Goal: Task Accomplishment & Management: Manage account settings

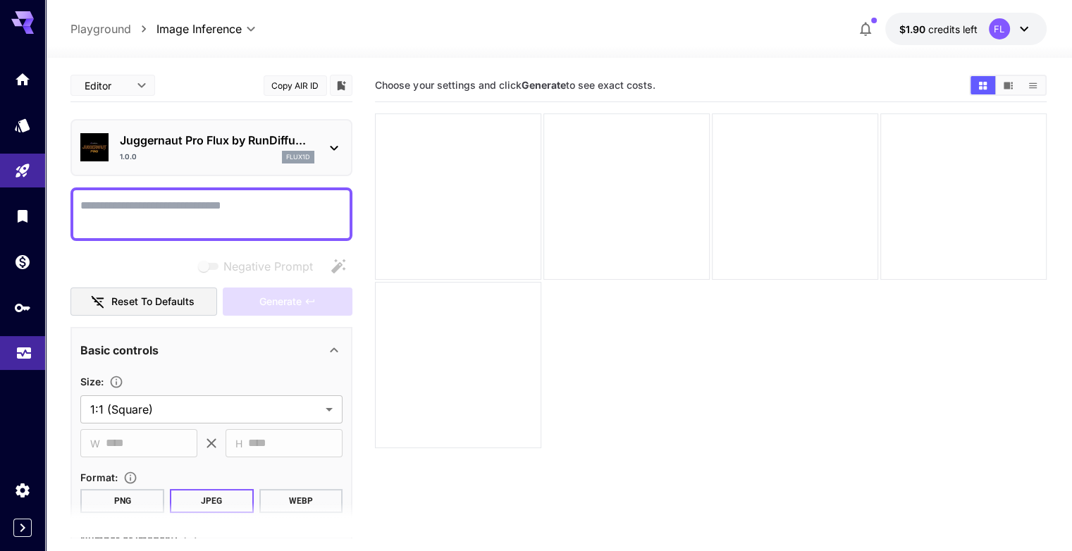
scroll to position [380, 0]
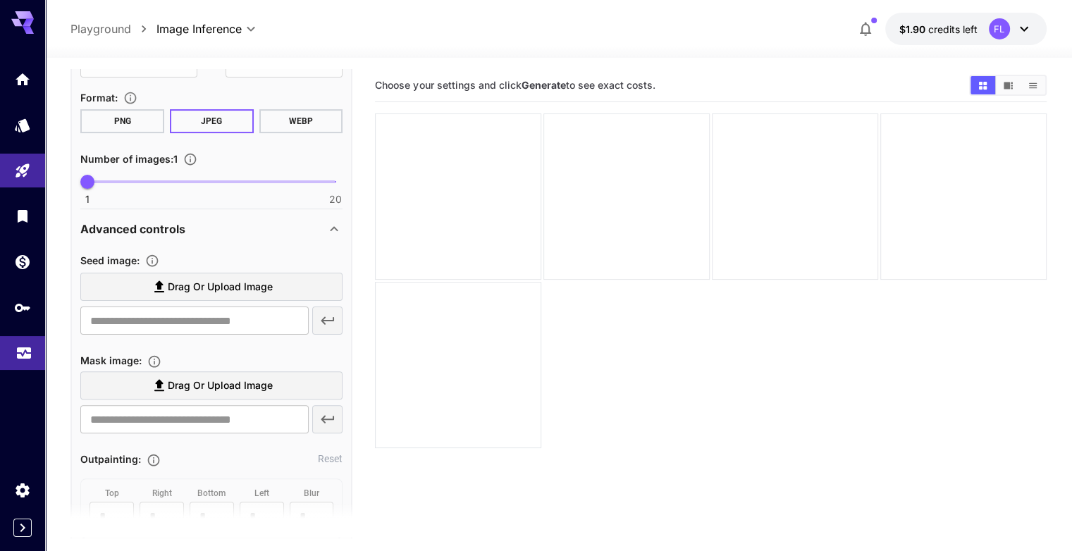
click at [16, 354] on icon "Usage" at bounding box center [23, 348] width 17 height 17
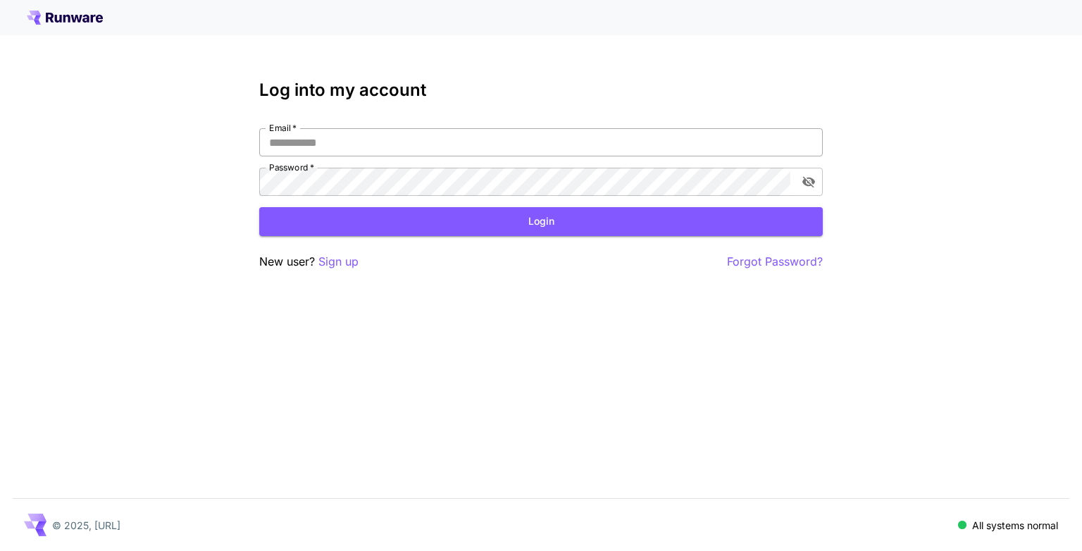
click at [402, 150] on input "Email   *" at bounding box center [541, 142] width 564 height 28
type input "**********"
click at [383, 228] on button "Login" at bounding box center [541, 221] width 564 height 29
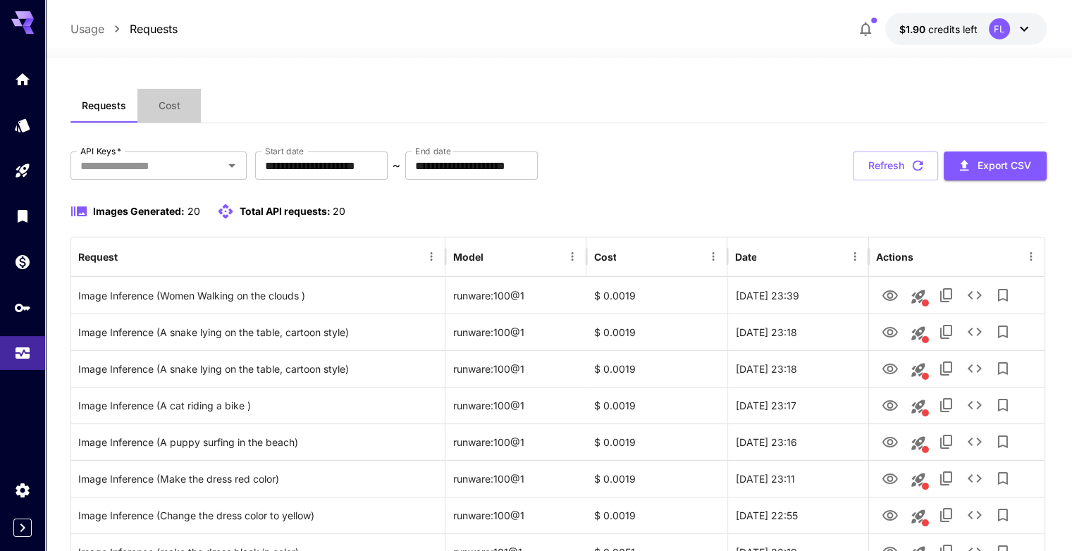
click at [178, 98] on button "Cost" at bounding box center [168, 106] width 63 height 34
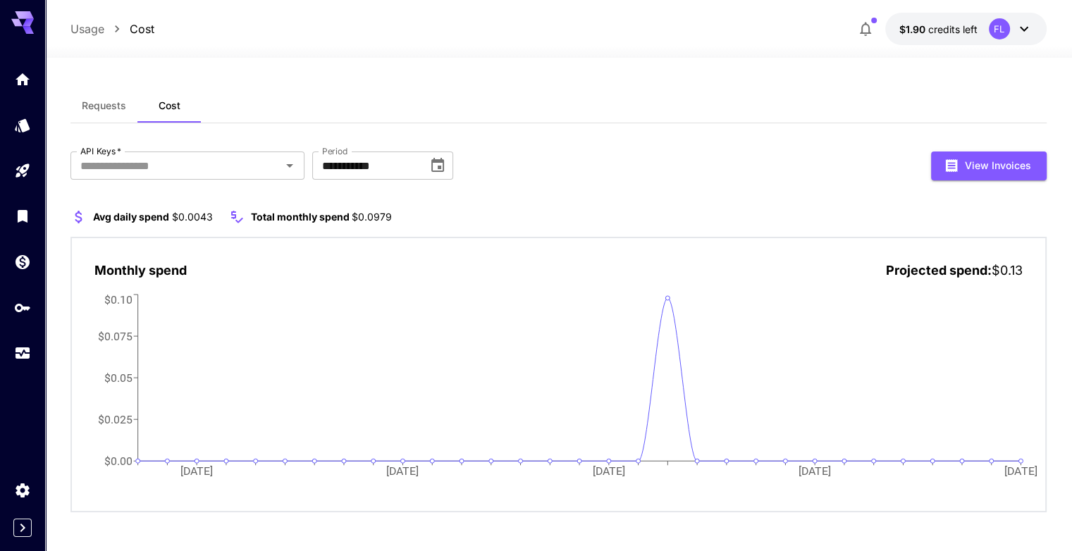
drag, startPoint x: 676, startPoint y: 299, endPoint x: 473, endPoint y: 203, distance: 224.1
click at [473, 203] on div "**********" at bounding box center [557, 331] width 975 height 361
click at [90, 120] on button "Requests" at bounding box center [103, 106] width 67 height 34
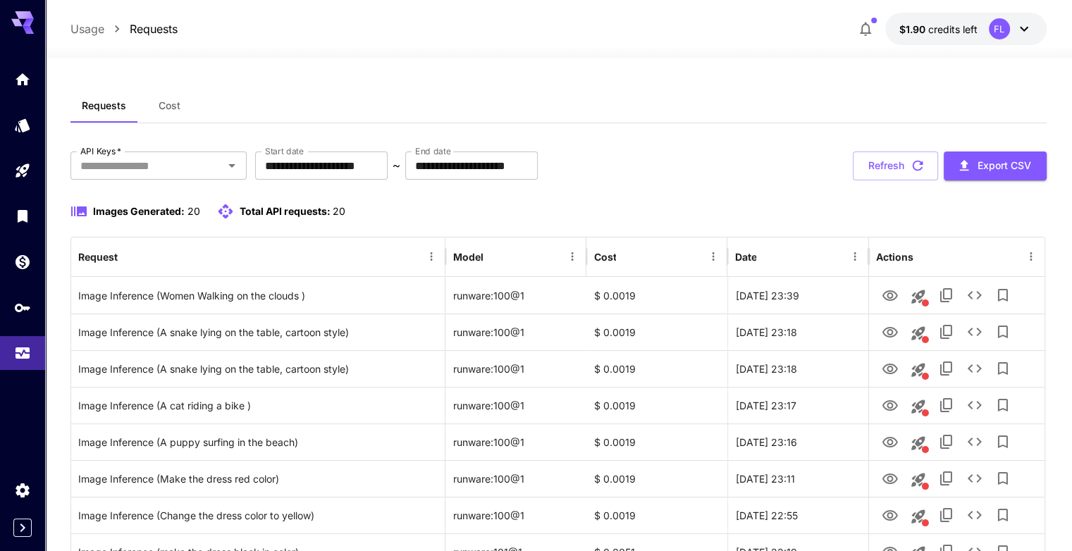
click at [871, 164] on button "Refresh" at bounding box center [894, 165] width 85 height 29
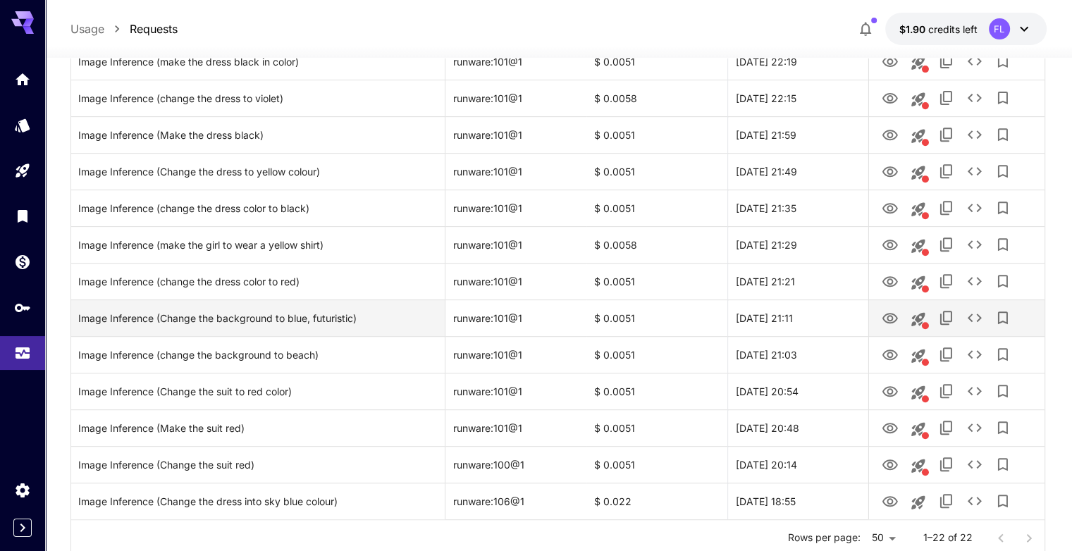
scroll to position [611, 0]
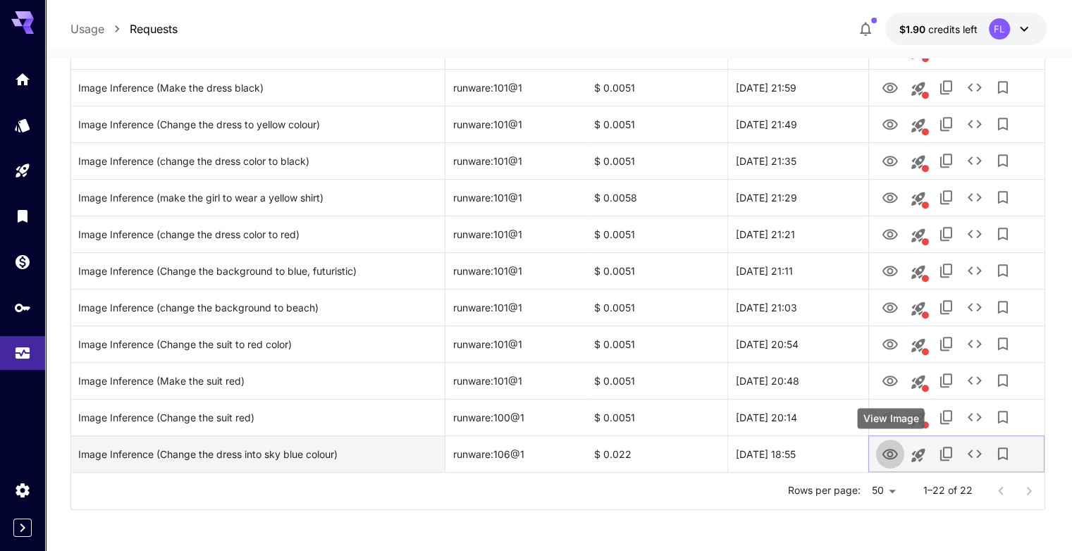
click at [886, 457] on icon "View Image" at bounding box center [889, 454] width 15 height 11
drag, startPoint x: 453, startPoint y: 454, endPoint x: 535, endPoint y: 453, distance: 82.4
click at [538, 453] on div "runware:106@1" at bounding box center [515, 453] width 141 height 37
copy div "runware:106@1"
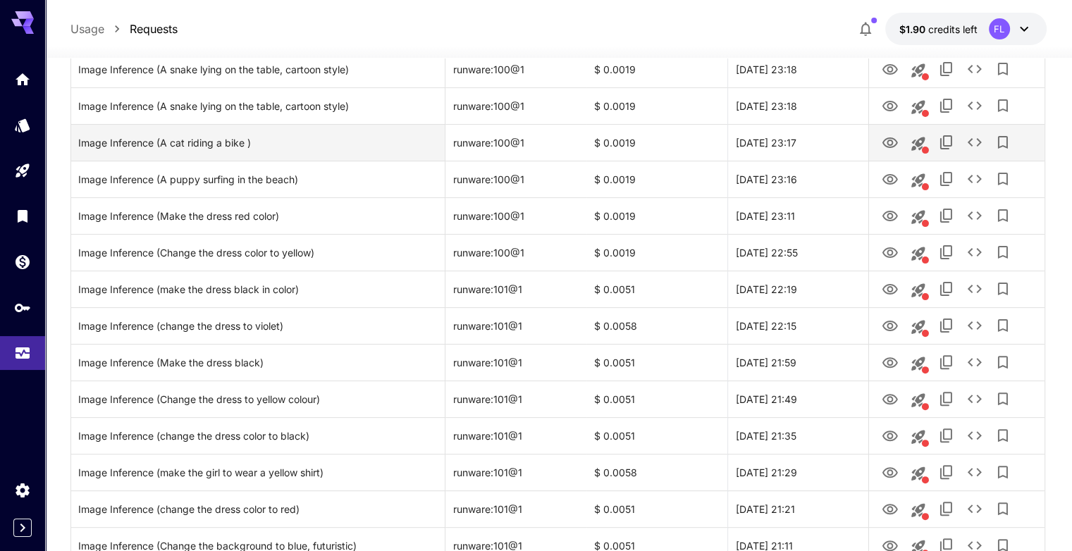
scroll to position [188, 0]
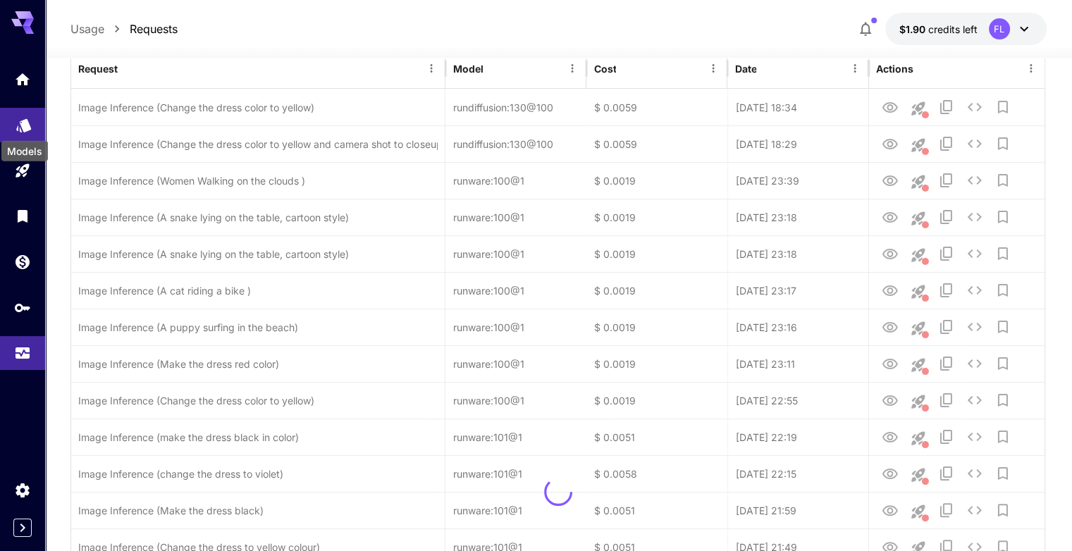
click at [17, 127] on icon "Models" at bounding box center [23, 121] width 15 height 13
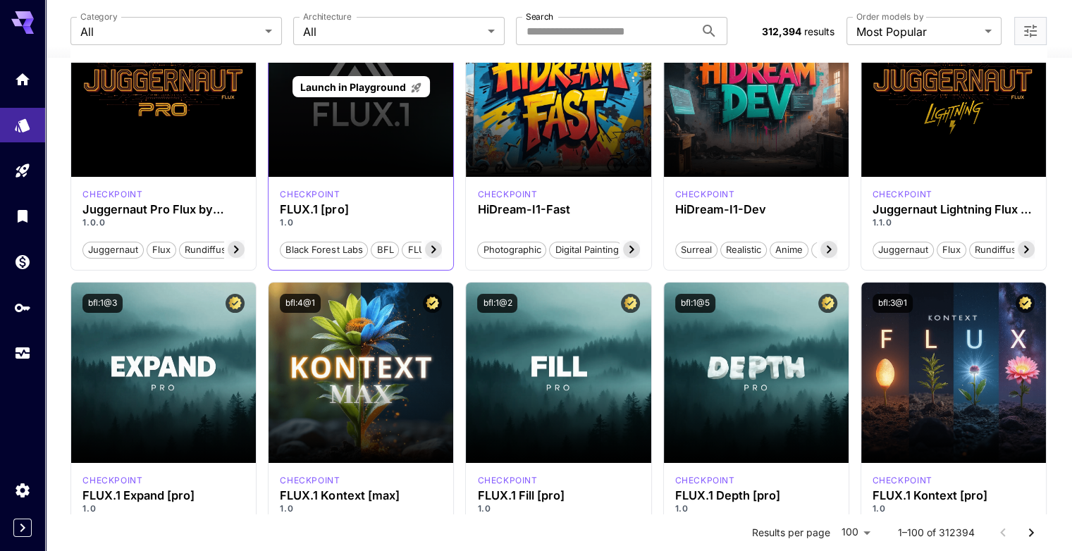
scroll to position [282, 0]
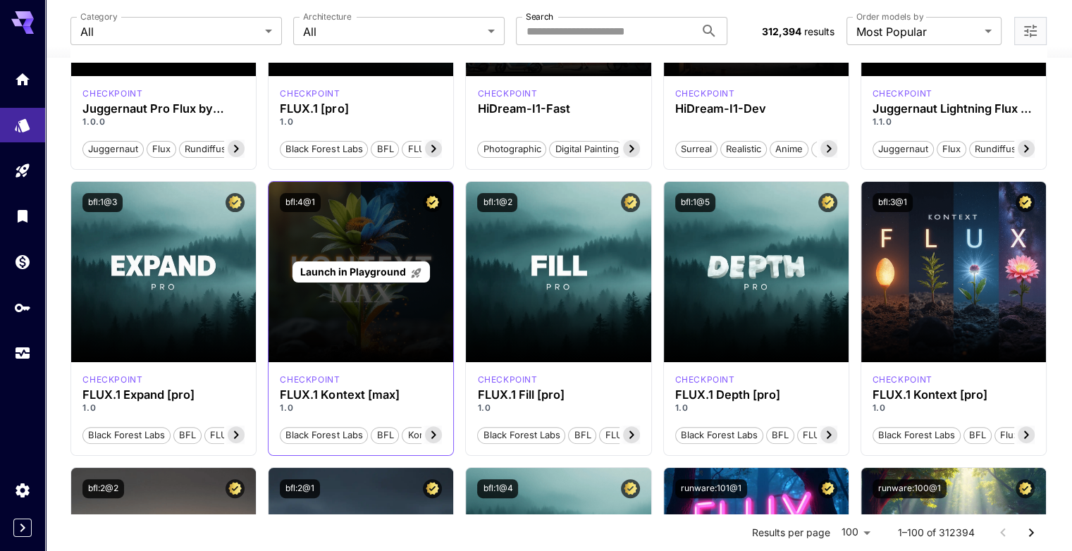
click at [374, 320] on div "Launch in Playground" at bounding box center [360, 272] width 185 height 180
click at [324, 278] on p "Launch in Playground" at bounding box center [361, 271] width 122 height 15
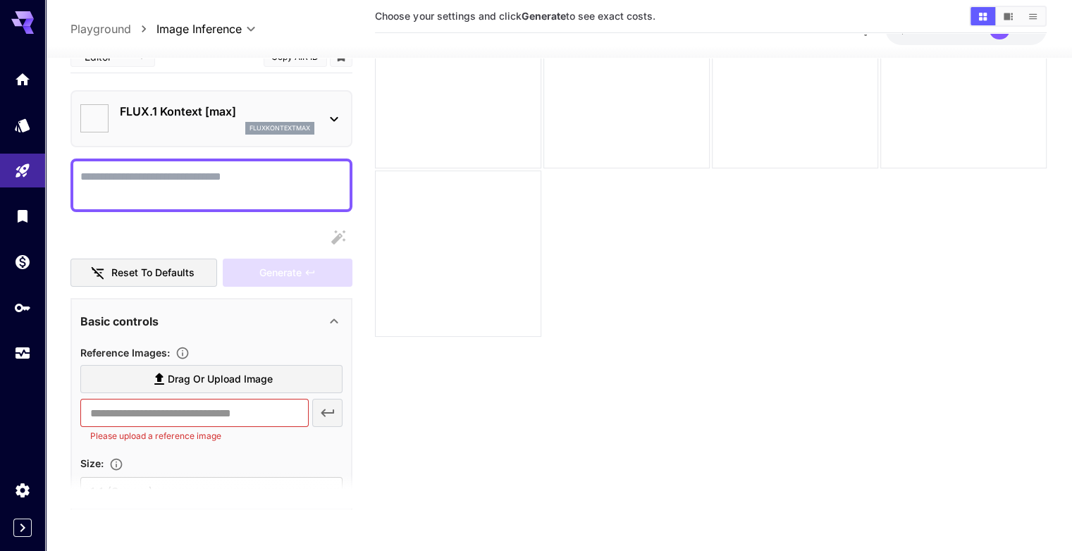
scroll to position [111, 0]
click at [180, 380] on span "Drag or upload image" at bounding box center [220, 380] width 105 height 18
click at [0, 0] on input "Drag or upload image" at bounding box center [0, 0] width 0 height 0
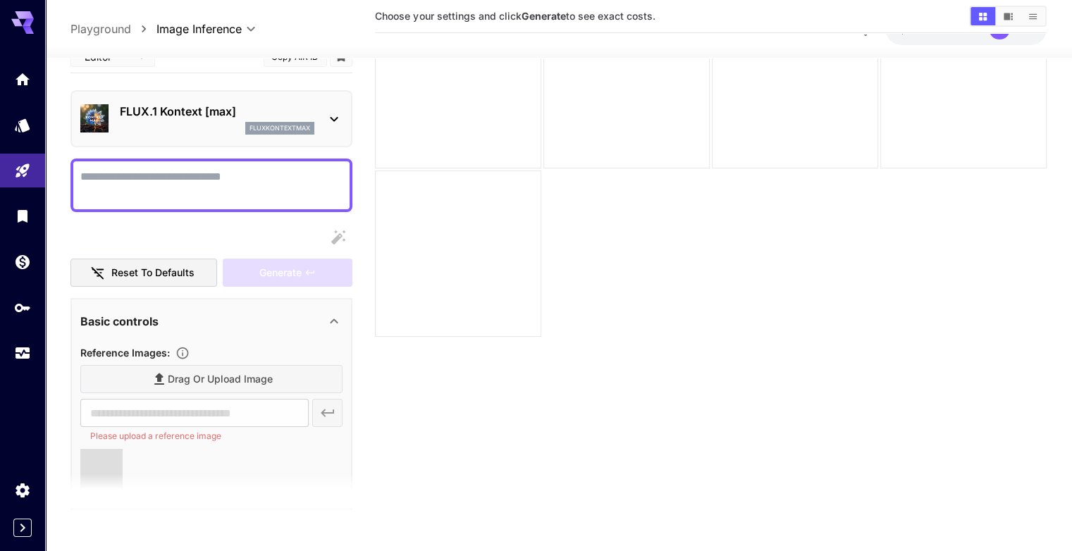
type input "**********"
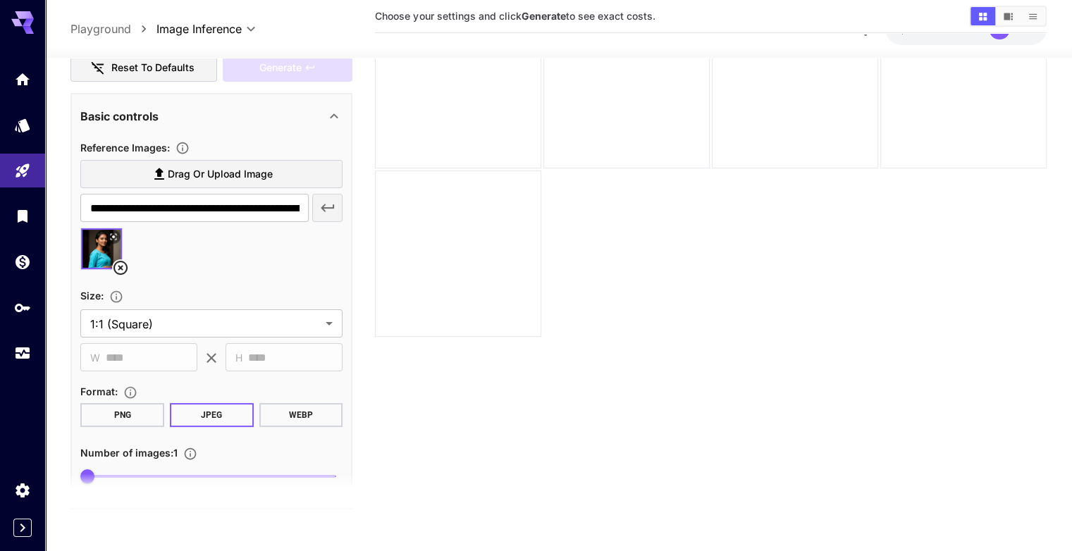
scroll to position [311, 0]
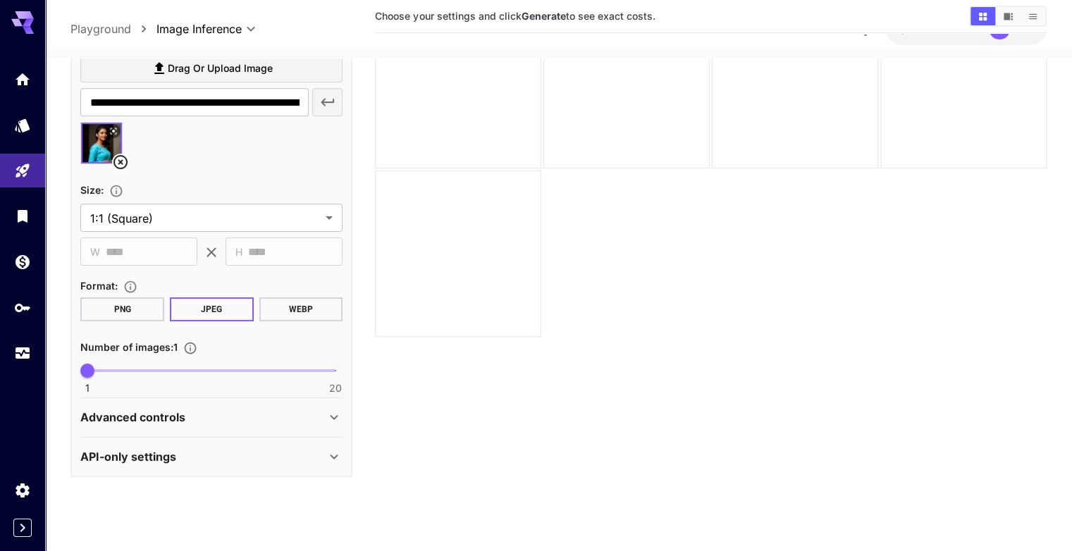
click at [111, 323] on div "**********" at bounding box center [211, 213] width 262 height 360
click at [106, 315] on button "PNG" at bounding box center [122, 310] width 84 height 24
click at [201, 416] on div "Advanced controls" at bounding box center [202, 417] width 245 height 17
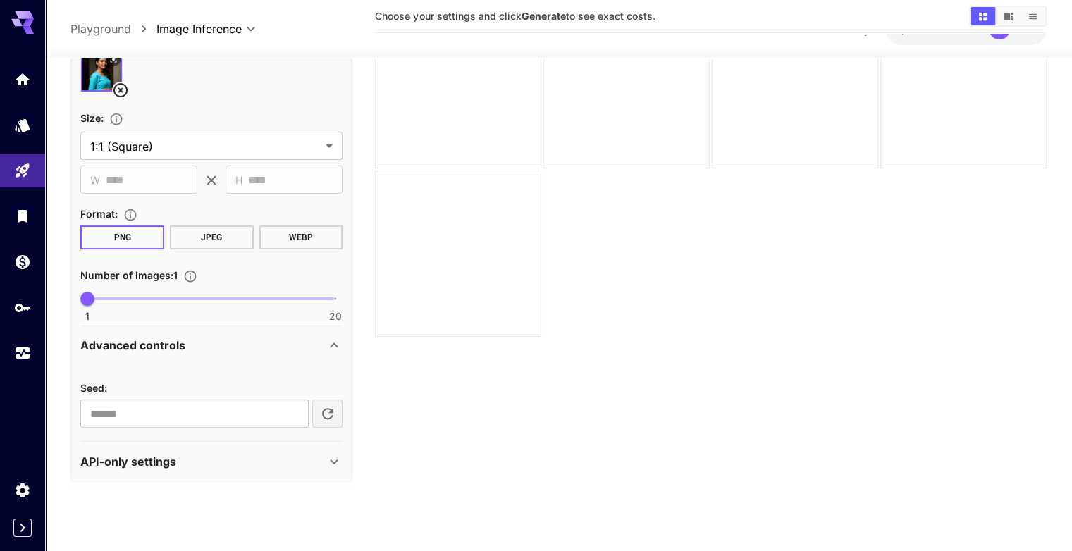
scroll to position [387, 0]
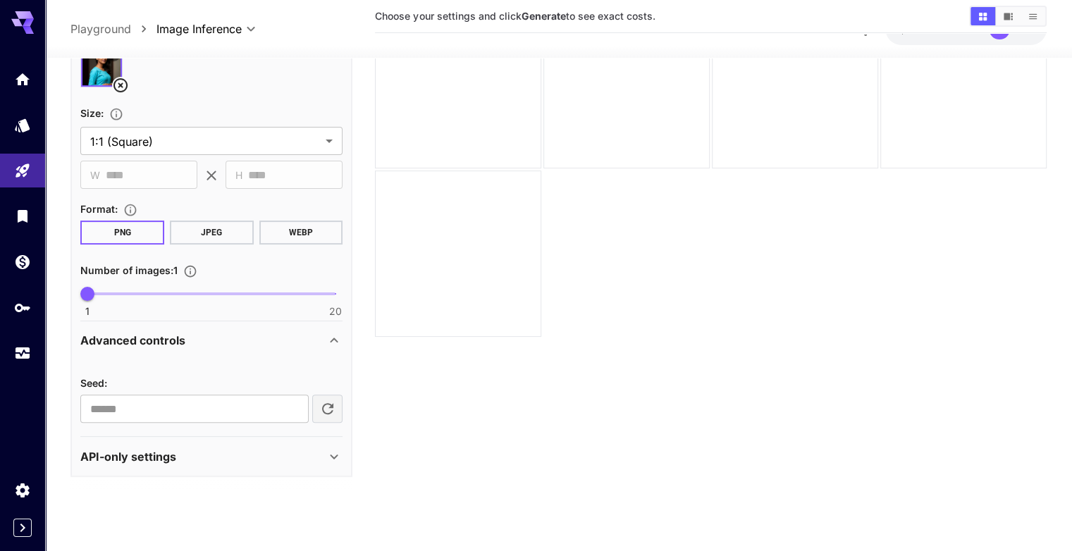
click at [279, 326] on div "Advanced controls" at bounding box center [211, 341] width 262 height 34
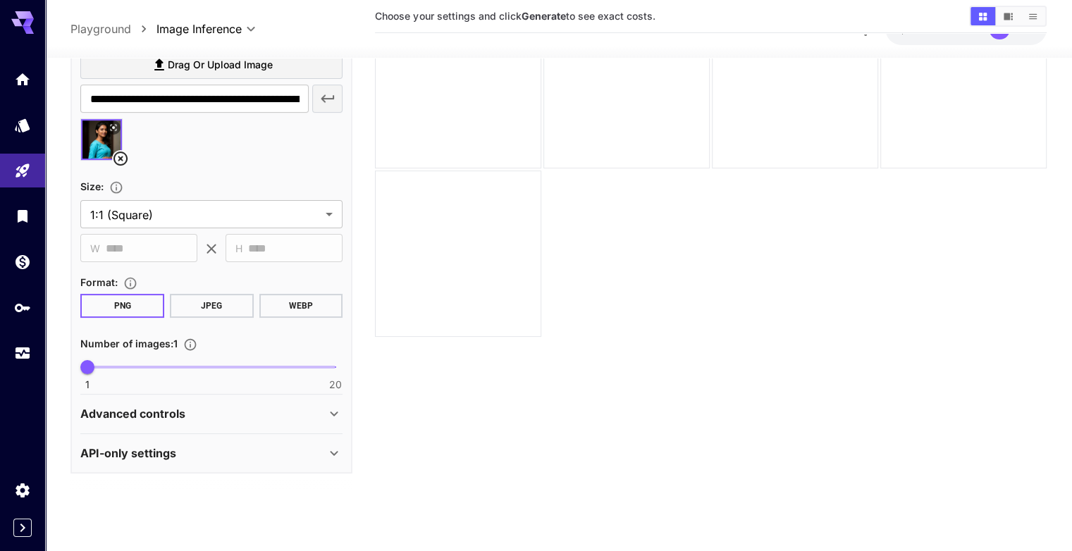
scroll to position [311, 0]
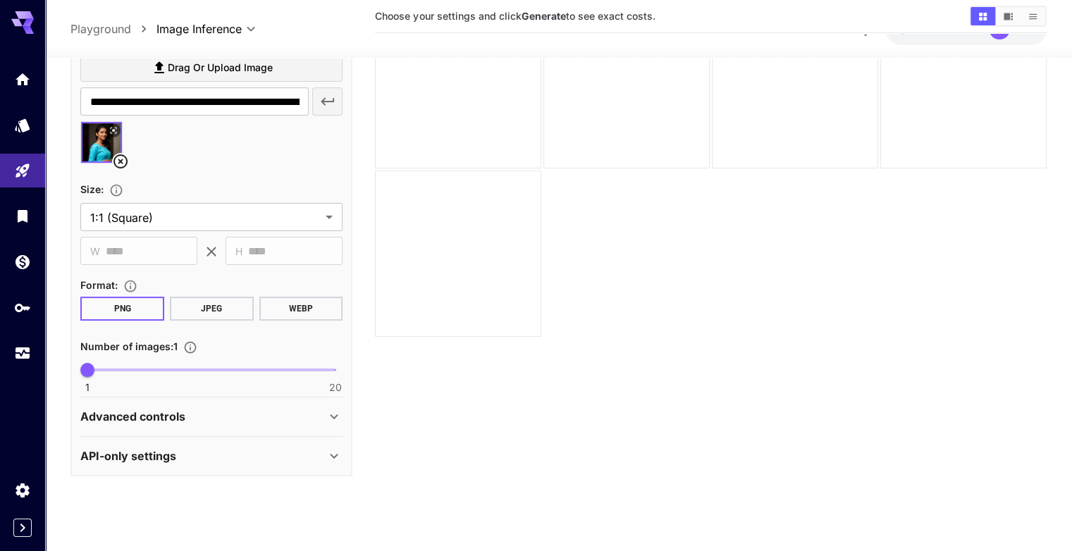
click at [273, 403] on div "Advanced controls" at bounding box center [211, 417] width 262 height 34
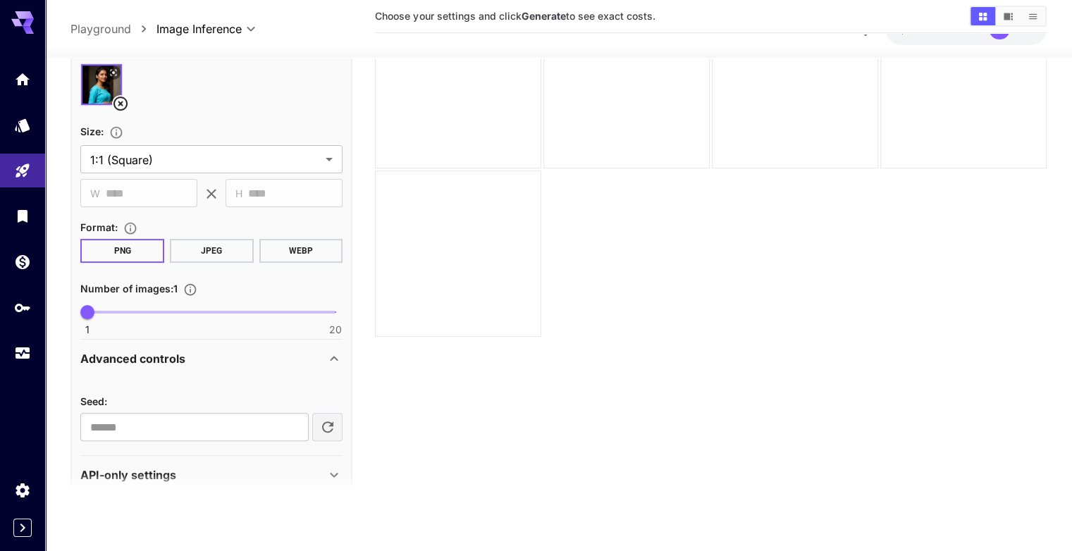
scroll to position [387, 0]
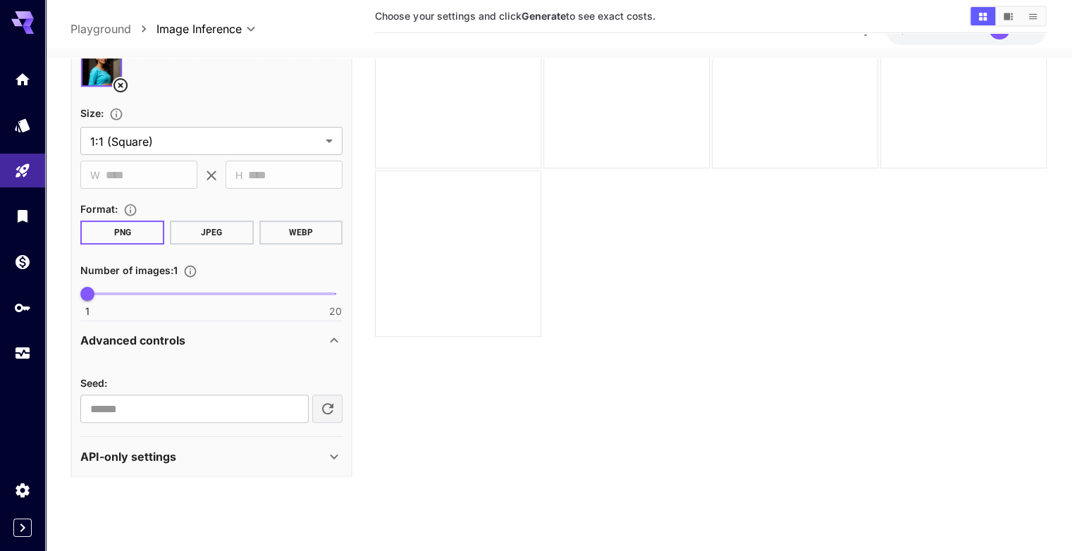
click at [268, 458] on div "API-only settings" at bounding box center [202, 456] width 245 height 17
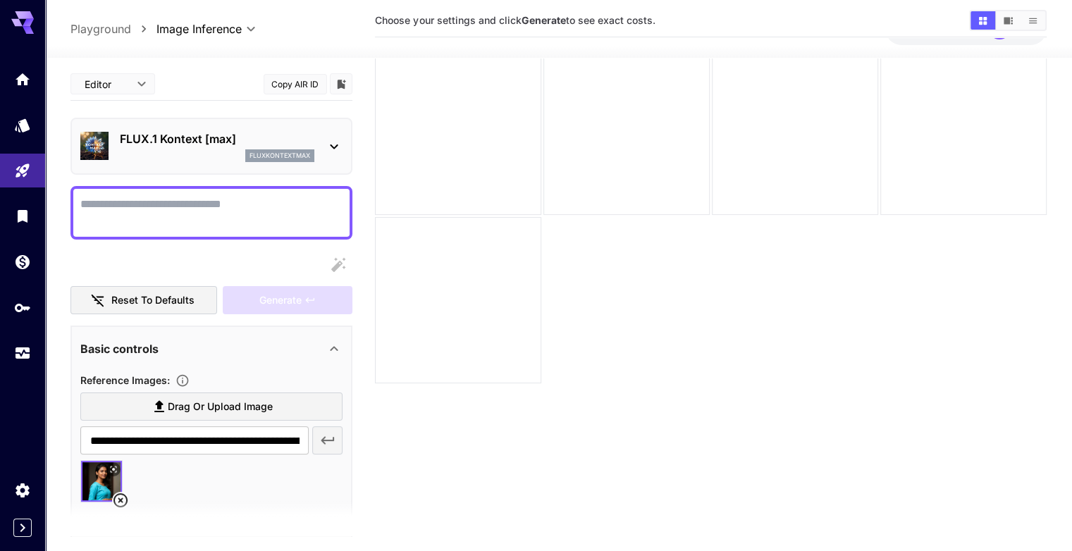
scroll to position [41, 0]
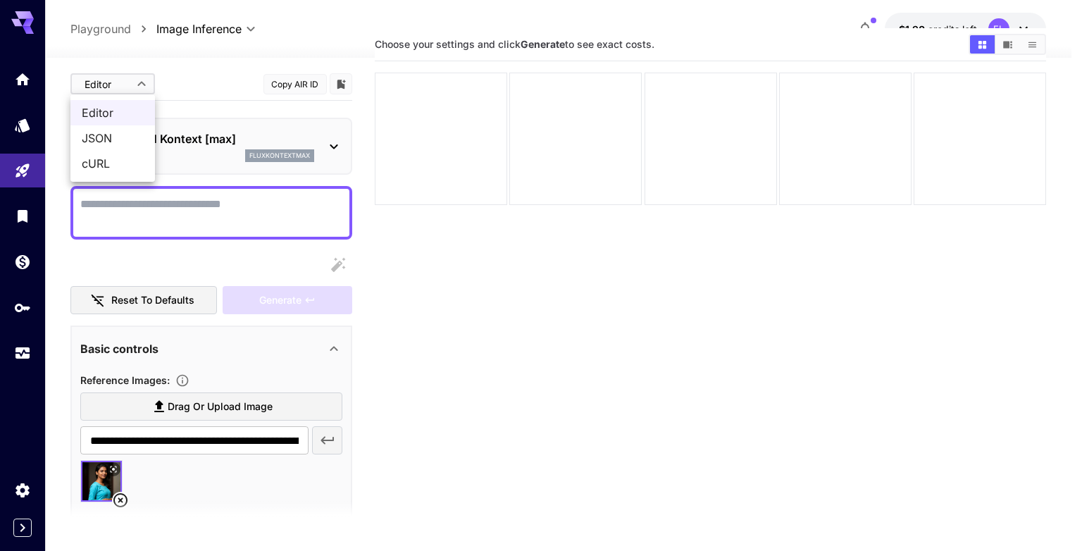
click at [124, 87] on body "**********" at bounding box center [541, 290] width 1082 height 662
click at [128, 139] on span "JSON" at bounding box center [113, 138] width 62 height 17
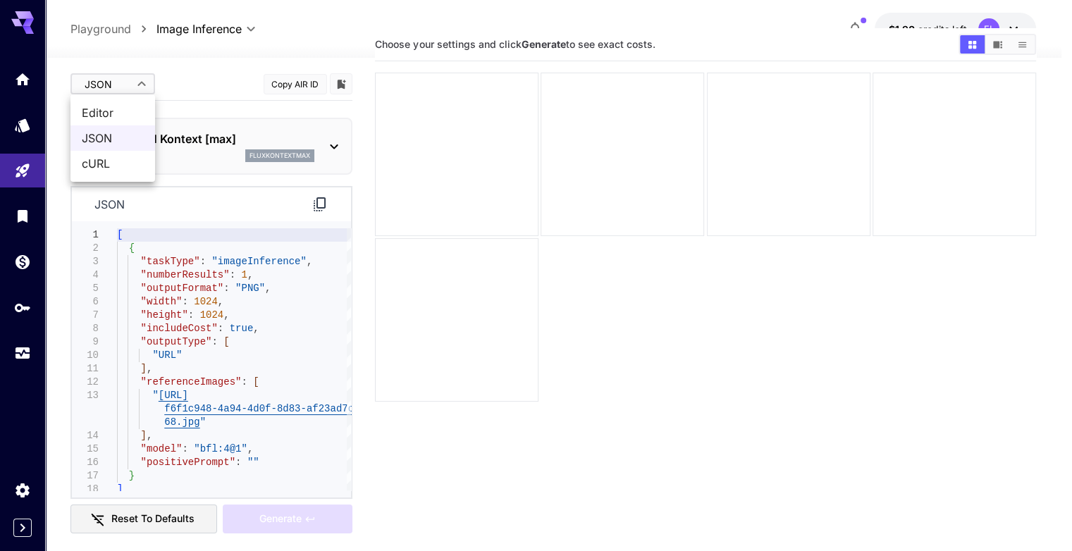
click at [142, 92] on body "**********" at bounding box center [536, 290] width 1072 height 662
drag, startPoint x: 117, startPoint y: 115, endPoint x: 169, endPoint y: 205, distance: 104.2
click at [118, 115] on span "Editor" at bounding box center [113, 112] width 62 height 17
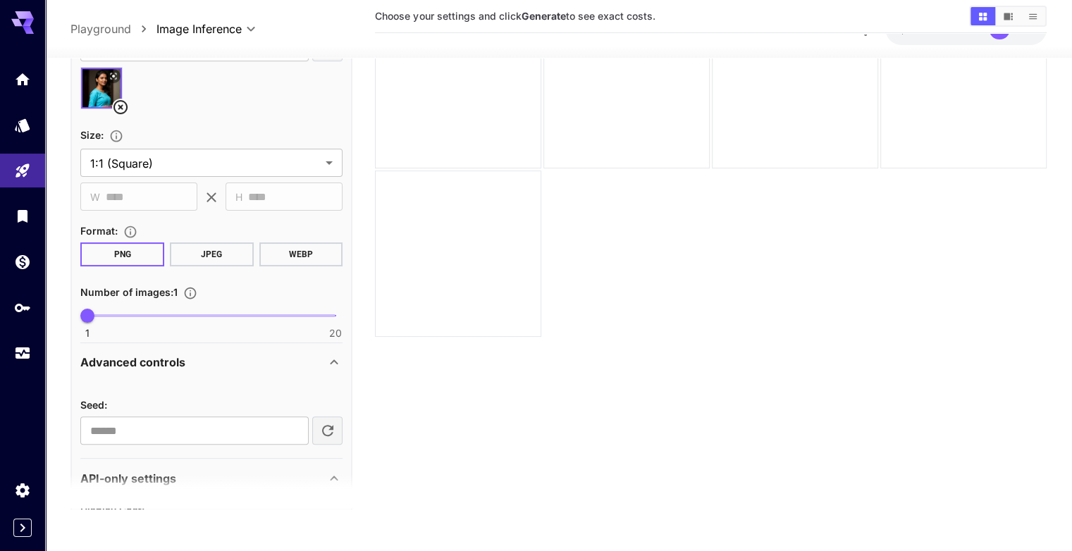
scroll to position [564, 0]
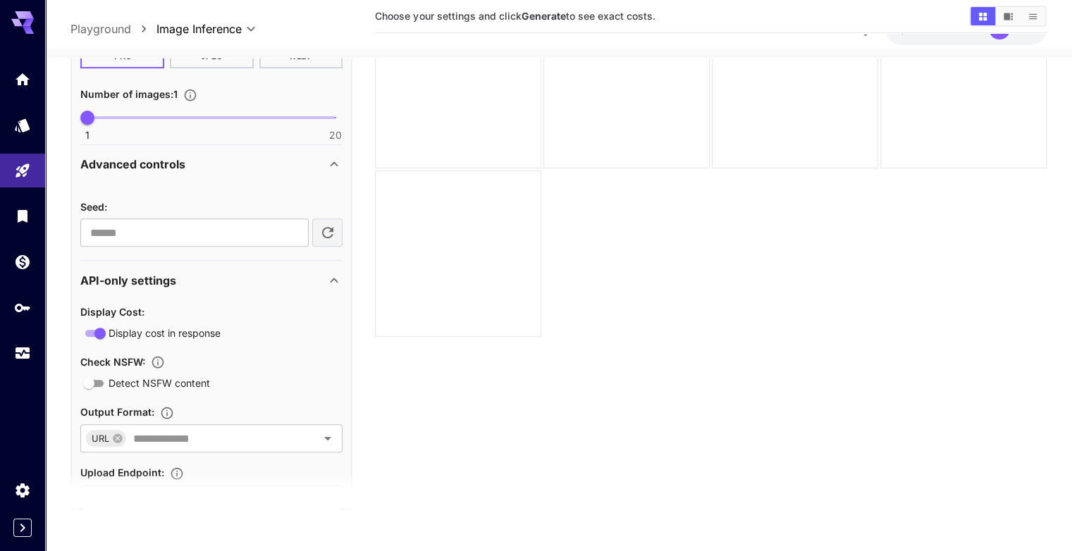
click at [280, 283] on div "API-only settings" at bounding box center [202, 280] width 245 height 17
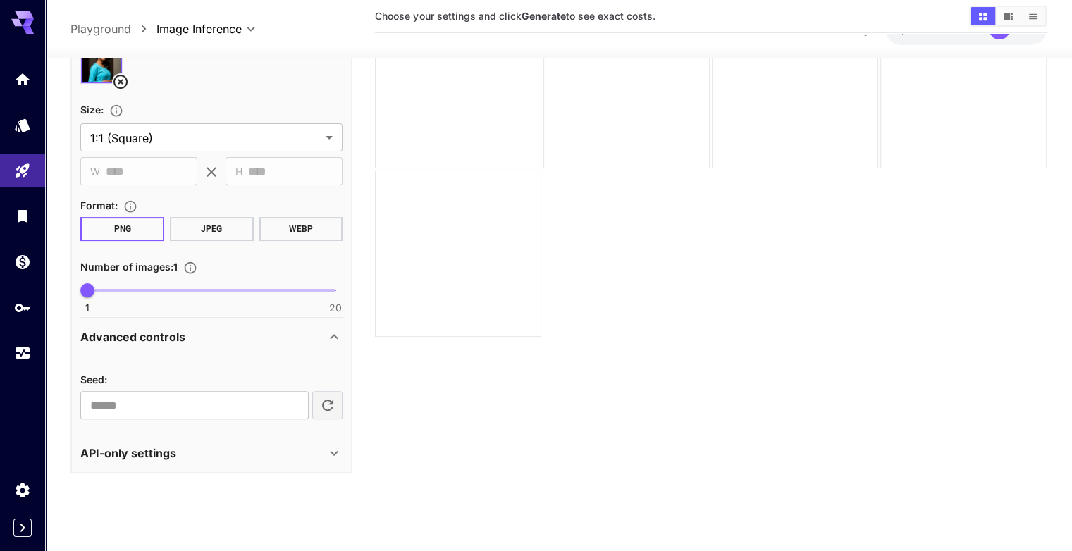
scroll to position [388, 0]
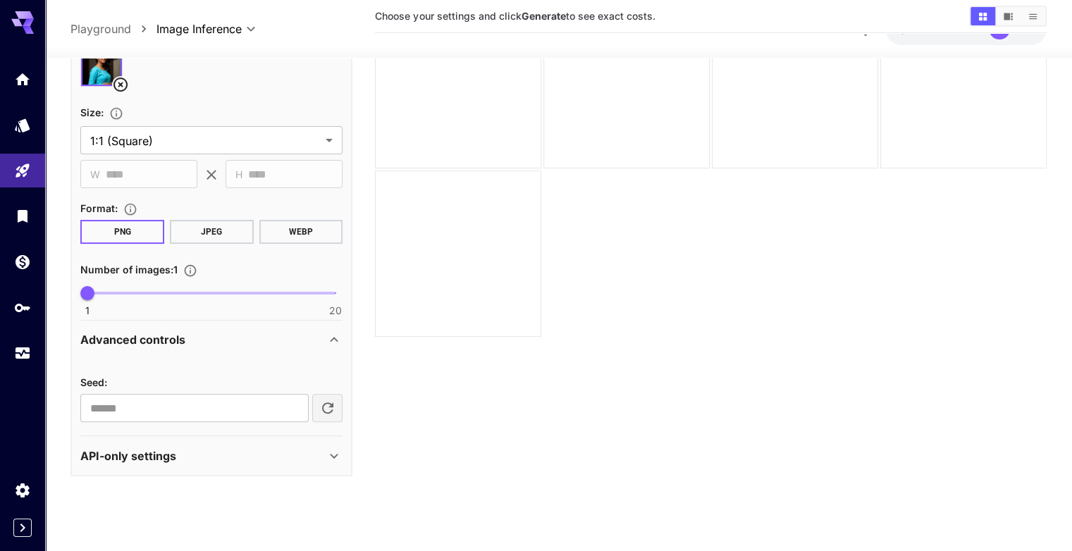
click at [251, 347] on div "Advanced controls" at bounding box center [211, 340] width 262 height 34
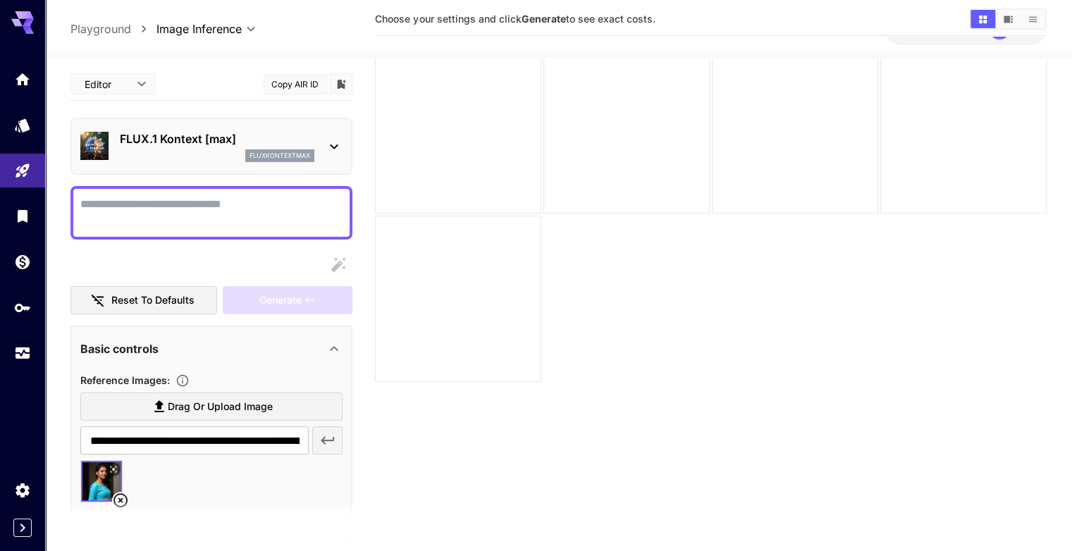
scroll to position [0, 0]
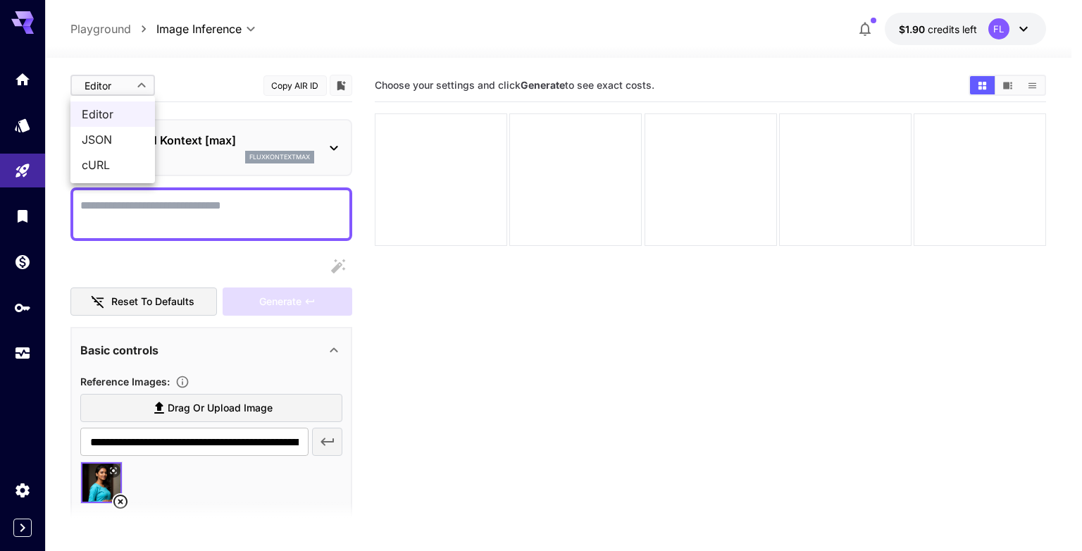
click at [144, 92] on body "**********" at bounding box center [541, 331] width 1082 height 662
drag, startPoint x: 120, startPoint y: 140, endPoint x: 138, endPoint y: 135, distance: 19.0
click at [120, 140] on span "JSON" at bounding box center [113, 139] width 62 height 17
type input "****"
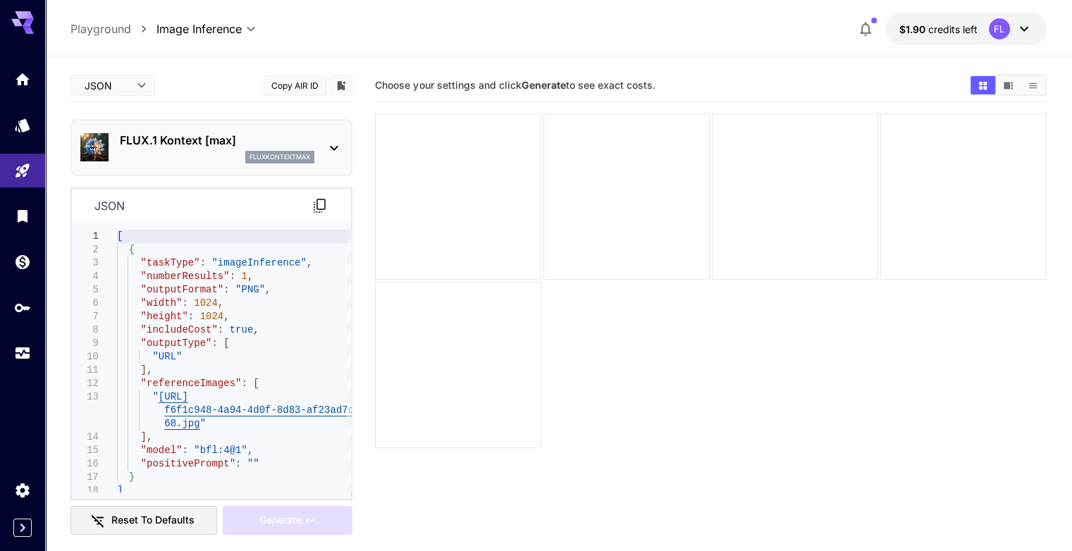
click at [314, 202] on icon at bounding box center [320, 206] width 12 height 14
click at [9, 369] on link at bounding box center [22, 353] width 45 height 35
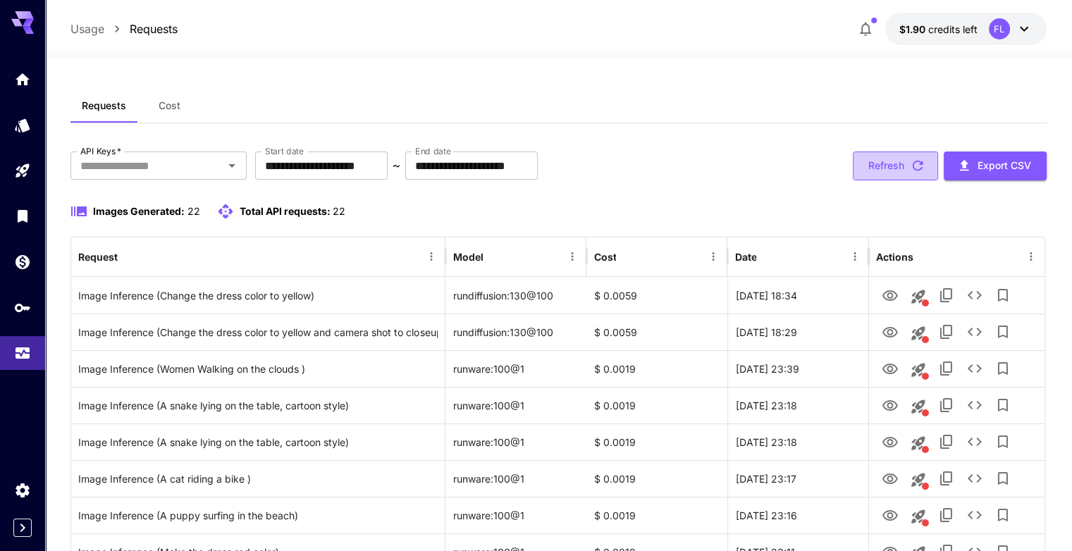
click at [887, 166] on button "Refresh" at bounding box center [894, 165] width 85 height 29
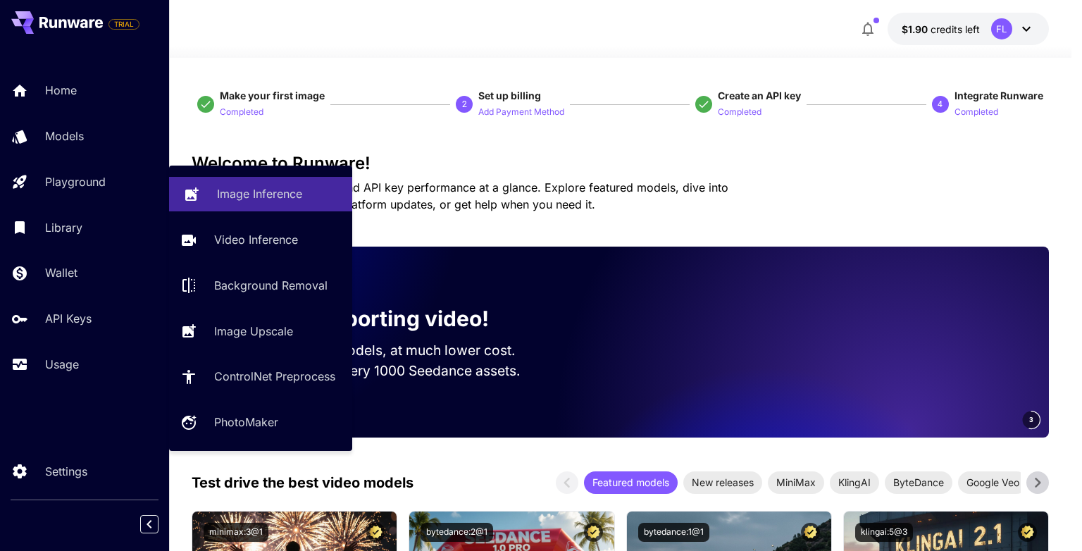
click at [231, 187] on p "Image Inference" at bounding box center [259, 193] width 85 height 17
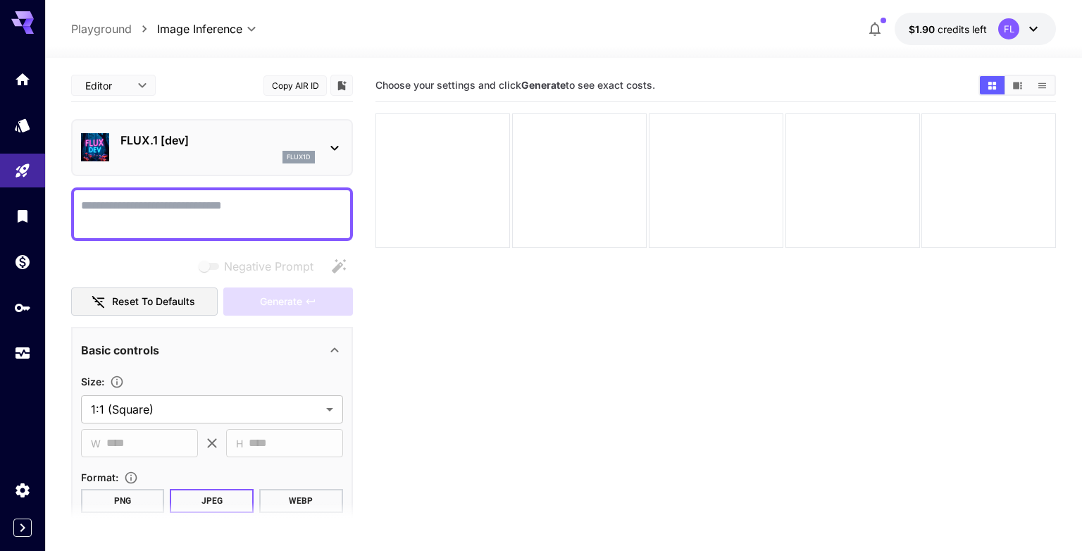
click at [137, 90] on body "**********" at bounding box center [541, 331] width 1082 height 662
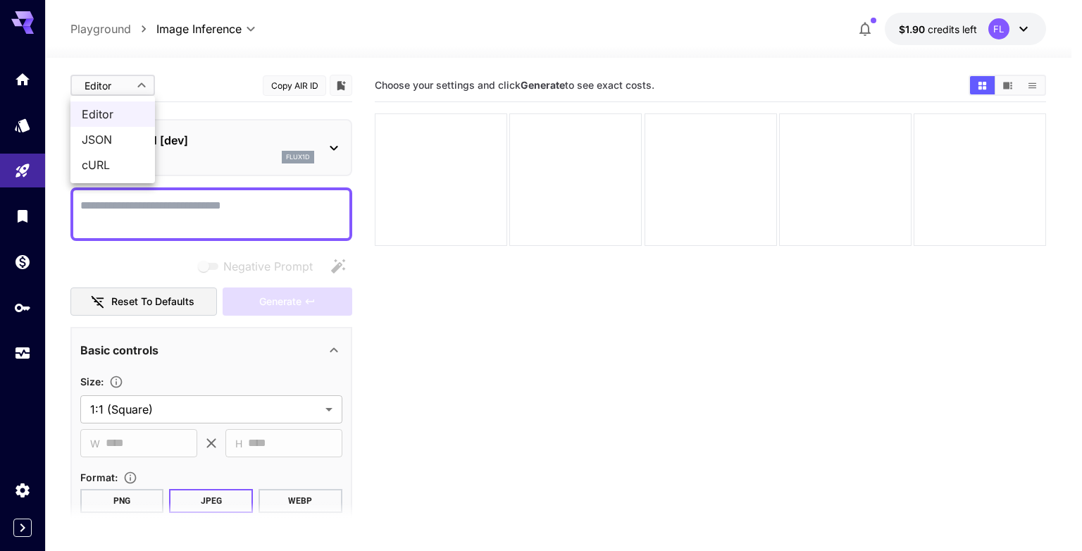
click at [137, 90] on div at bounding box center [541, 275] width 1082 height 551
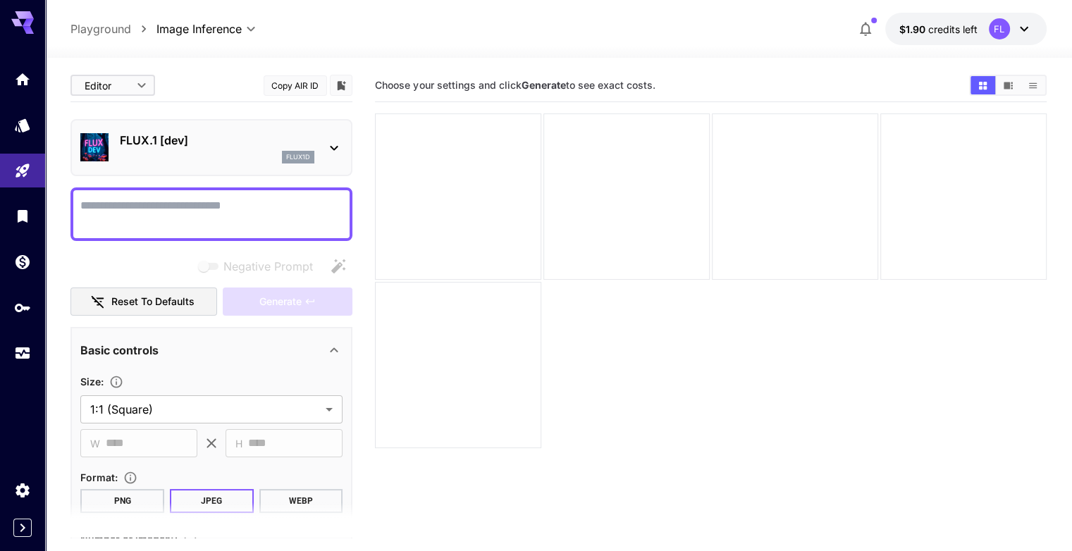
click at [168, 146] on p "FLUX.1 [dev]" at bounding box center [217, 140] width 194 height 17
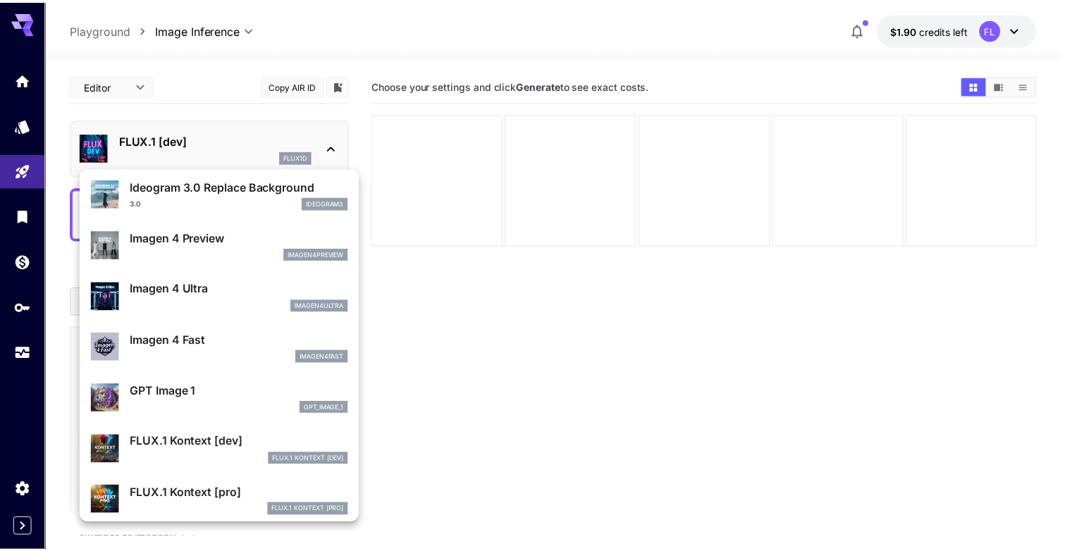
scroll to position [706, 0]
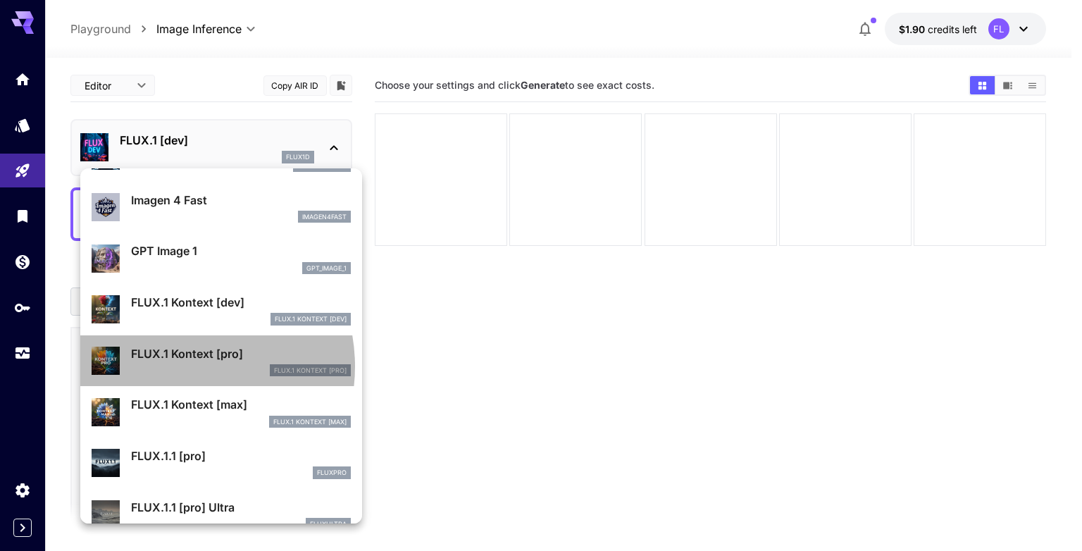
click at [175, 366] on div "FLUX.1 Kontext [pro]" at bounding box center [241, 370] width 220 height 13
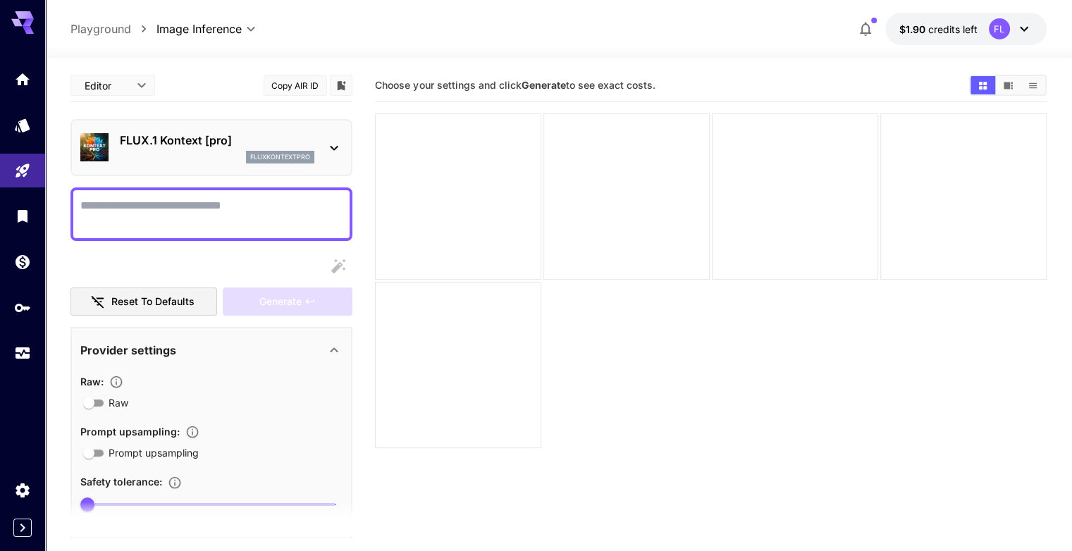
click at [294, 80] on button "Copy AIR ID" at bounding box center [294, 85] width 63 height 20
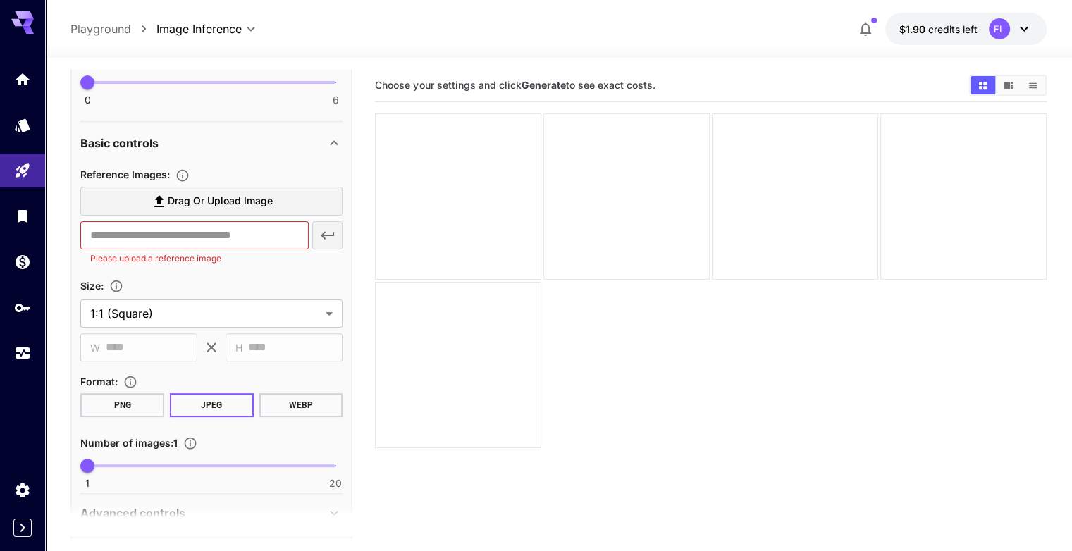
scroll to position [423, 0]
click at [248, 126] on div "Basic controls" at bounding box center [211, 142] width 262 height 34
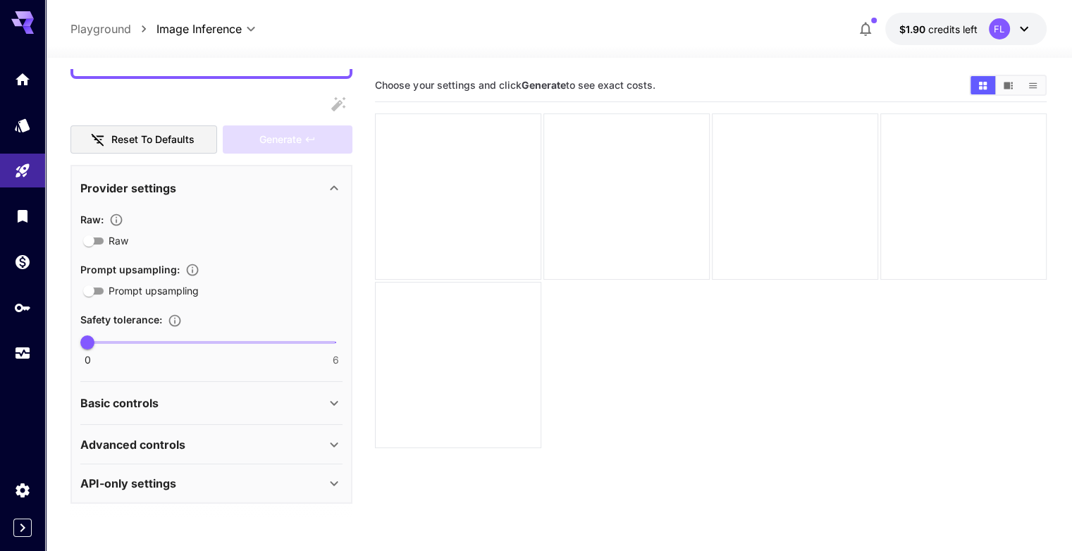
drag, startPoint x: 331, startPoint y: 397, endPoint x: 321, endPoint y: 395, distance: 10.3
click at [332, 397] on icon at bounding box center [333, 403] width 17 height 17
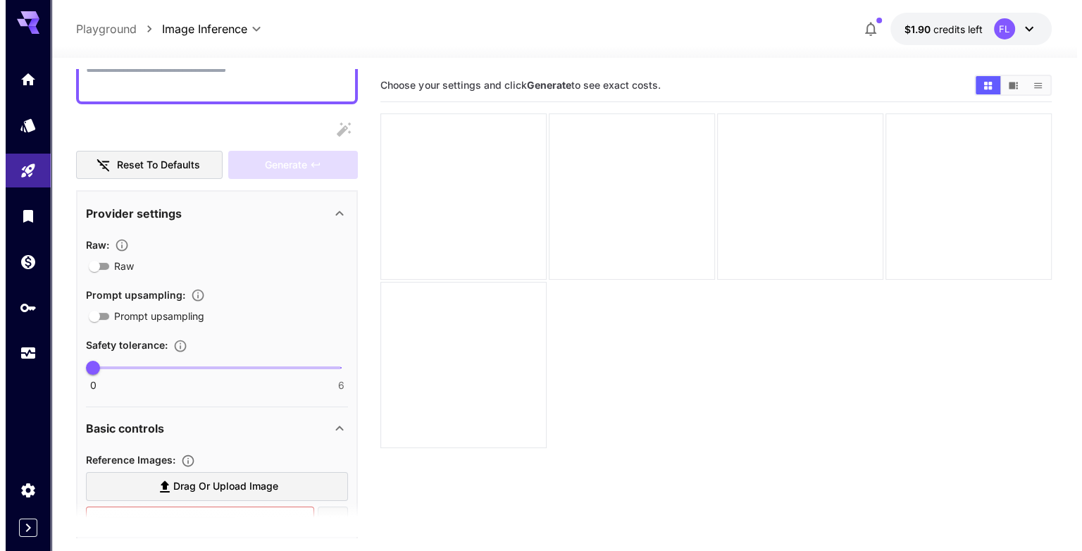
scroll to position [0, 0]
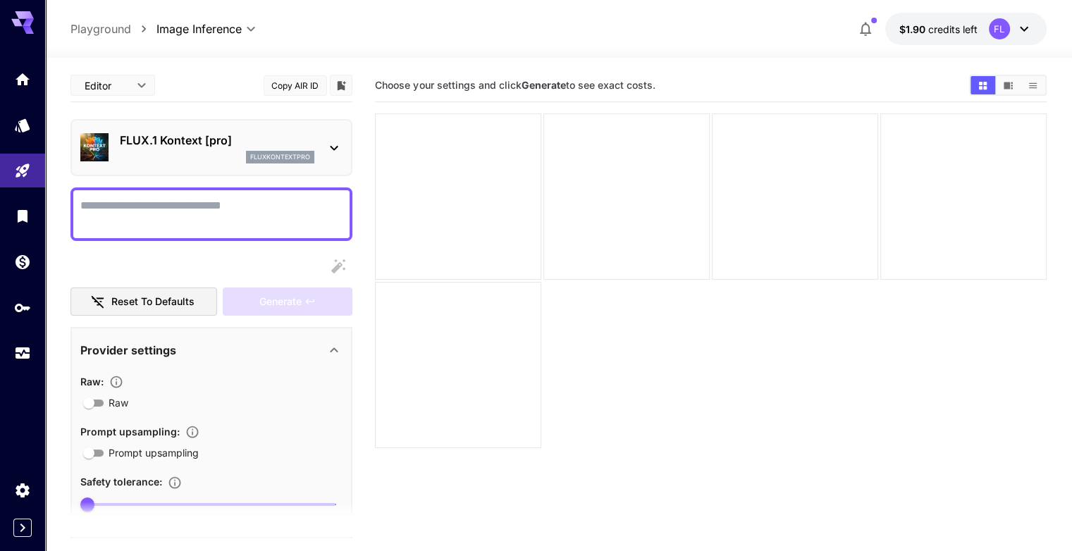
click at [294, 154] on p "fluxkontextpro" at bounding box center [280, 157] width 60 height 10
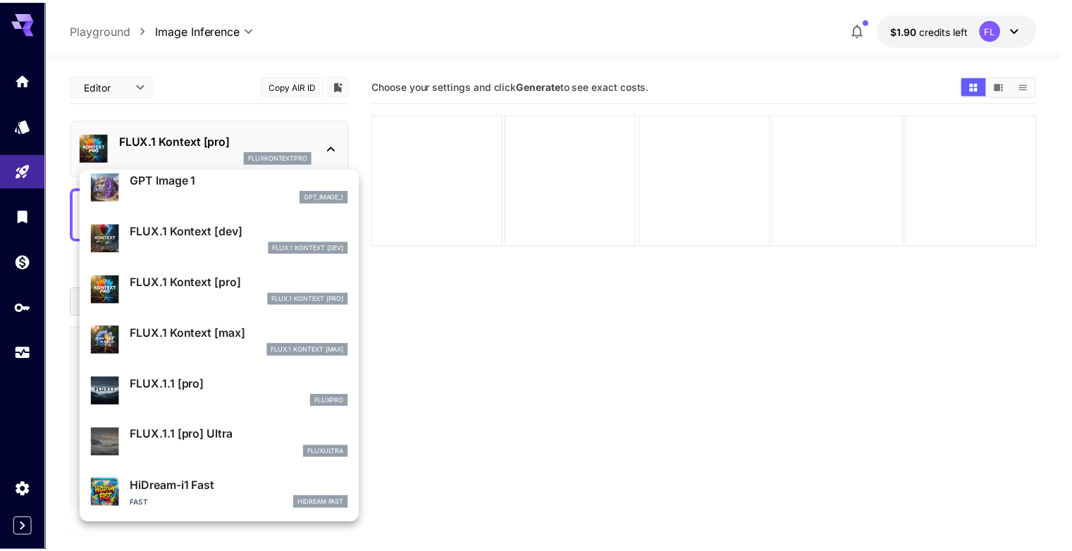
scroll to position [848, 0]
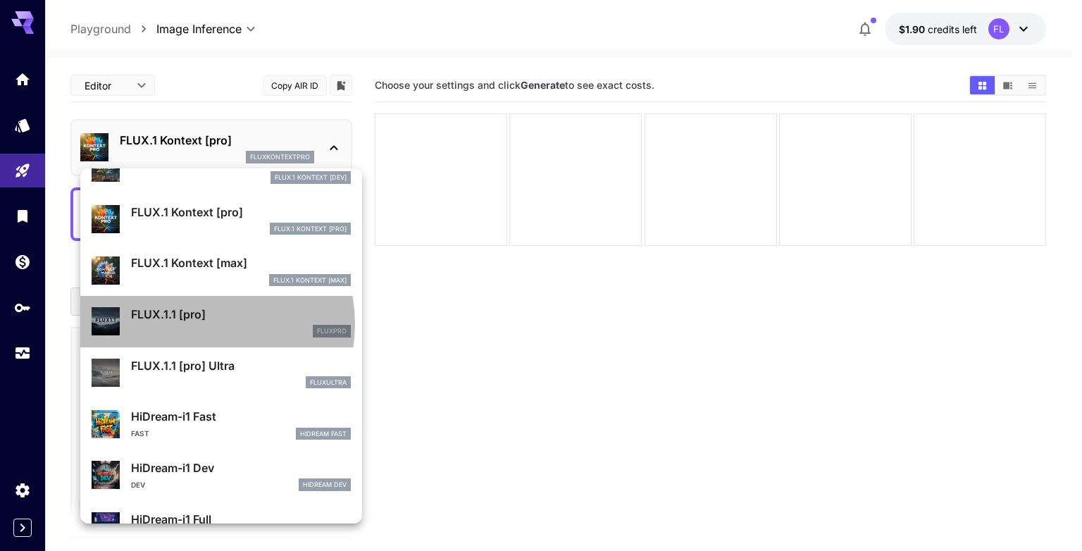
click at [204, 323] on div "FLUX.1.1 [pro] fluxpro" at bounding box center [241, 322] width 220 height 32
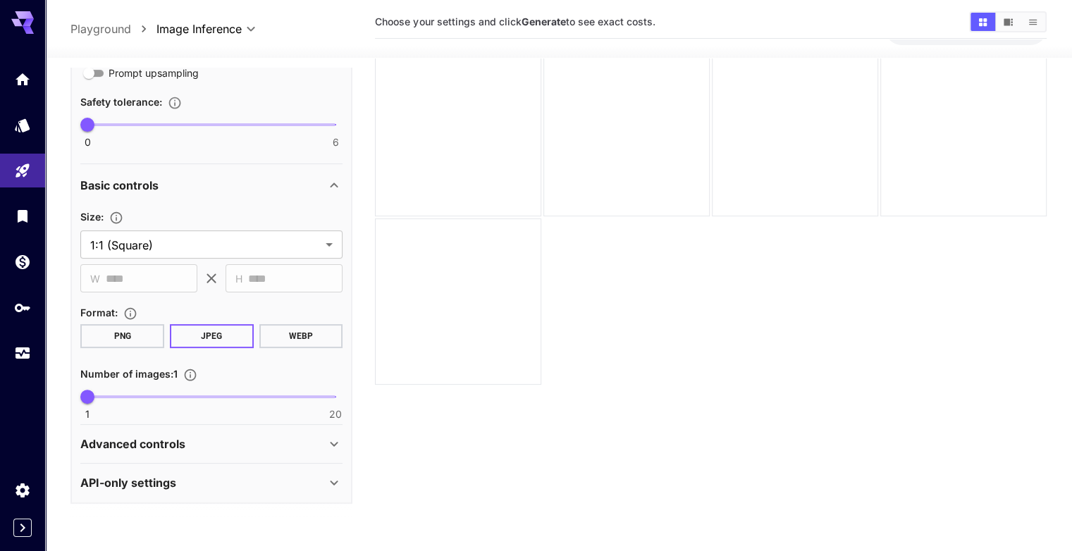
scroll to position [111, 0]
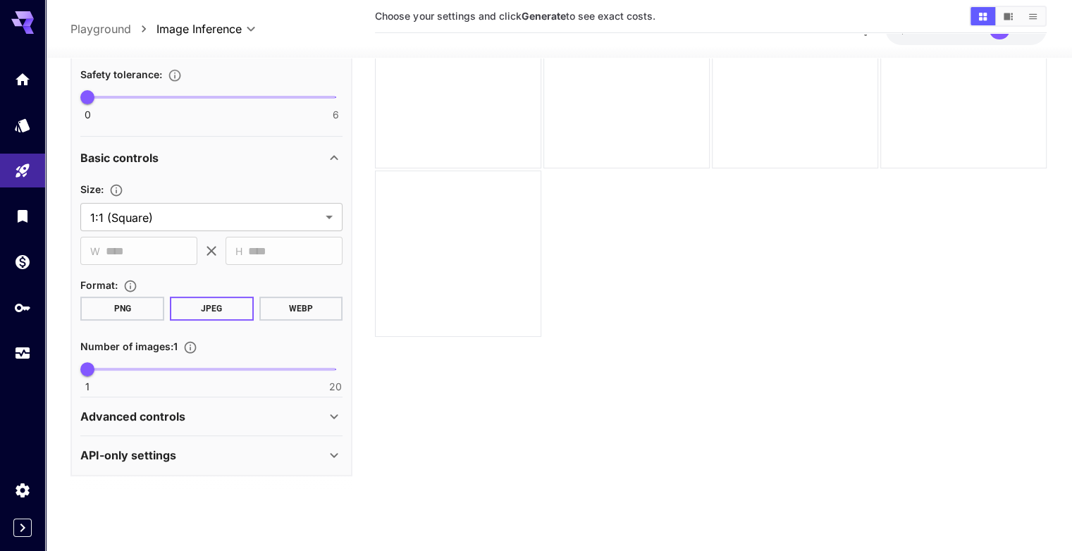
click at [322, 412] on div "Advanced controls" at bounding box center [202, 416] width 245 height 17
click at [322, 411] on div "Advanced controls" at bounding box center [202, 416] width 245 height 17
click at [321, 411] on div "Advanced controls" at bounding box center [202, 416] width 245 height 17
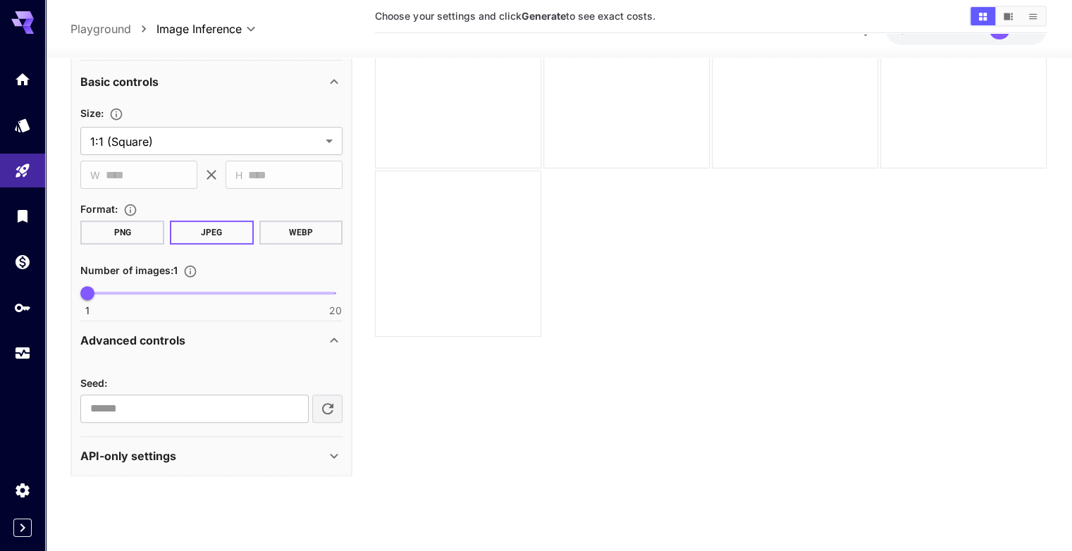
click at [316, 335] on div "Advanced controls" at bounding box center [202, 340] width 245 height 17
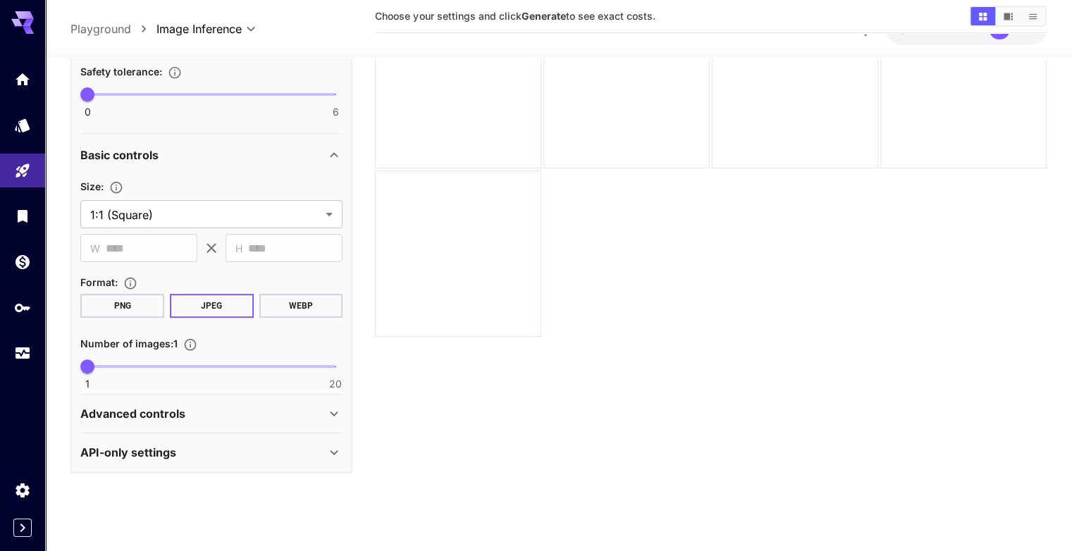
scroll to position [378, 0]
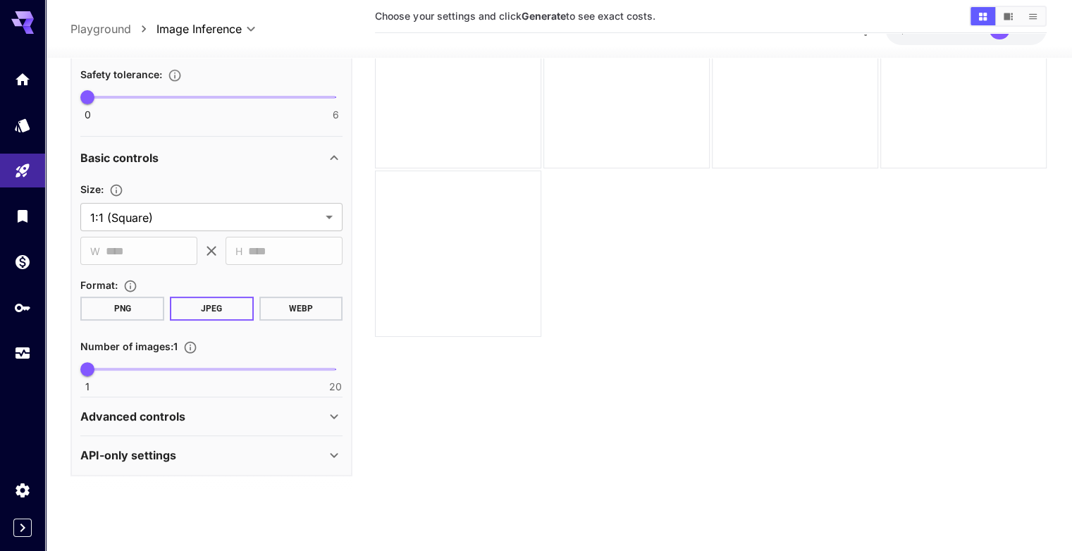
click at [337, 455] on icon at bounding box center [333, 455] width 17 height 17
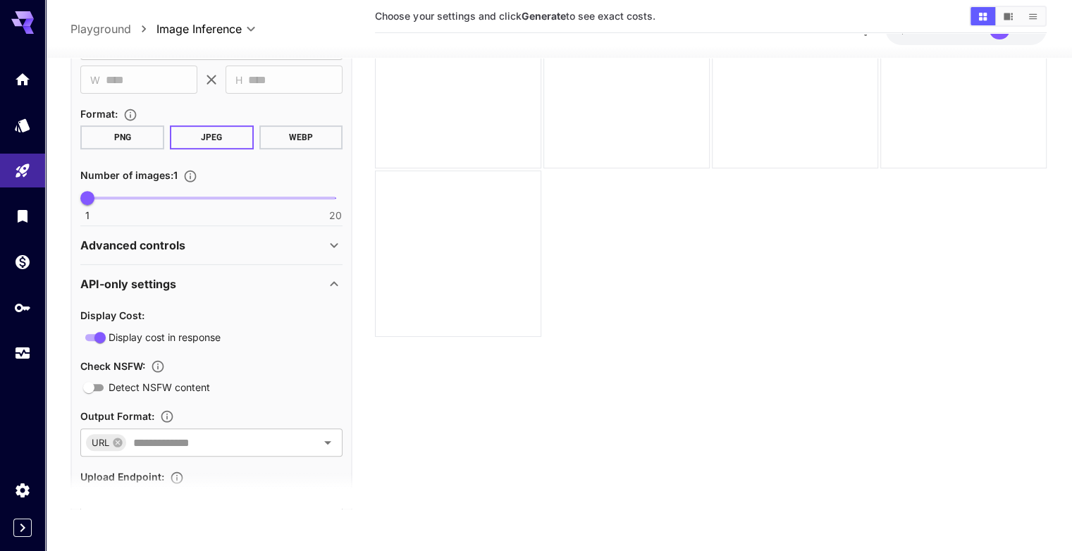
scroll to position [618, 0]
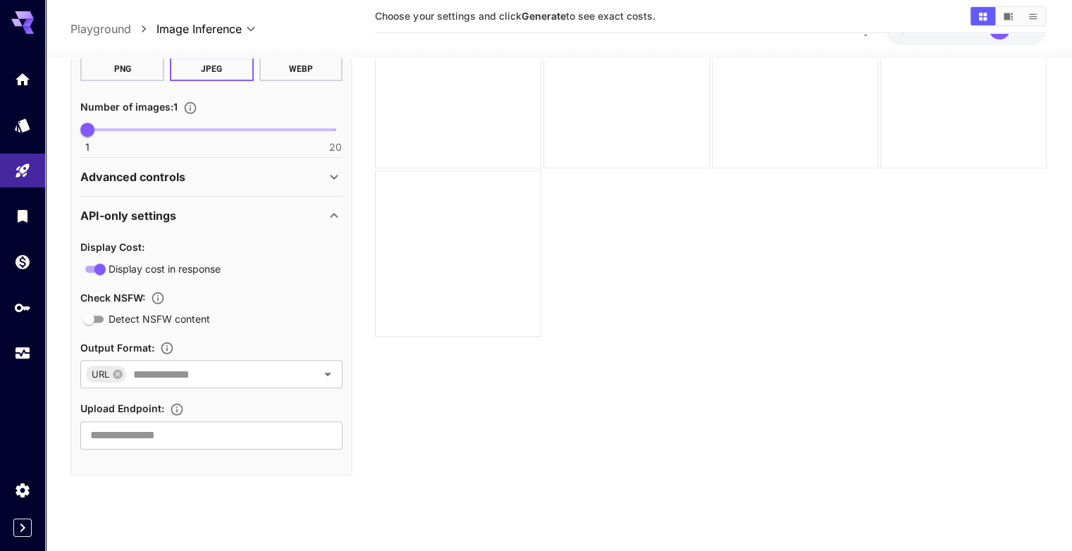
click at [312, 211] on div "API-only settings" at bounding box center [202, 216] width 245 height 17
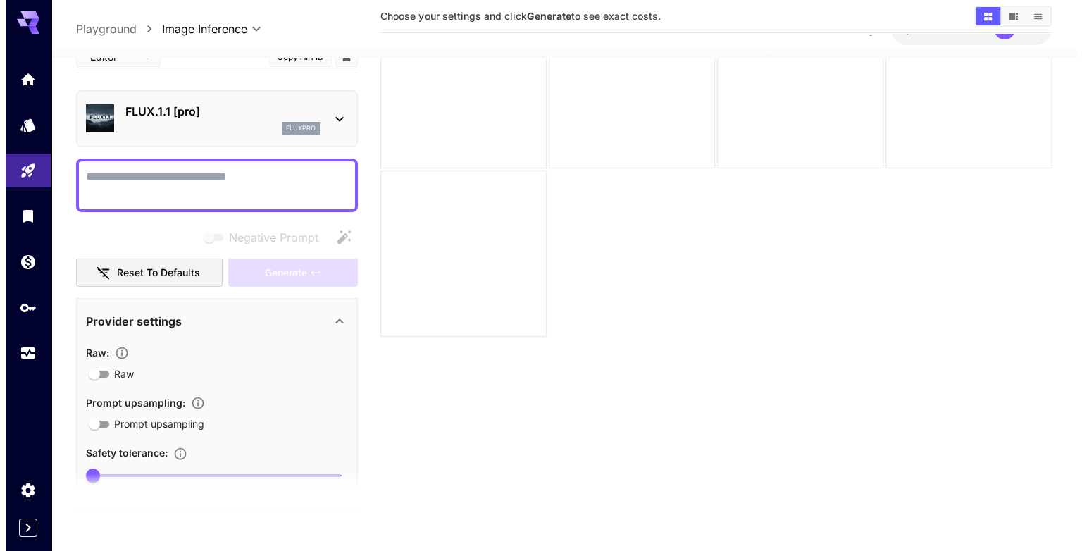
scroll to position [0, 0]
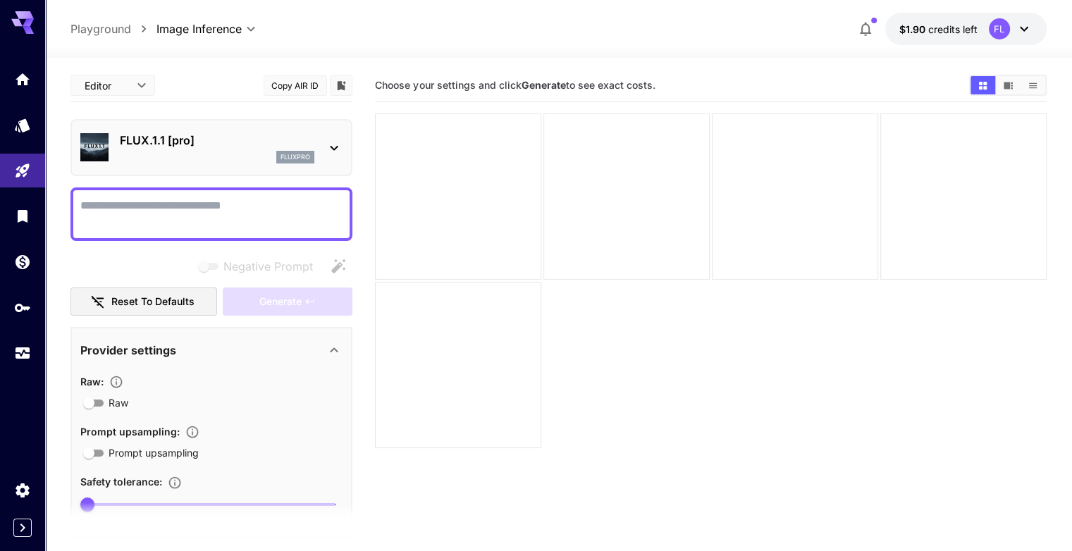
click at [323, 141] on div "FLUX.1.1 [pro] fluxpro" at bounding box center [211, 147] width 262 height 43
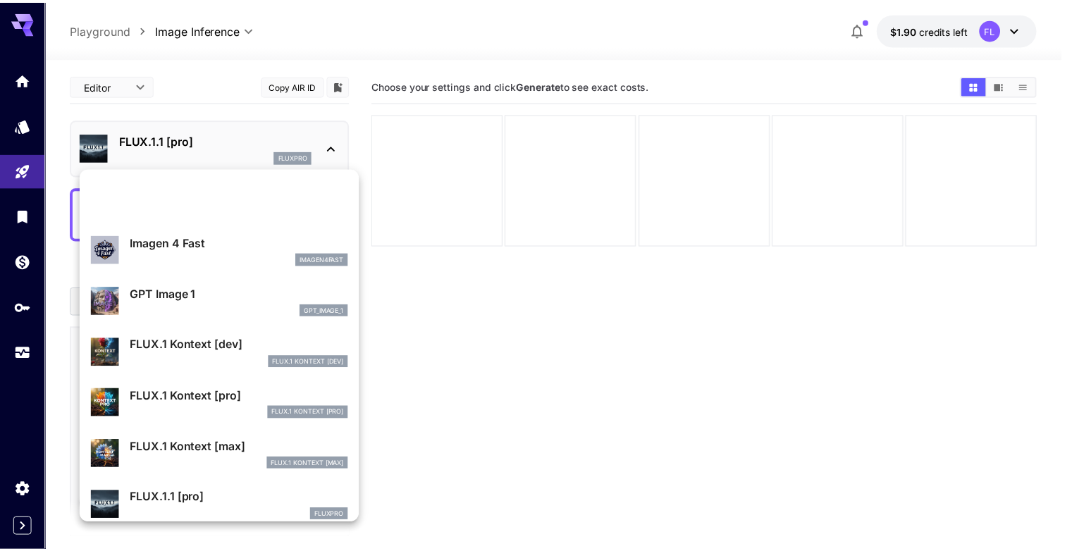
scroll to position [778, 0]
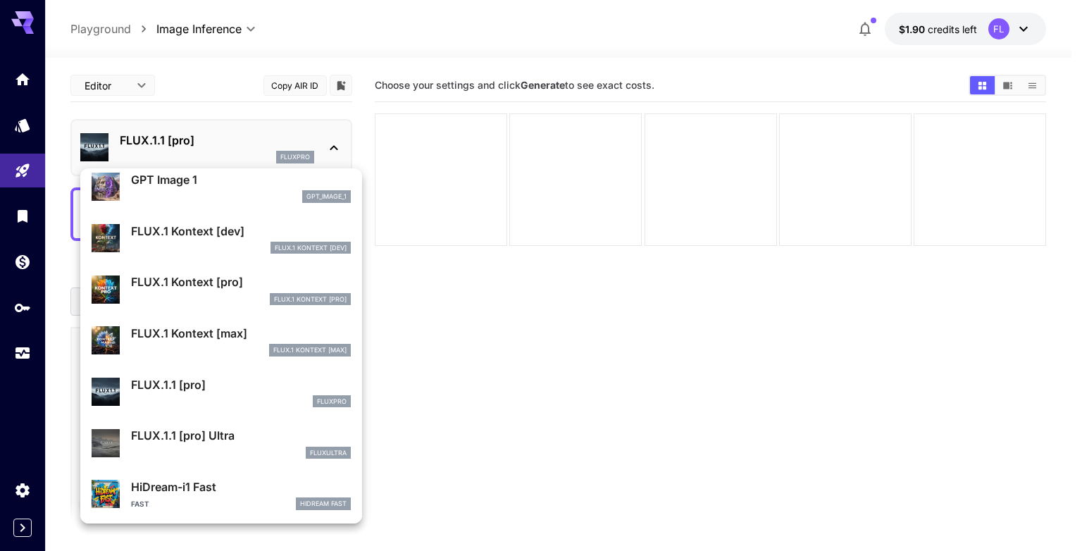
click at [17, 135] on div at bounding box center [541, 275] width 1082 height 551
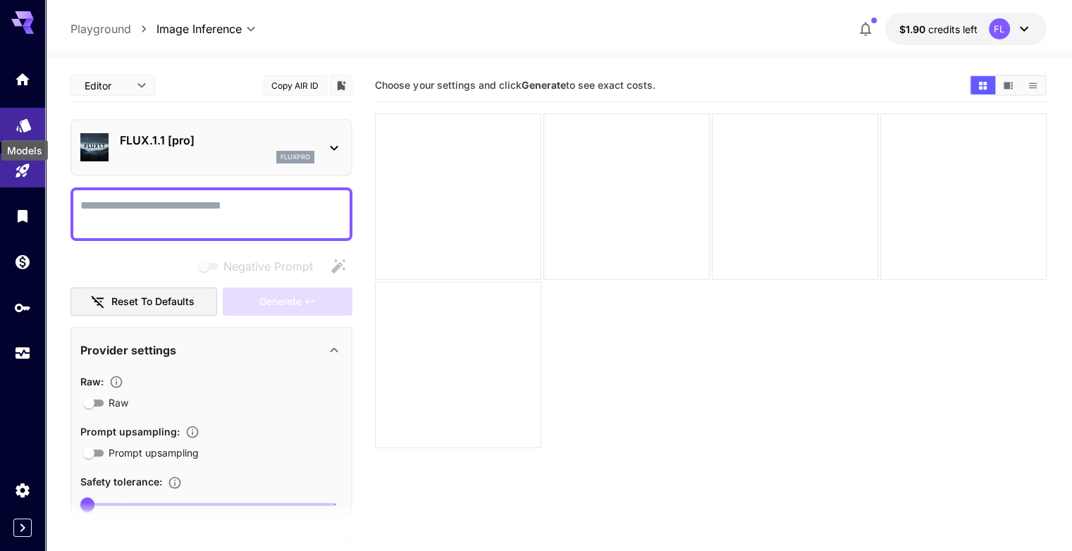
click at [20, 129] on icon "Models" at bounding box center [23, 121] width 17 height 17
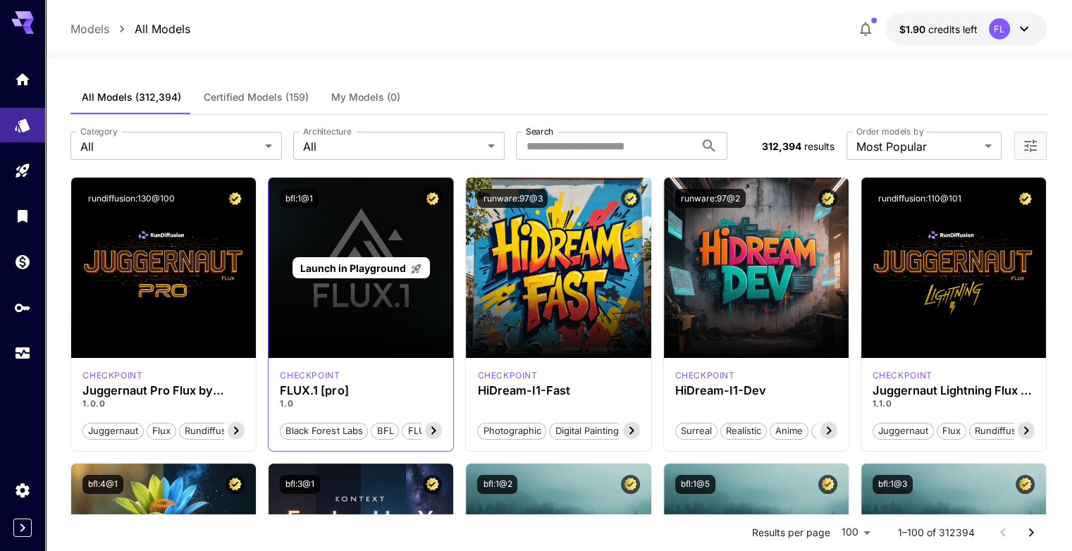
click at [320, 273] on span "Launch in Playground" at bounding box center [353, 268] width 106 height 12
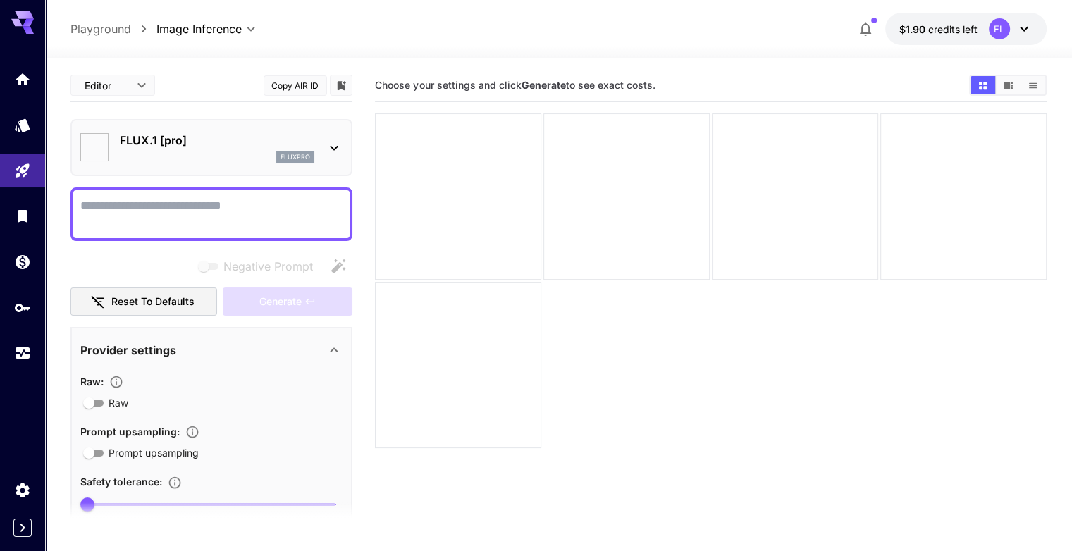
type input "**"
click at [89, 27] on p "Playground" at bounding box center [100, 28] width 61 height 17
click at [28, 100] on div at bounding box center [22, 216] width 45 height 308
click at [27, 113] on icon "Models" at bounding box center [23, 120] width 17 height 17
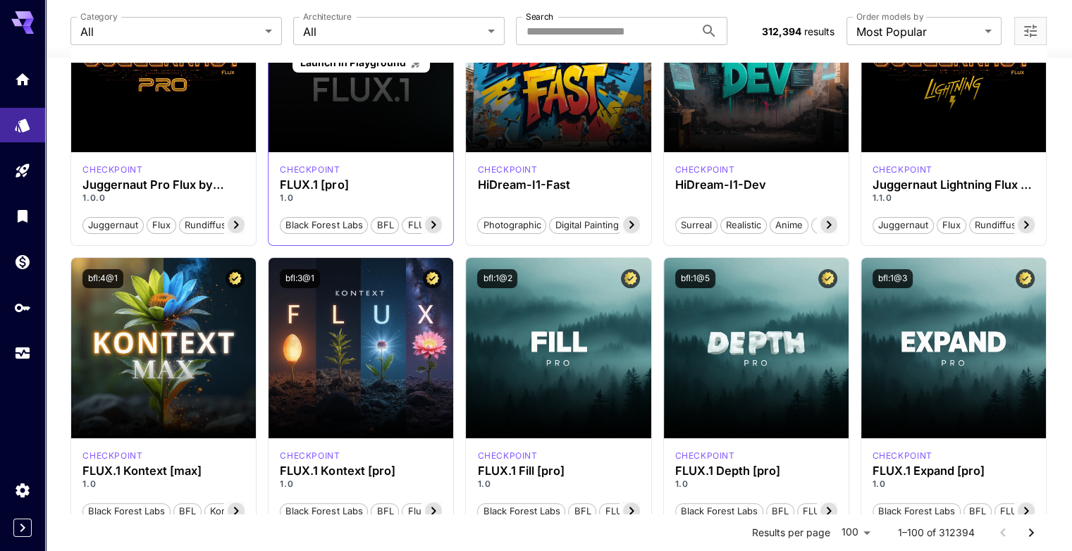
scroll to position [282, 0]
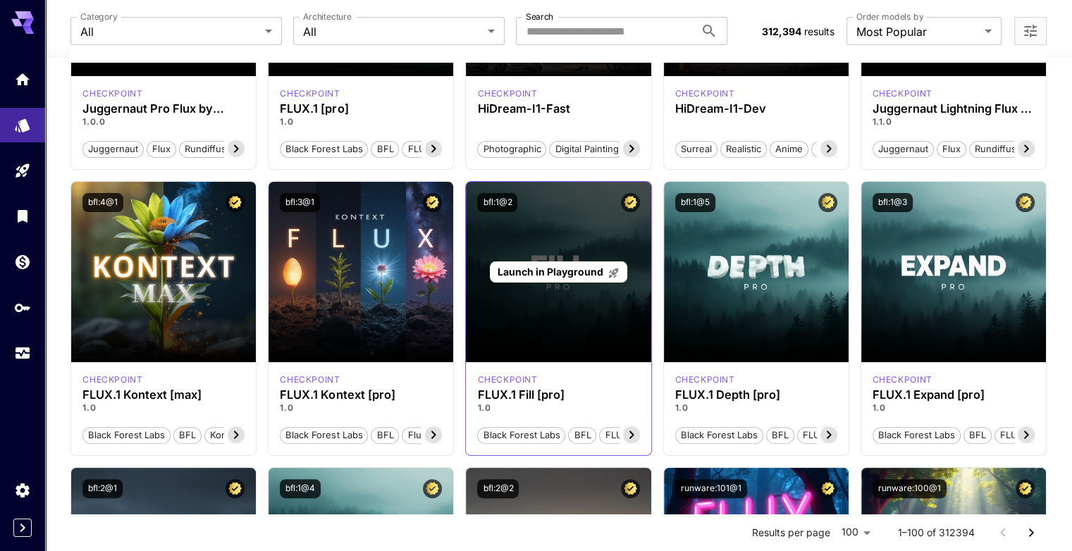
click at [519, 345] on div "Launch in Playground" at bounding box center [558, 272] width 185 height 180
click at [529, 280] on div "Launch in Playground" at bounding box center [558, 272] width 137 height 22
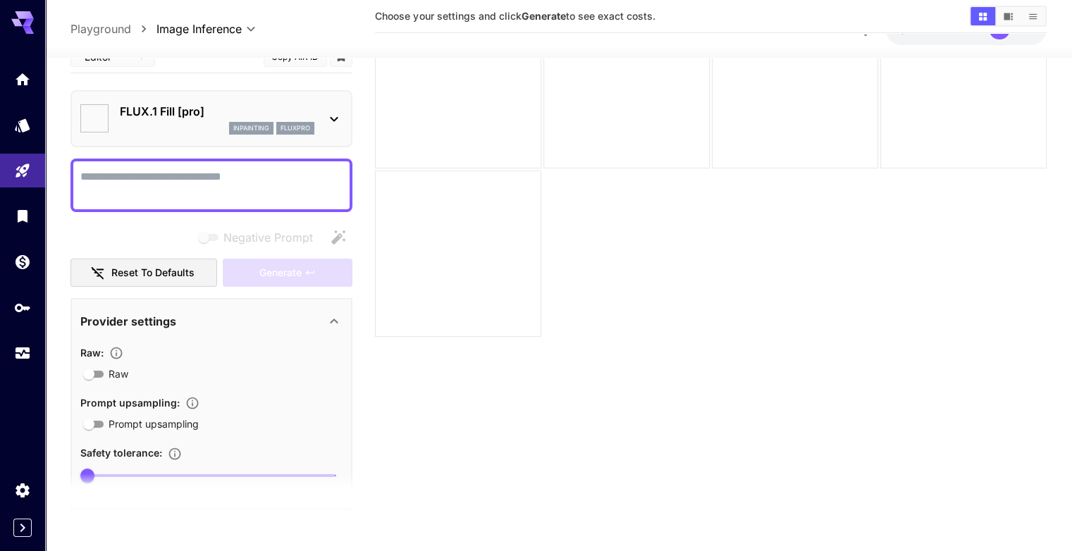
type input "**"
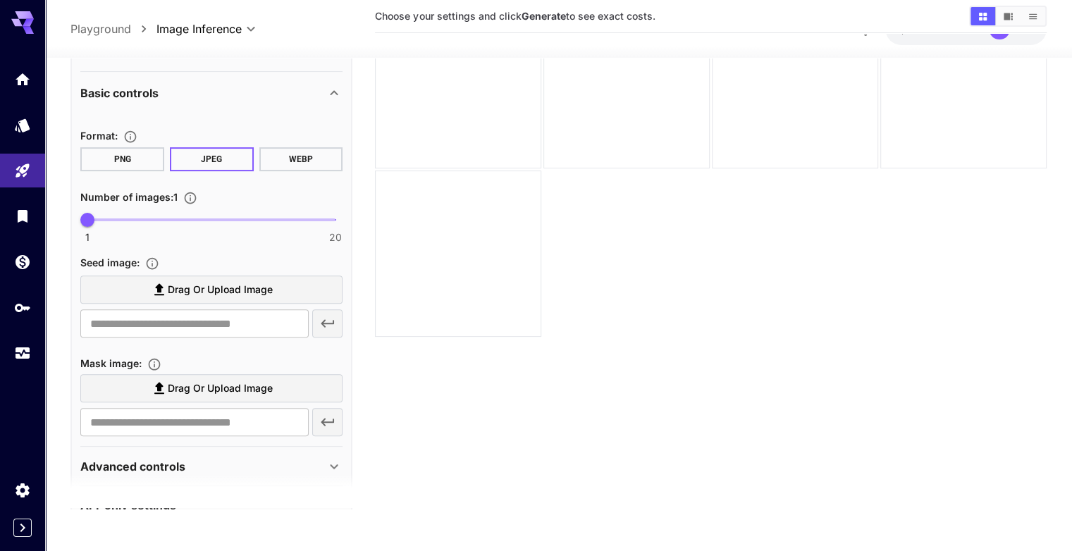
scroll to position [422, 0]
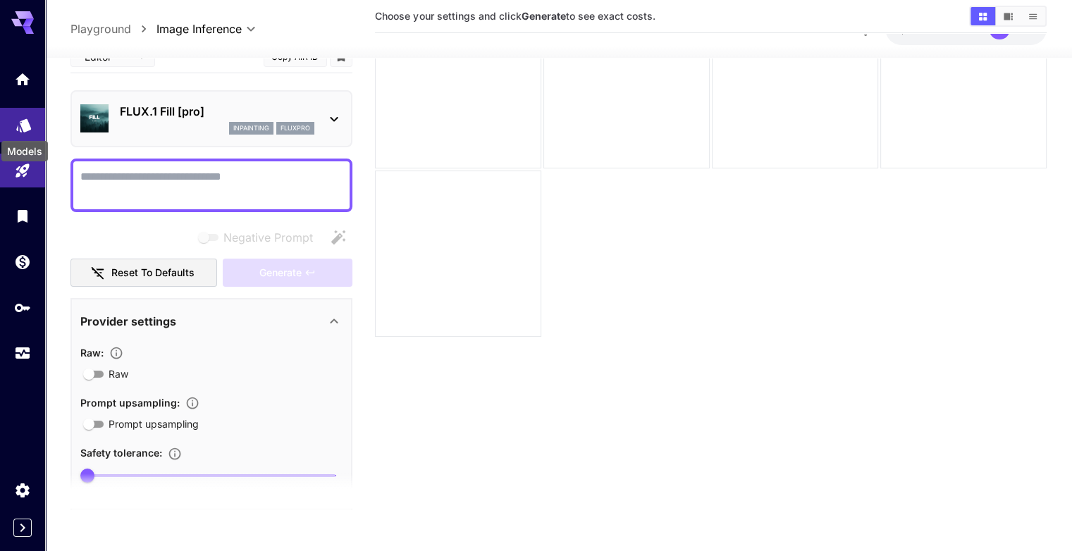
click at [26, 125] on icon "Models" at bounding box center [23, 120] width 15 height 13
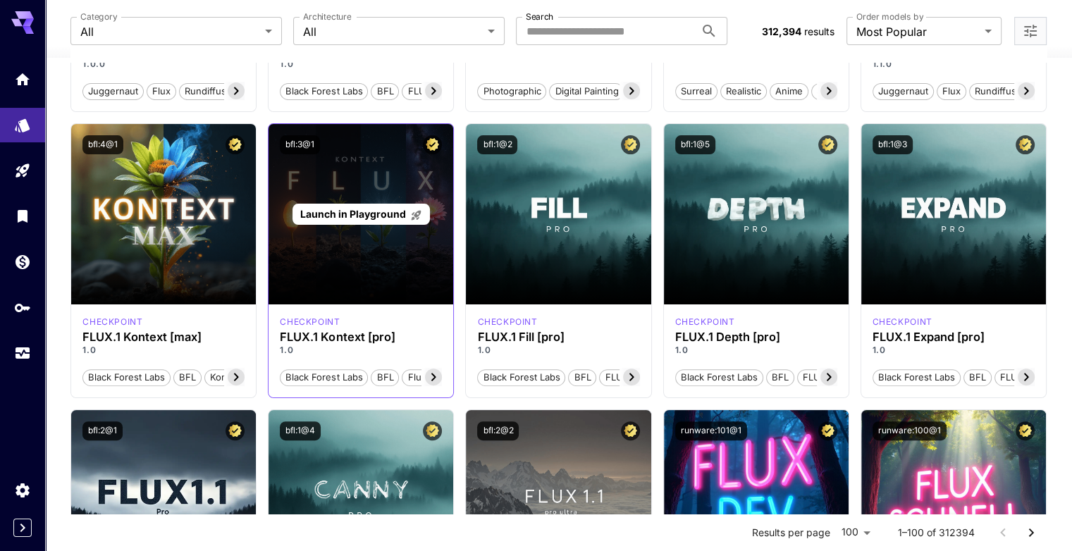
scroll to position [282, 0]
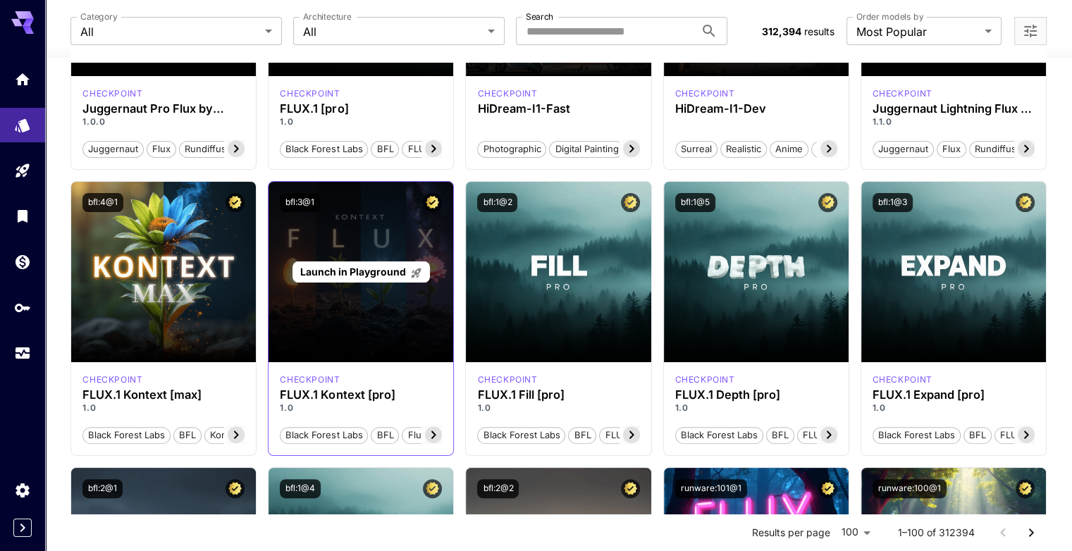
click at [345, 264] on p "Launch in Playground" at bounding box center [361, 271] width 122 height 15
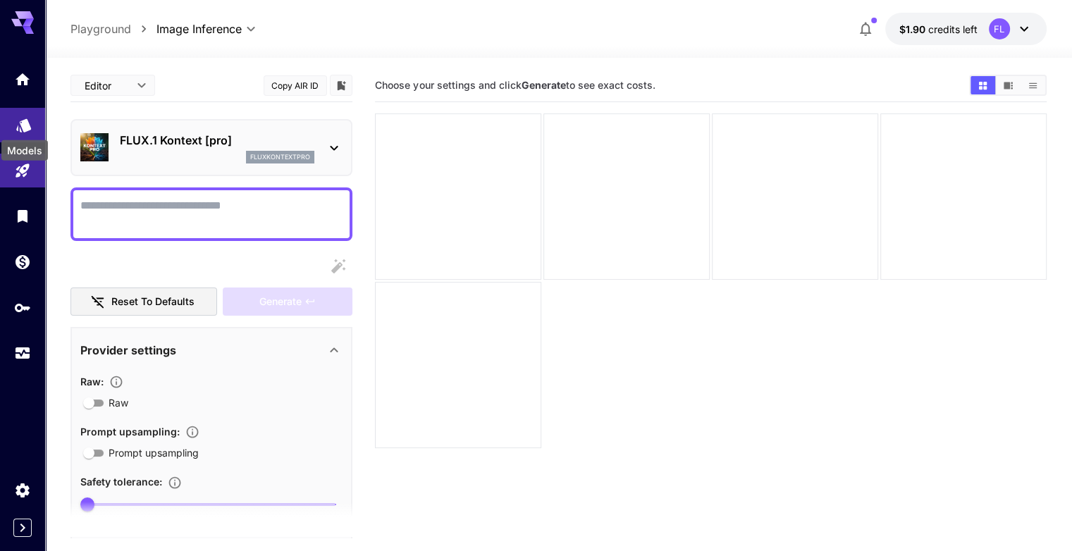
click at [28, 118] on icon "Models" at bounding box center [23, 120] width 17 height 17
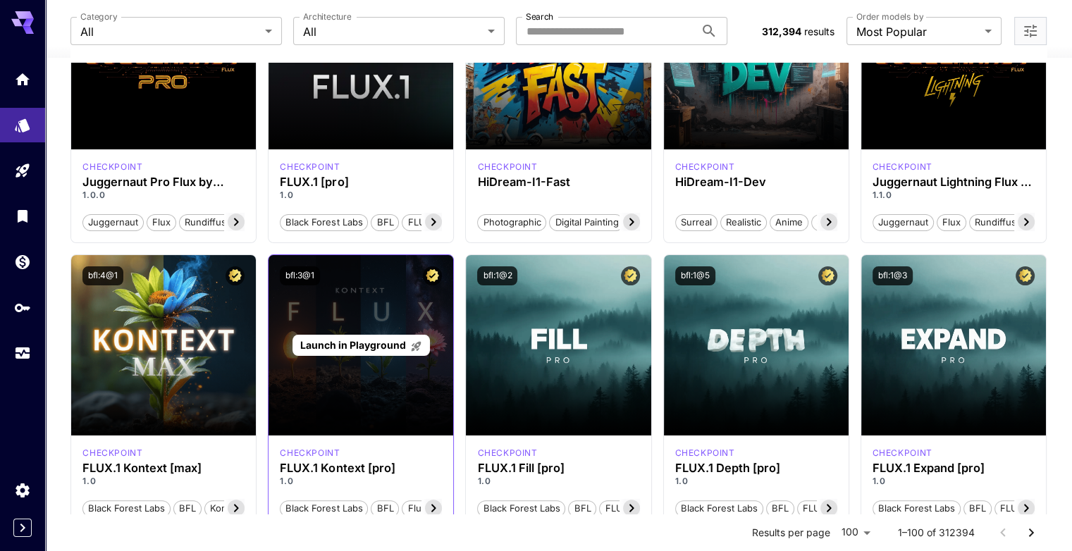
scroll to position [211, 0]
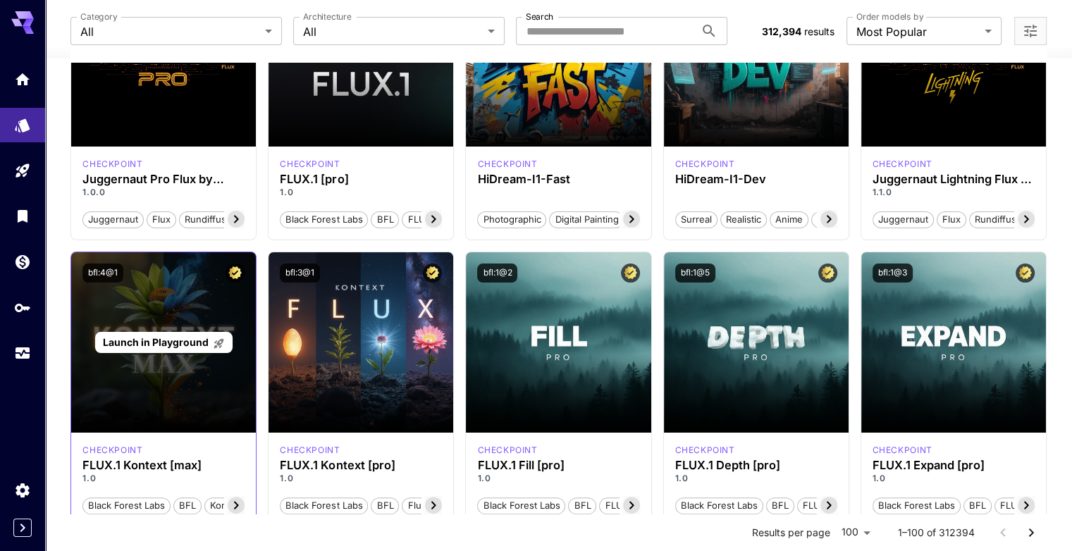
click at [172, 342] on span "Launch in Playground" at bounding box center [156, 342] width 106 height 12
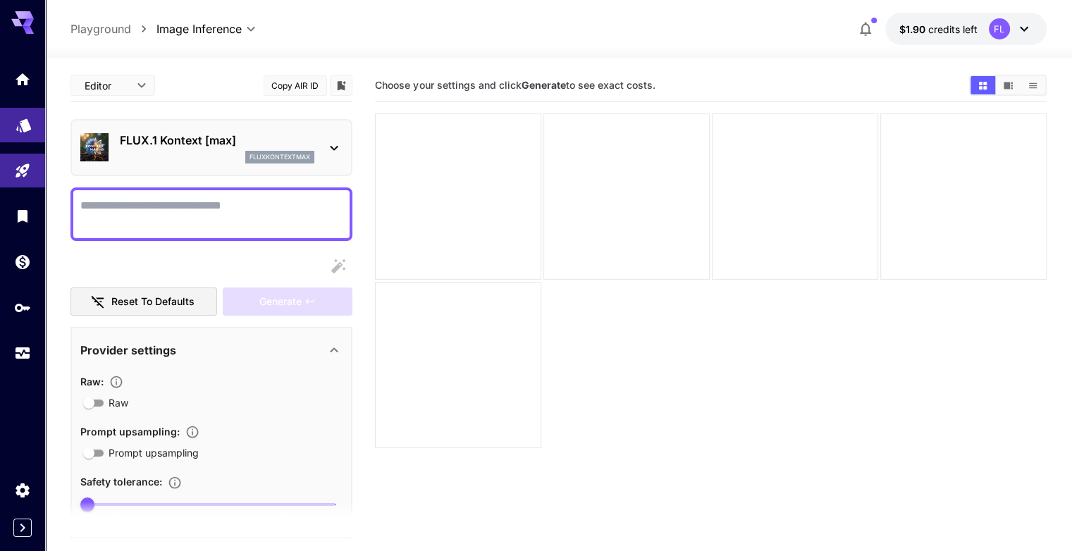
click at [37, 129] on link at bounding box center [22, 125] width 45 height 35
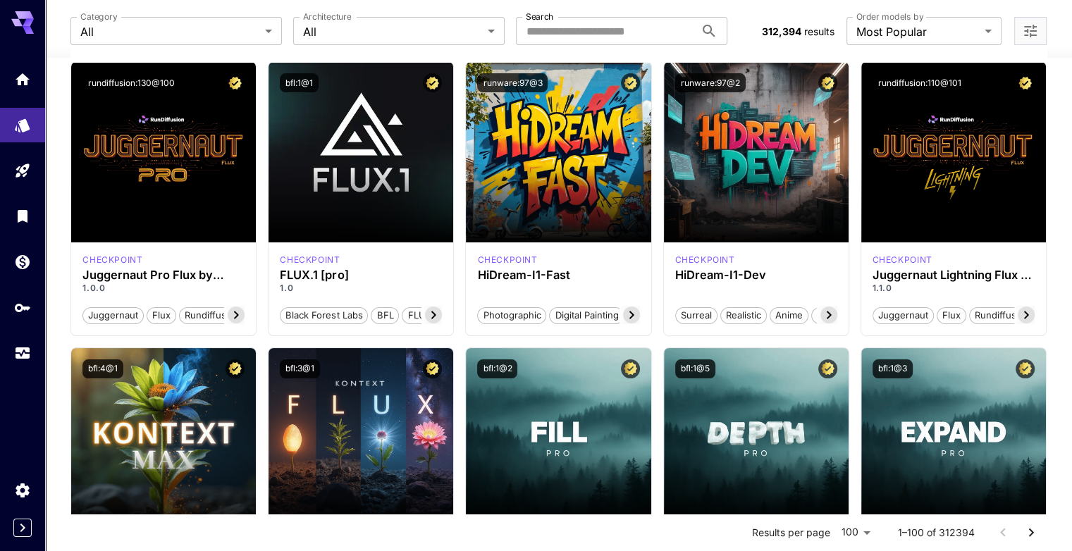
scroll to position [141, 0]
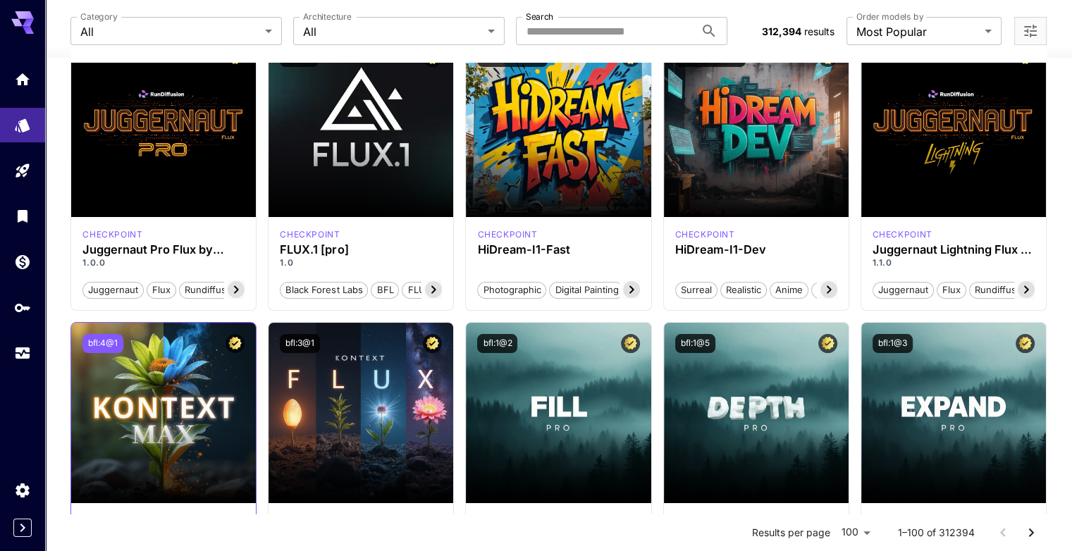
click at [88, 337] on button "bfl:4@1" at bounding box center [102, 343] width 41 height 19
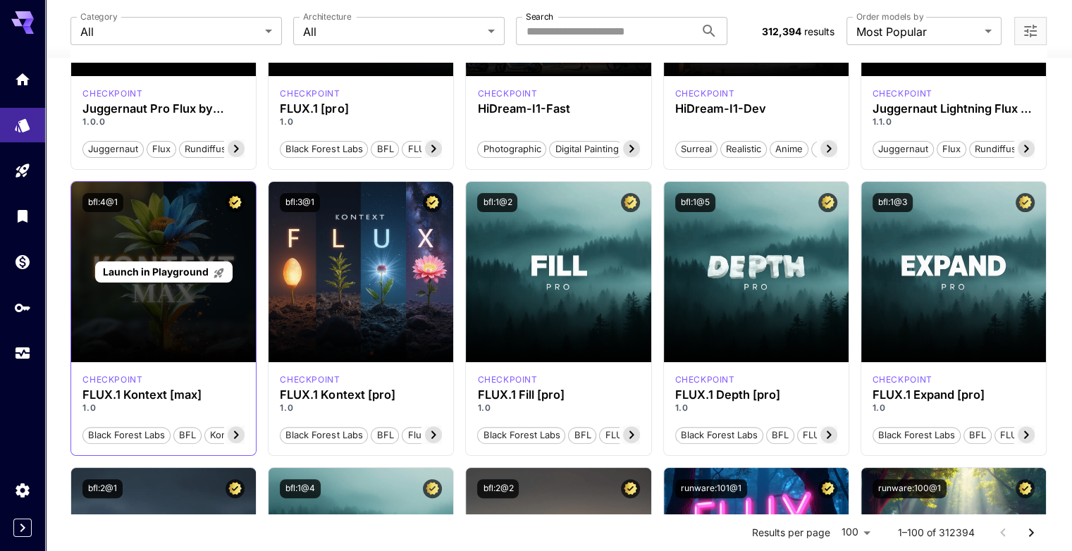
click at [143, 275] on span "Launch in Playground" at bounding box center [156, 272] width 106 height 12
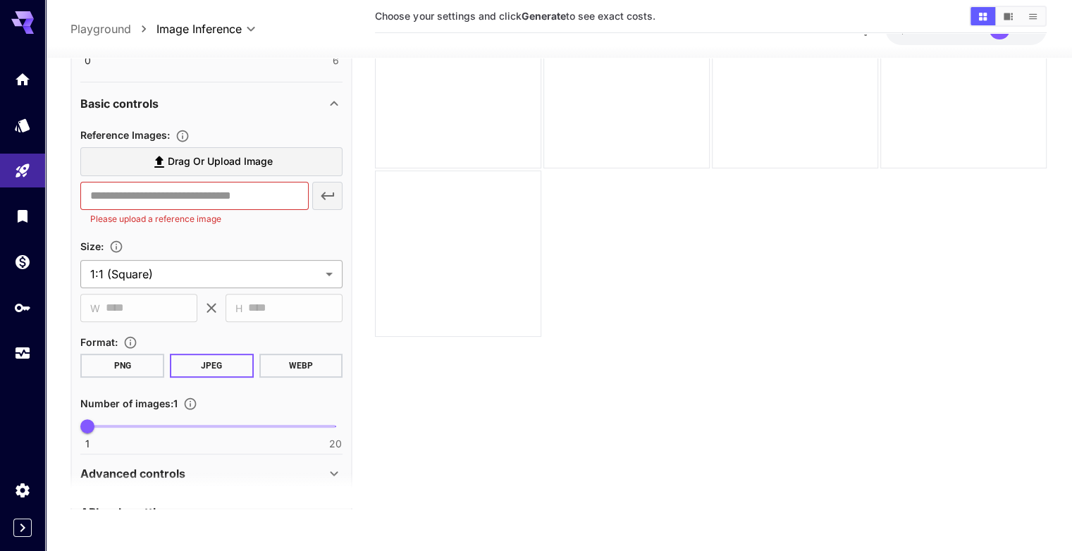
scroll to position [489, 0]
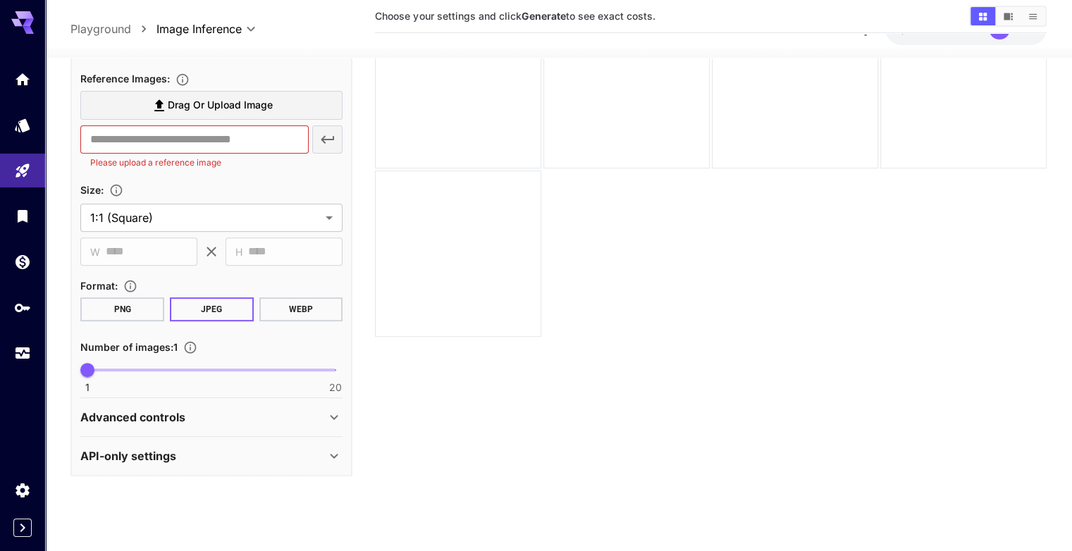
click at [319, 419] on div "Advanced controls" at bounding box center [202, 417] width 245 height 17
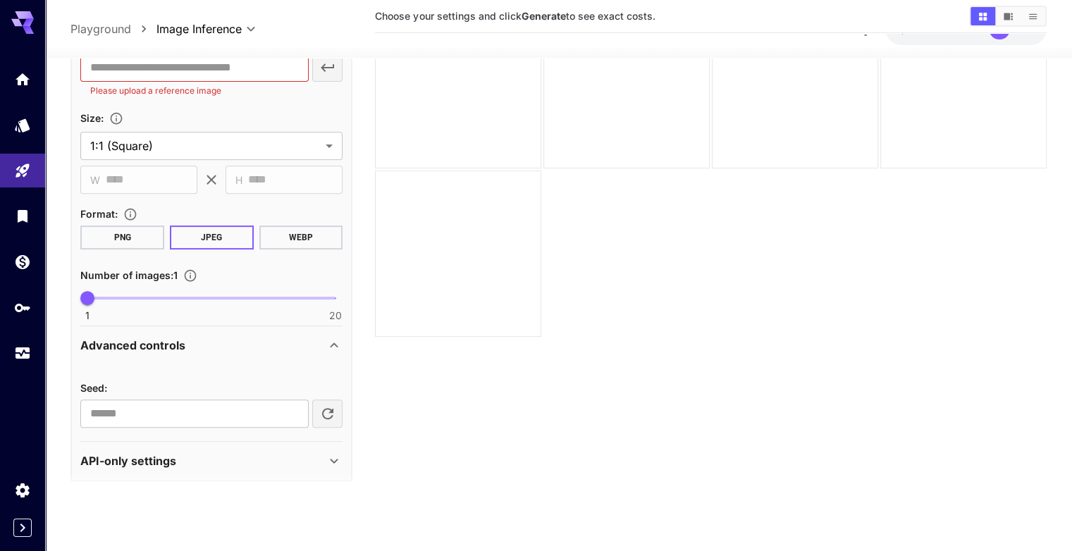
scroll to position [566, 0]
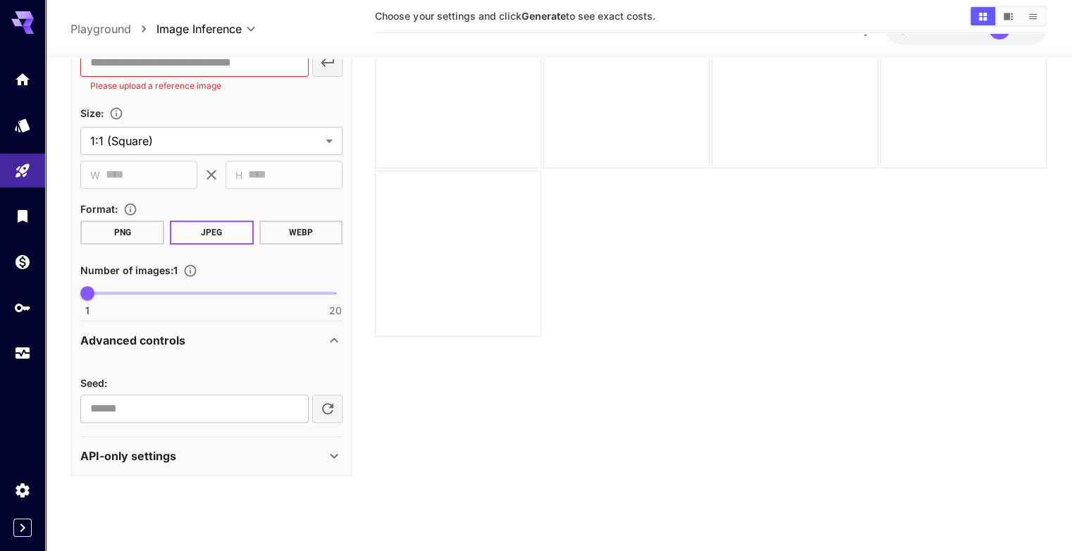
click at [341, 447] on icon at bounding box center [333, 455] width 17 height 17
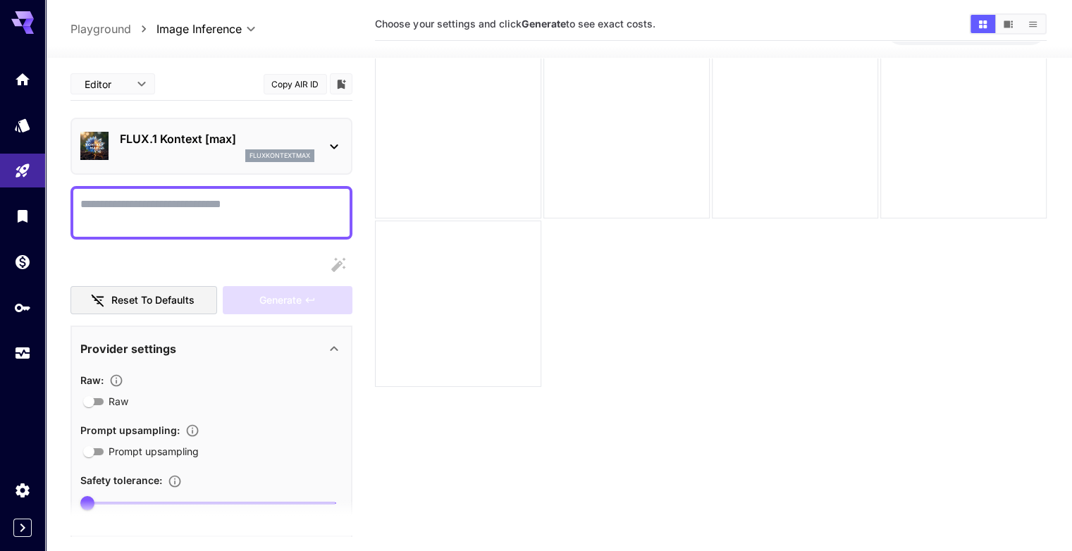
scroll to position [0, 0]
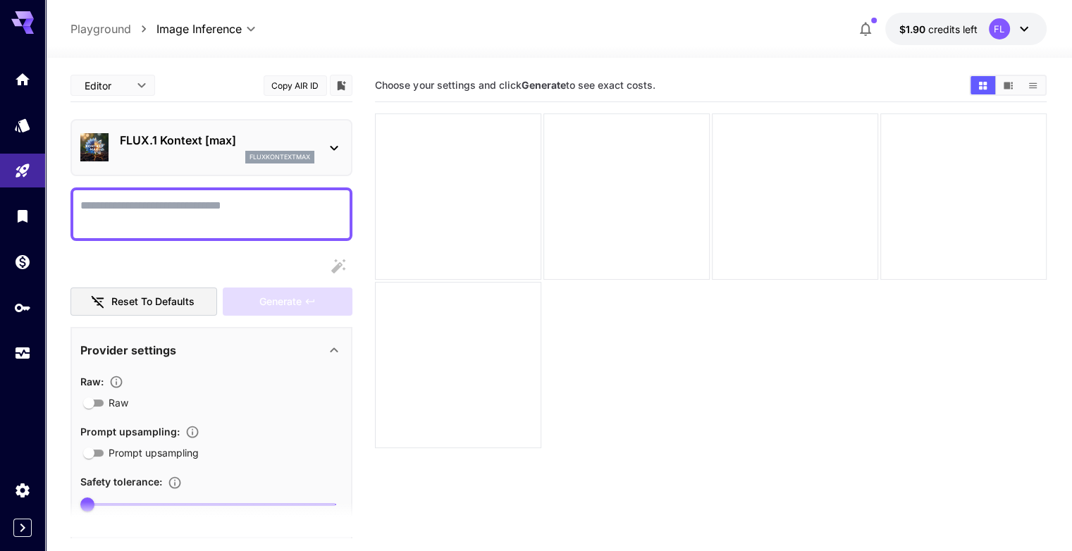
click at [110, 88] on body "**********" at bounding box center [536, 331] width 1072 height 662
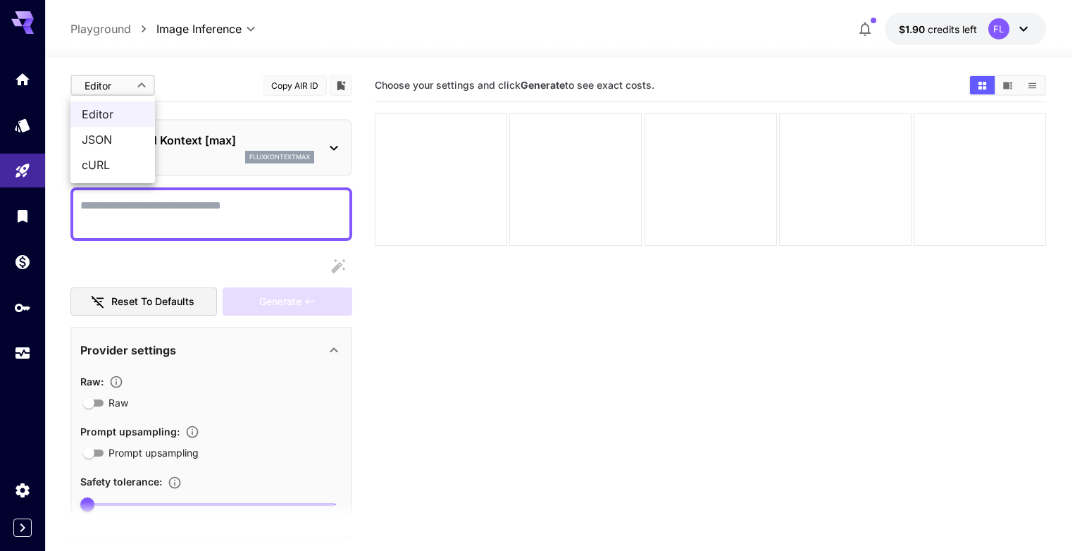
click at [97, 140] on span "JSON" at bounding box center [113, 139] width 62 height 17
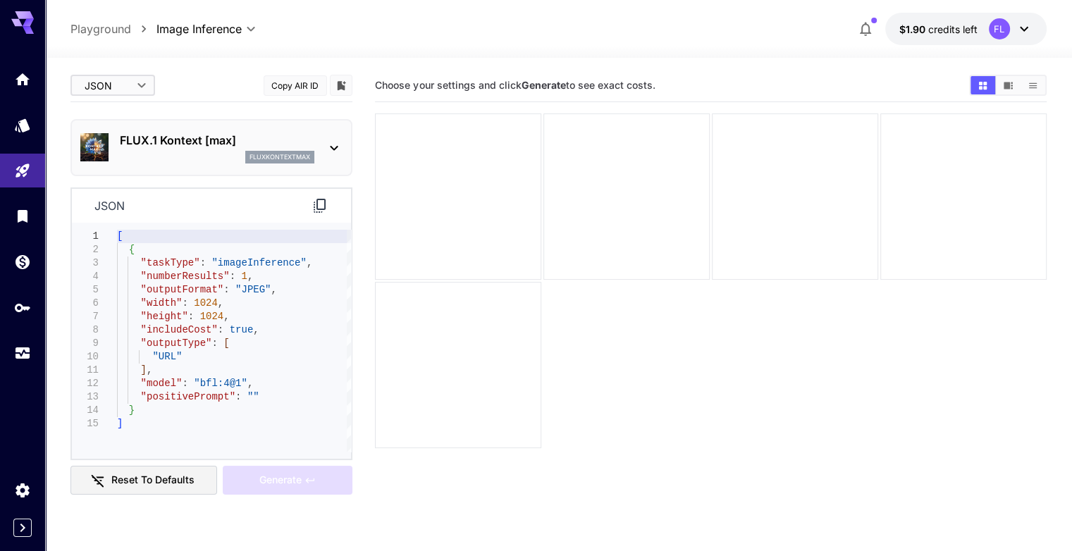
click at [136, 82] on body "**********" at bounding box center [536, 331] width 1072 height 662
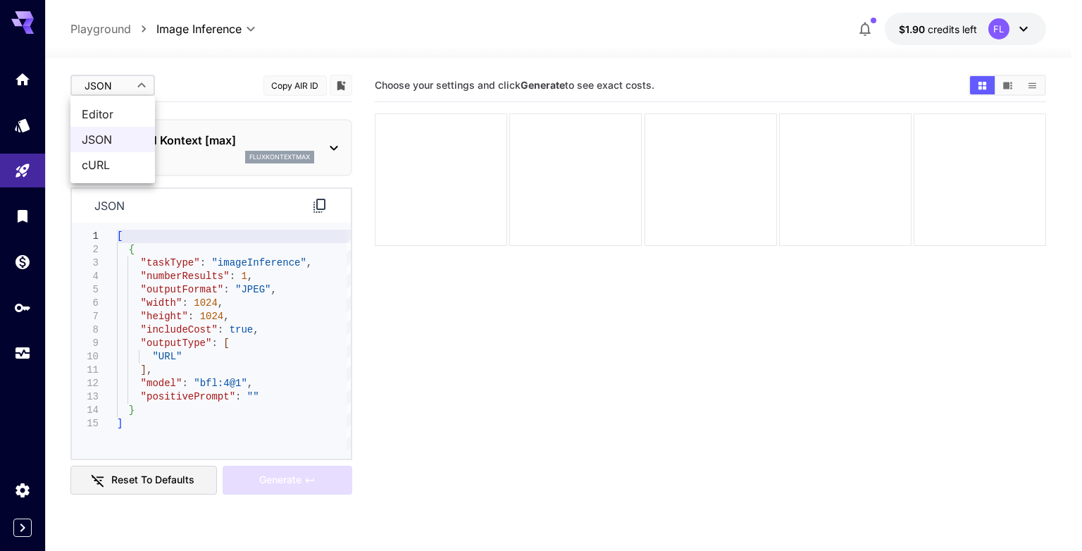
drag, startPoint x: 121, startPoint y: 173, endPoint x: 116, endPoint y: 168, distance: 7.5
click at [120, 171] on span "cURL" at bounding box center [113, 164] width 62 height 17
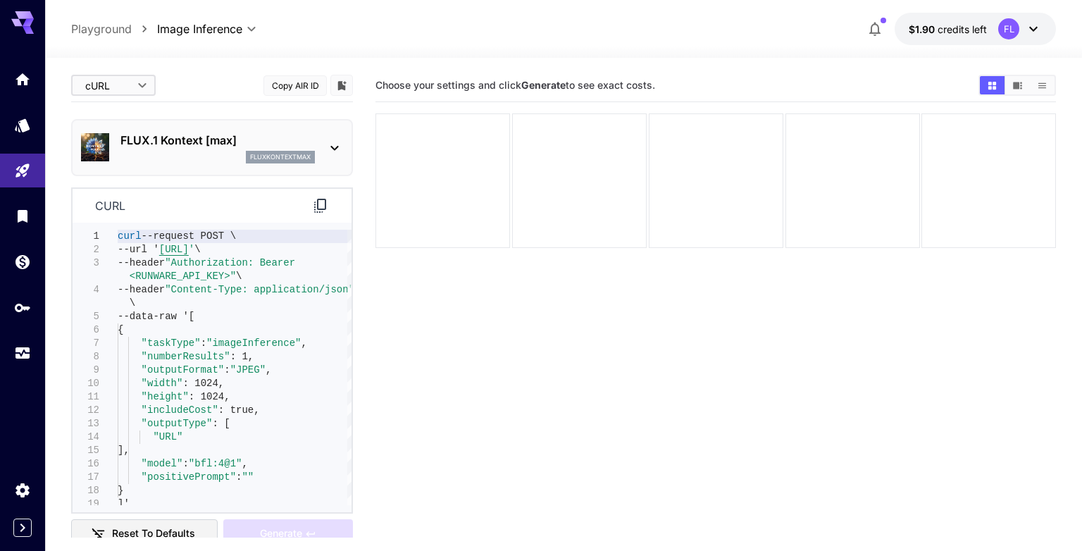
click at [122, 77] on body "**********" at bounding box center [541, 331] width 1082 height 662
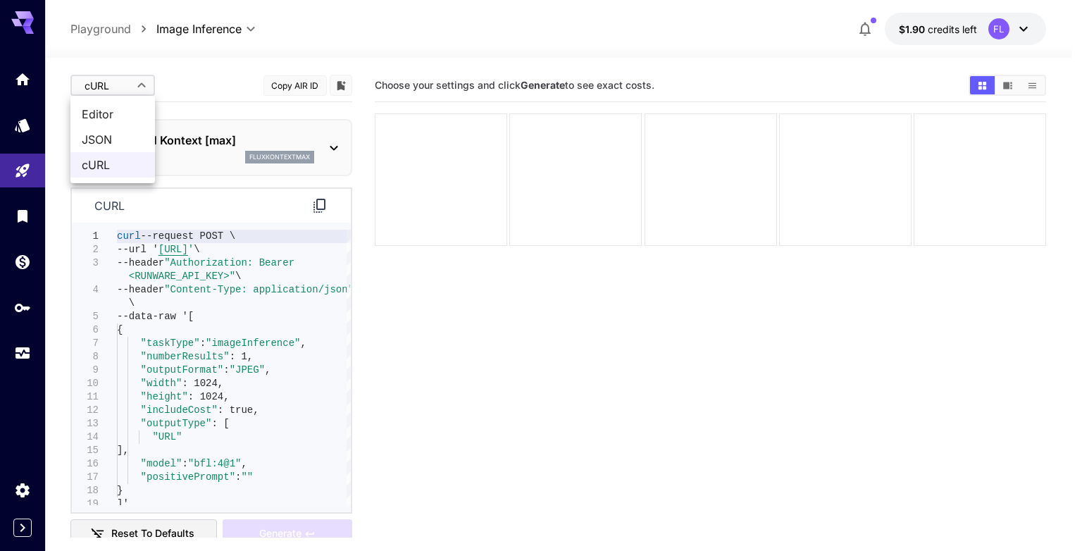
click at [116, 145] on span "JSON" at bounding box center [113, 139] width 62 height 17
type input "****"
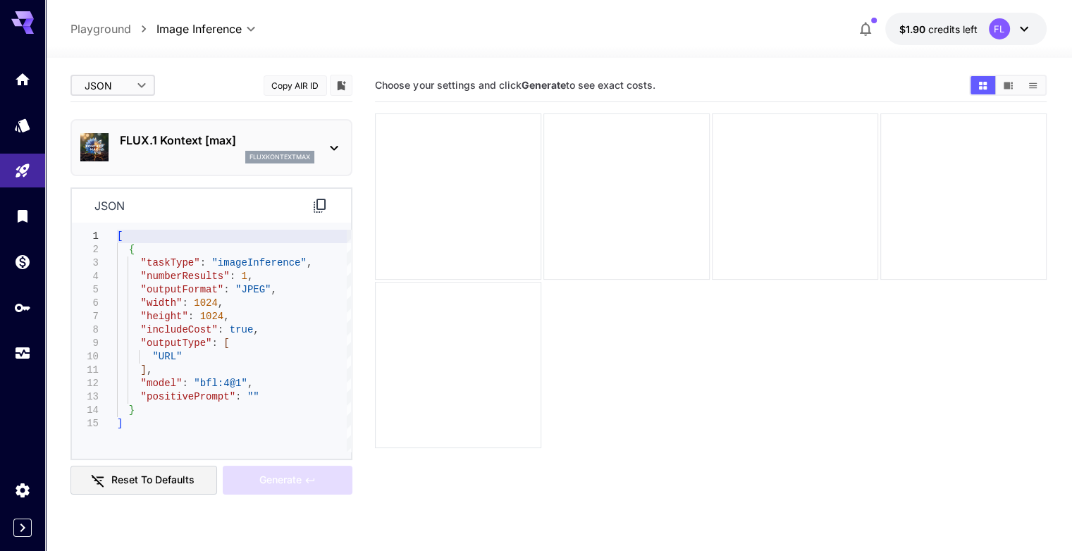
click at [318, 213] on icon at bounding box center [319, 205] width 17 height 17
click at [163, 473] on button "Reset to defaults" at bounding box center [143, 480] width 147 height 29
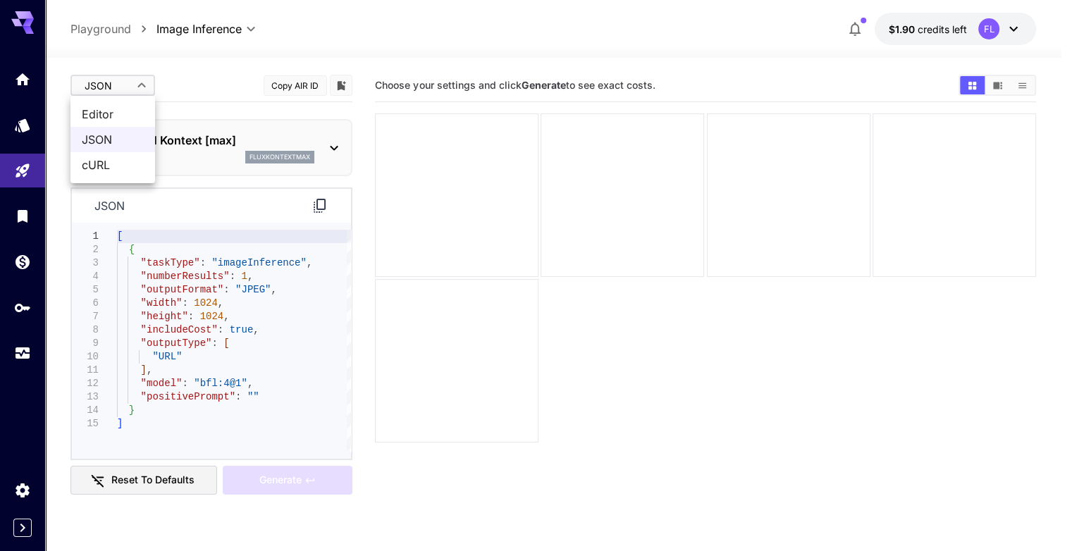
click at [111, 98] on body "**********" at bounding box center [536, 331] width 1072 height 662
click at [101, 119] on span "Editor" at bounding box center [113, 114] width 62 height 17
type input "****"
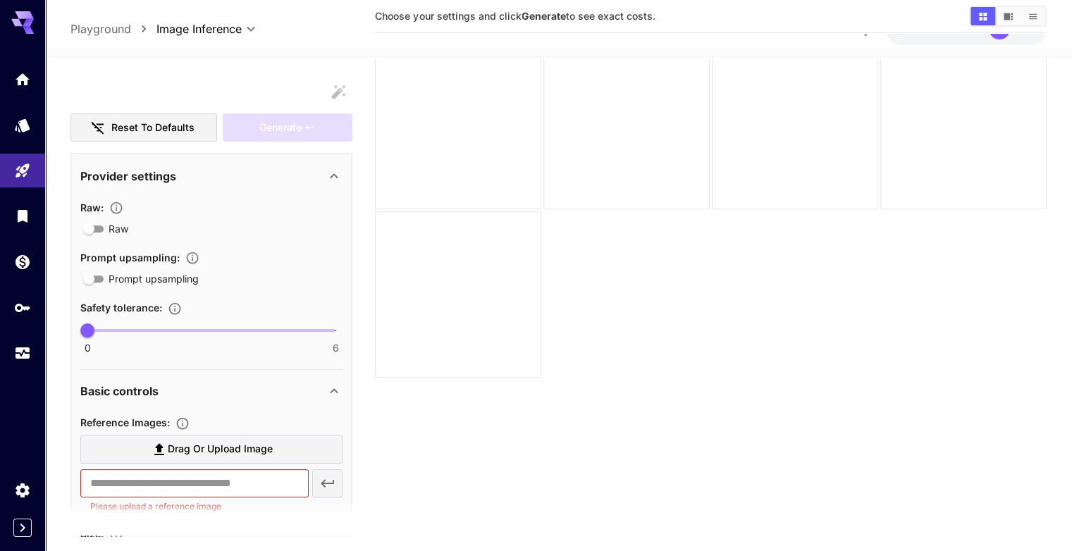
scroll to position [282, 0]
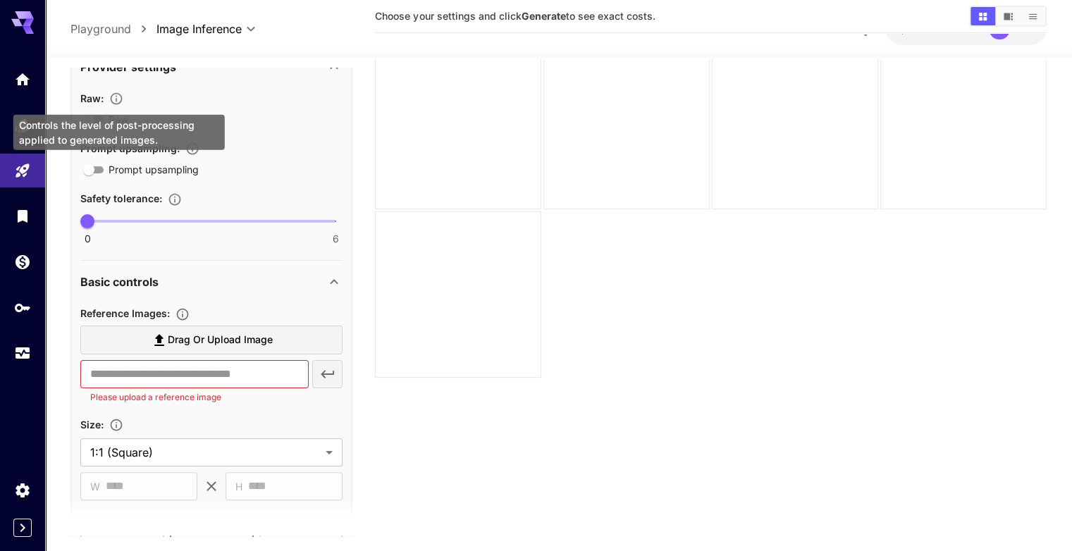
click at [197, 106] on div "Controls the level of post-processing applied to generated images." at bounding box center [119, 128] width 214 height 46
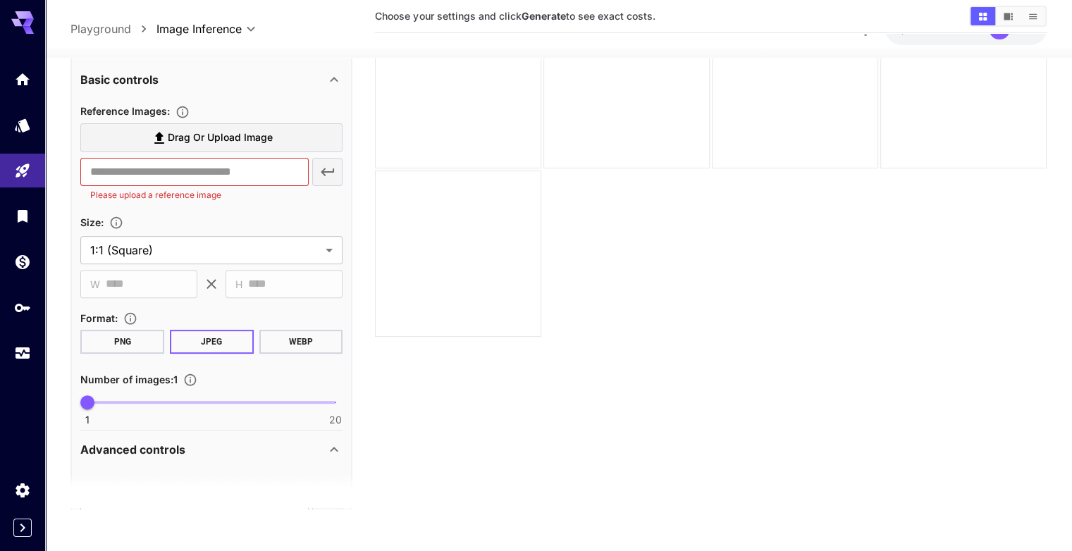
scroll to position [454, 0]
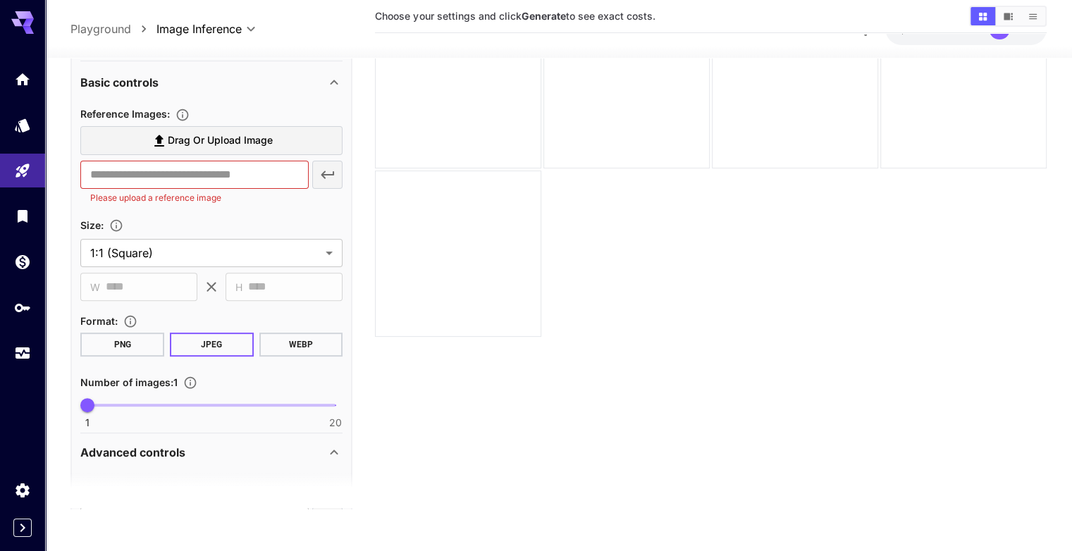
click at [124, 347] on button "PNG" at bounding box center [122, 345] width 84 height 24
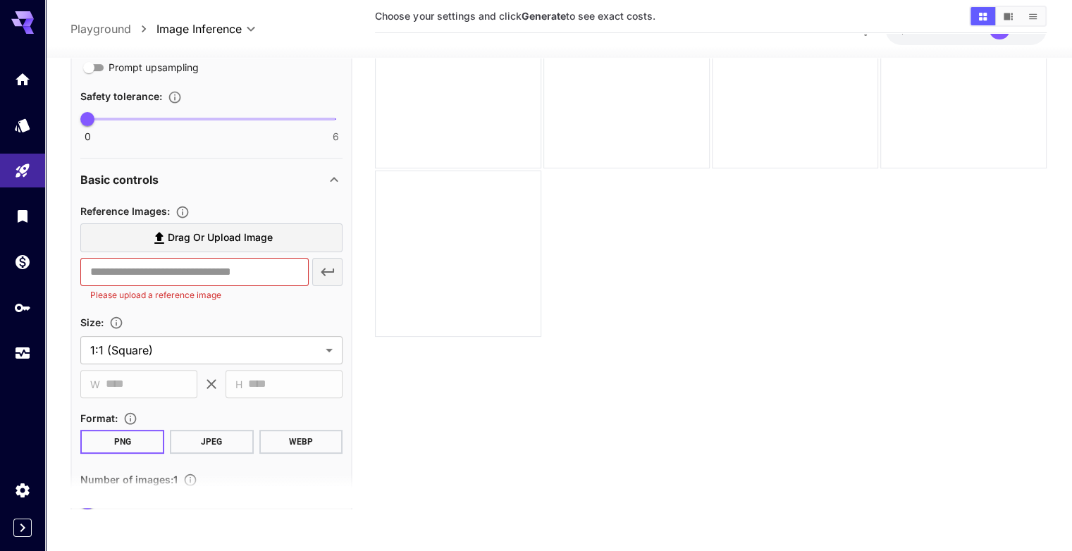
scroll to position [172, 0]
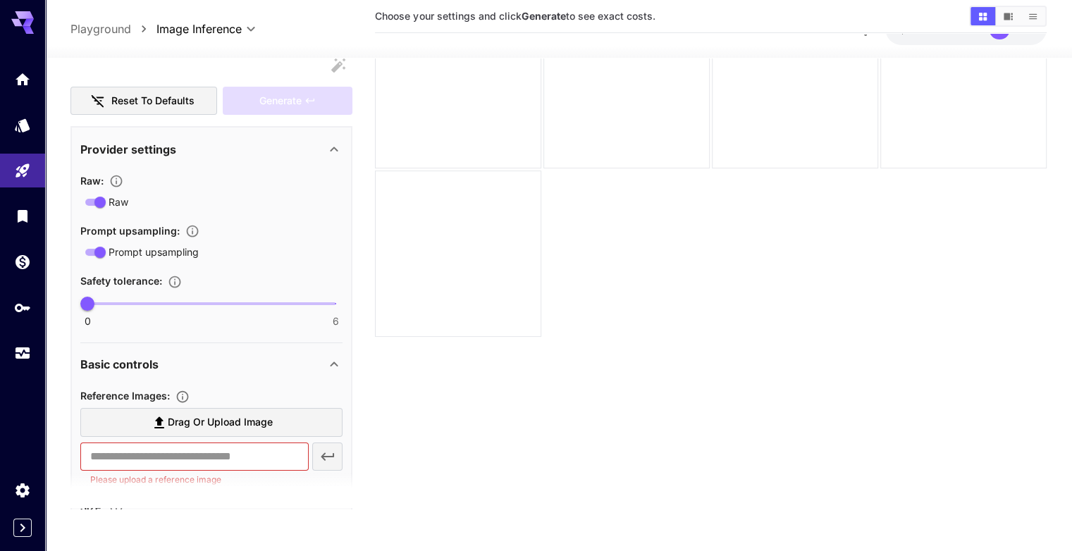
type input "*"
click at [127, 307] on span "0 6 1" at bounding box center [211, 304] width 248 height 21
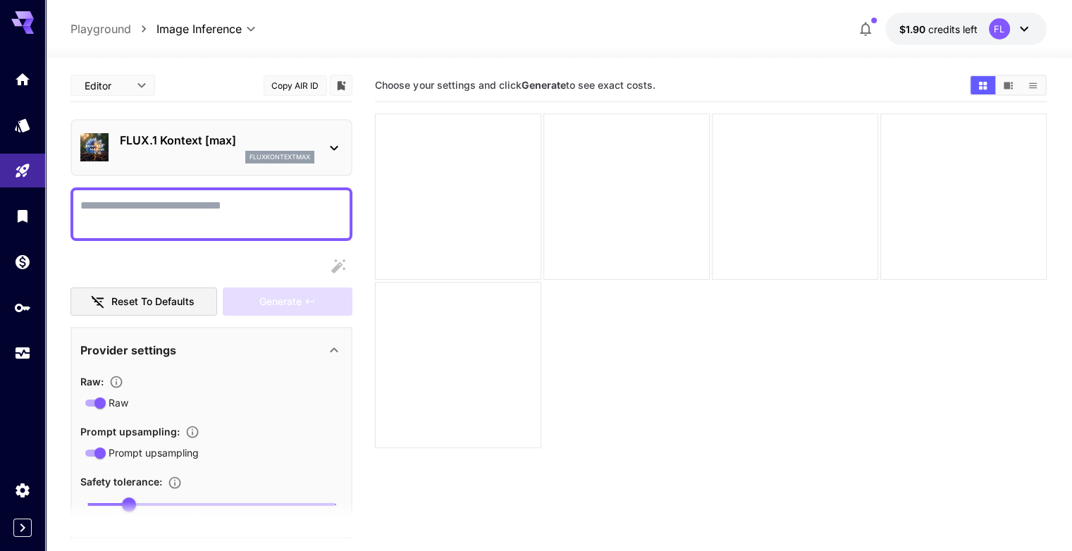
scroll to position [0, 0]
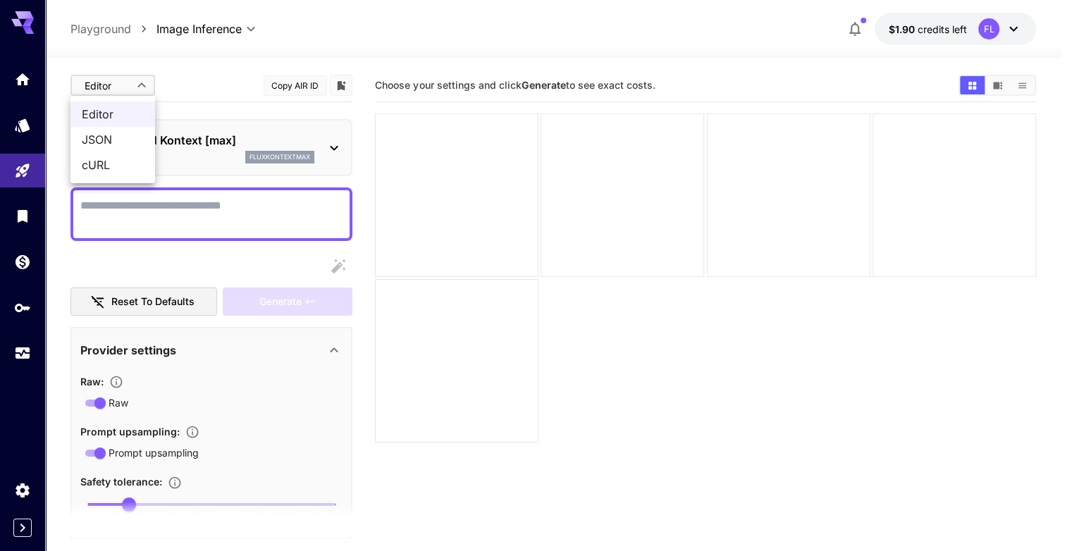
click at [113, 80] on body "**********" at bounding box center [536, 331] width 1072 height 662
click at [101, 142] on span "JSON" at bounding box center [113, 139] width 62 height 17
type input "****"
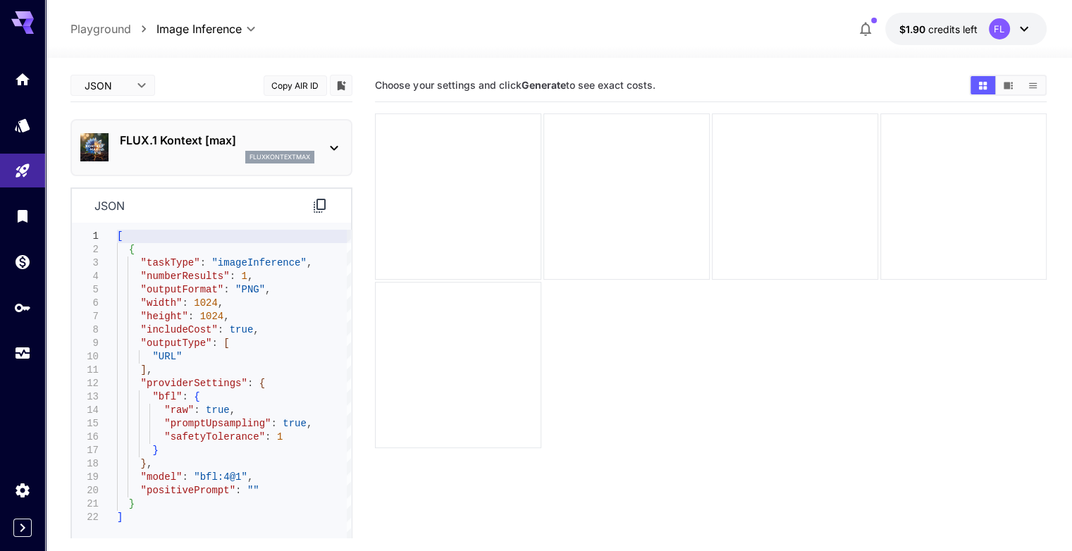
click at [324, 211] on icon at bounding box center [319, 205] width 17 height 17
click at [113, 81] on body "**********" at bounding box center [536, 331] width 1072 height 662
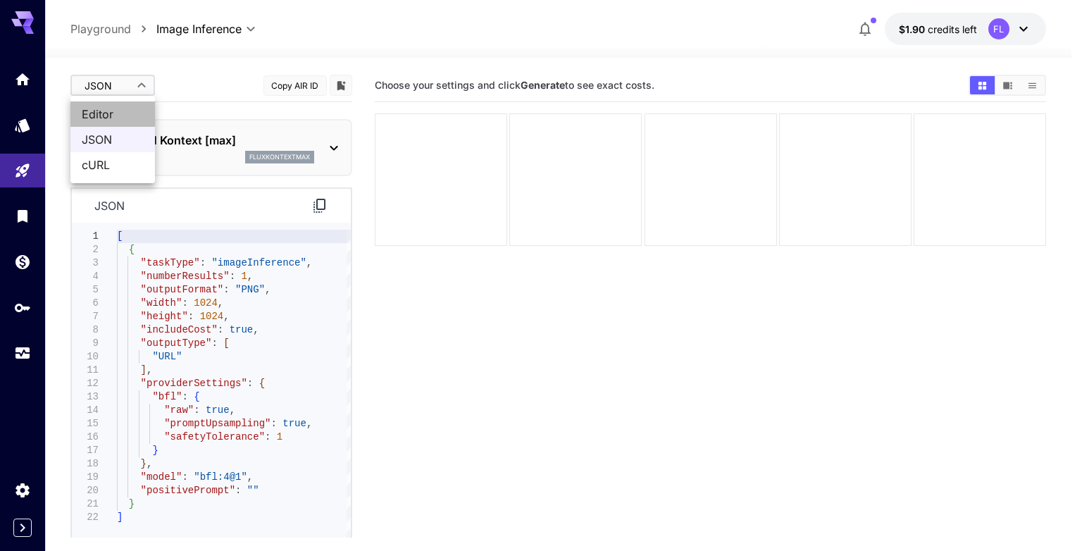
click at [108, 113] on span "Editor" at bounding box center [113, 114] width 62 height 17
type input "****"
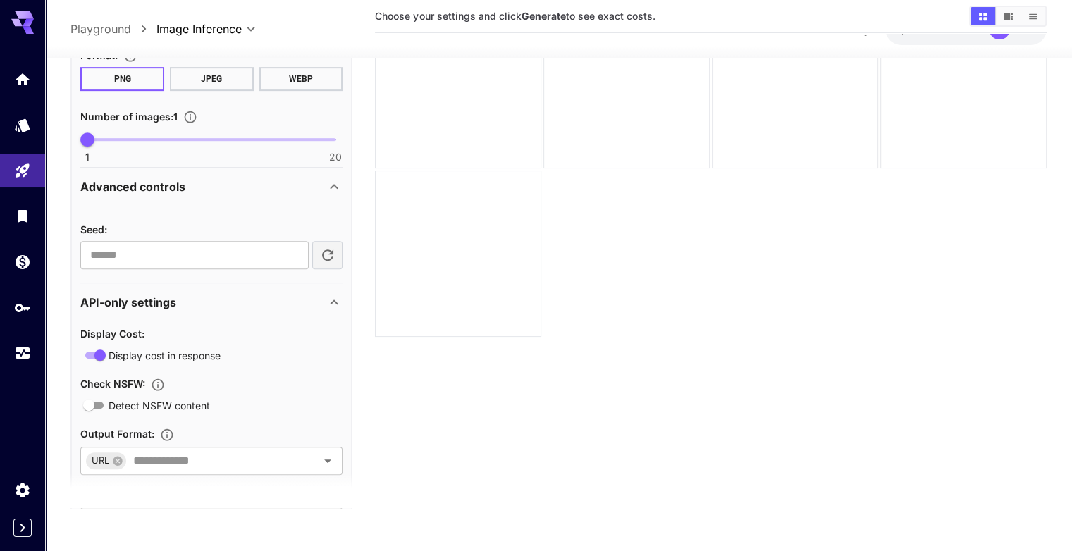
scroll to position [454, 0]
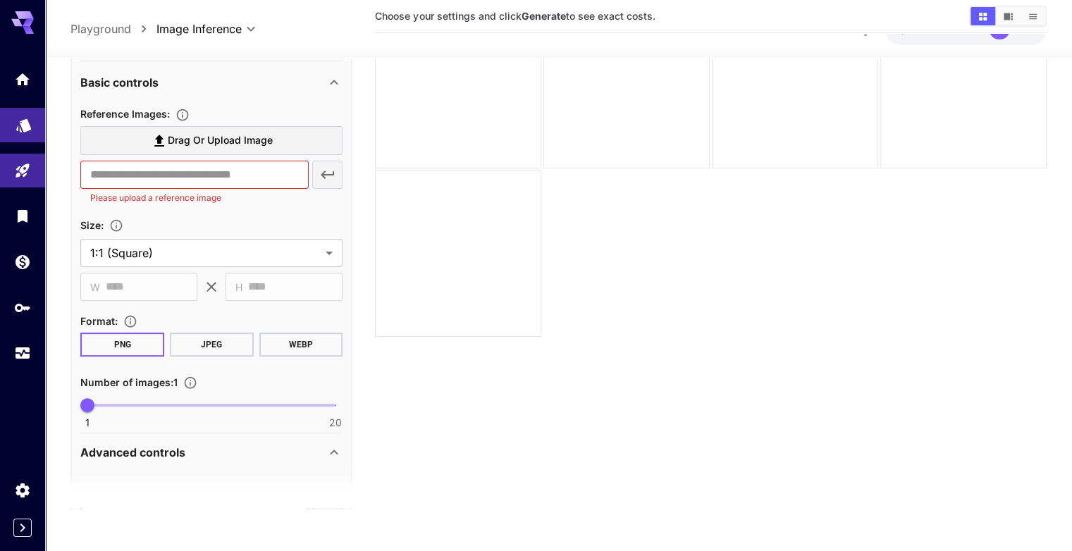
click at [24, 130] on link at bounding box center [22, 125] width 45 height 35
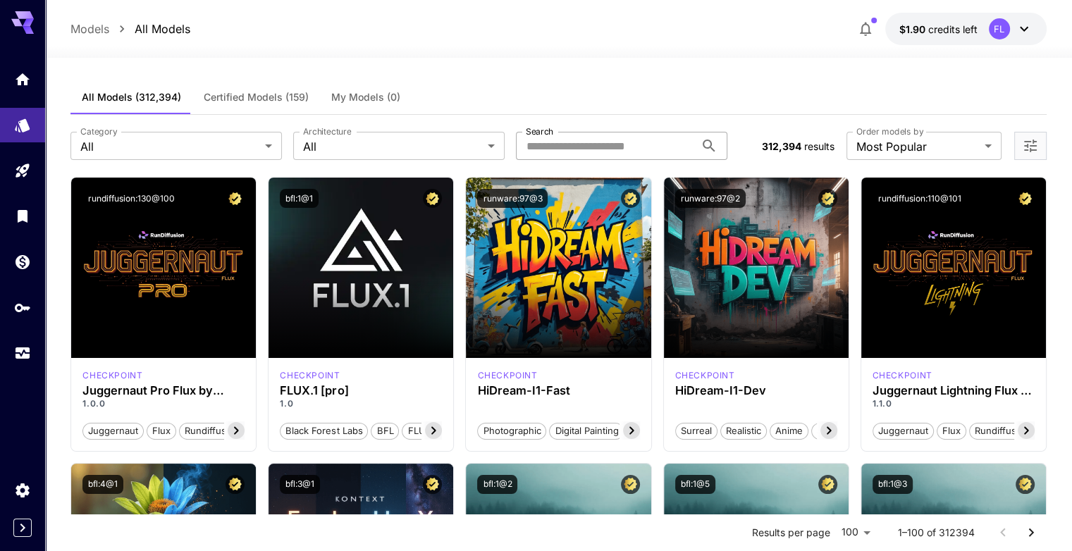
drag, startPoint x: 625, startPoint y: 161, endPoint x: 621, endPoint y: 154, distance: 7.3
click at [626, 160] on div "**********" at bounding box center [557, 146] width 975 height 62
click at [619, 151] on input "Search" at bounding box center [605, 146] width 179 height 28
paste input "**********"
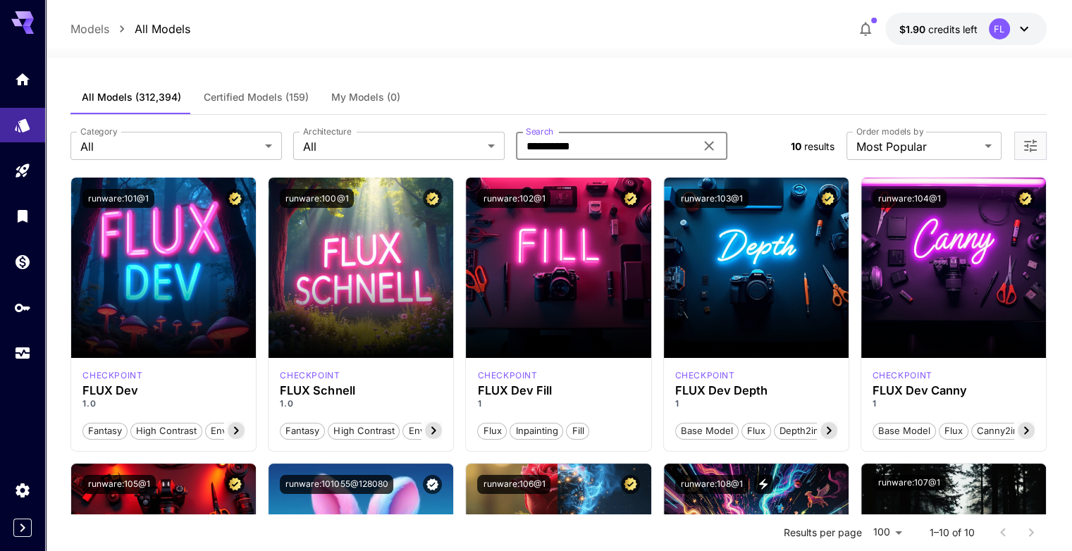
type input "**********"
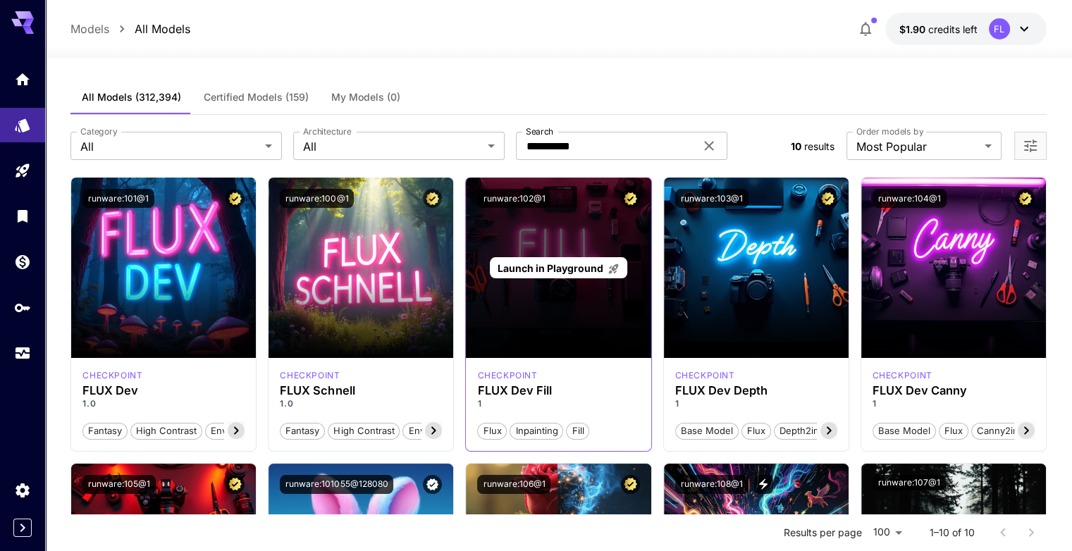
click at [535, 268] on span "Launch in Playground" at bounding box center [550, 268] width 106 height 12
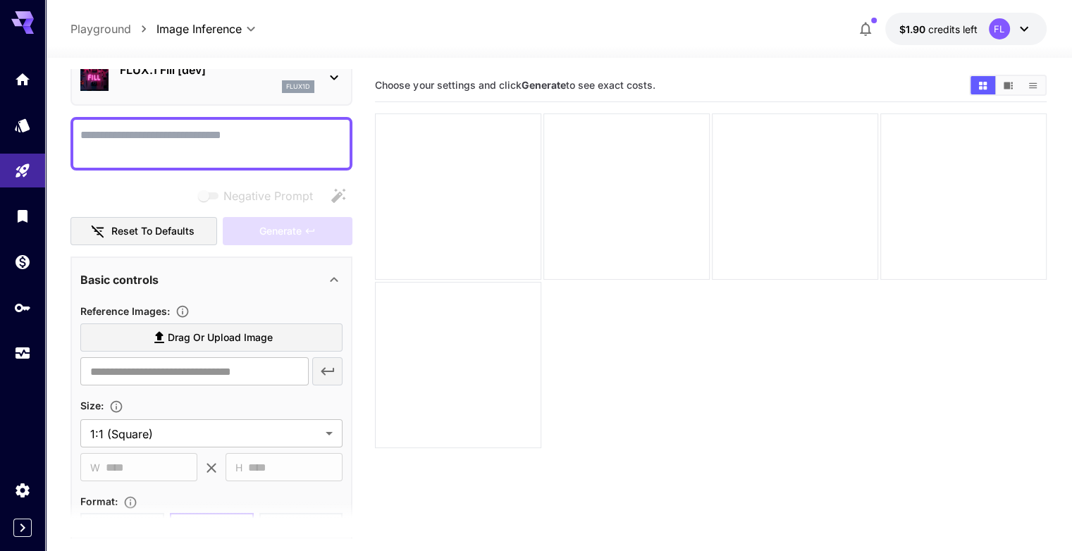
scroll to position [493, 0]
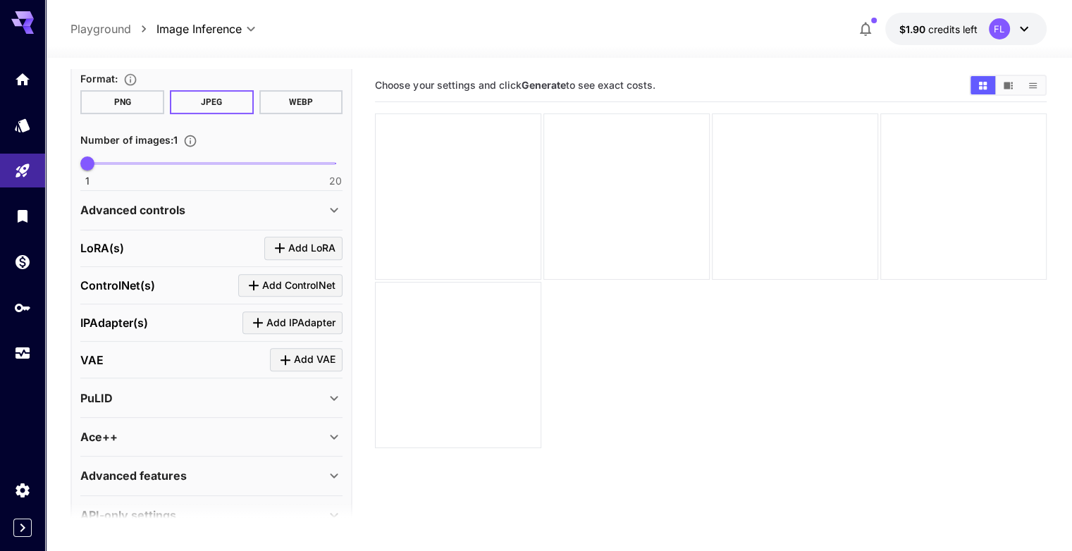
click at [327, 392] on icon at bounding box center [333, 398] width 17 height 17
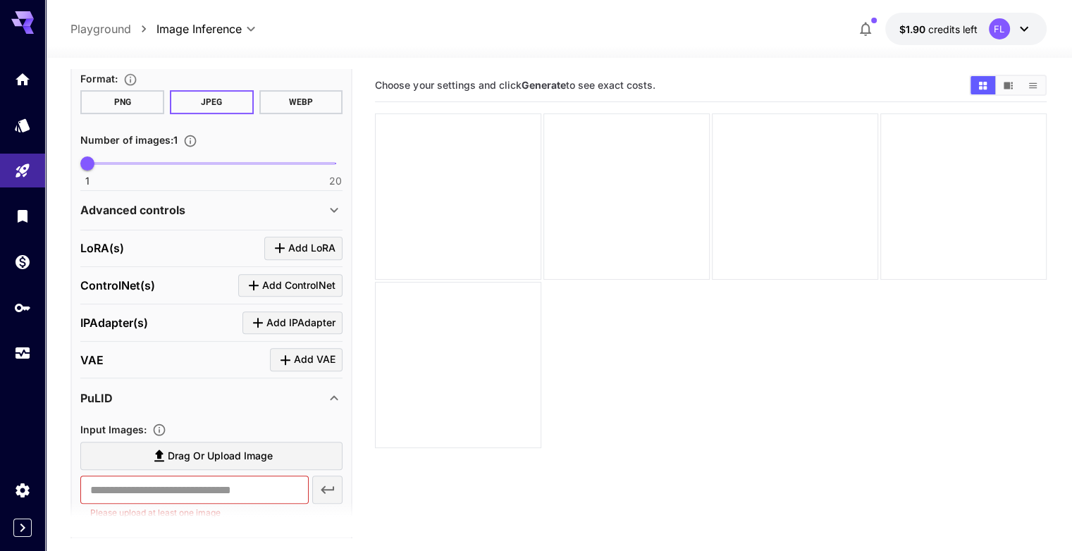
click at [327, 391] on icon at bounding box center [333, 398] width 17 height 17
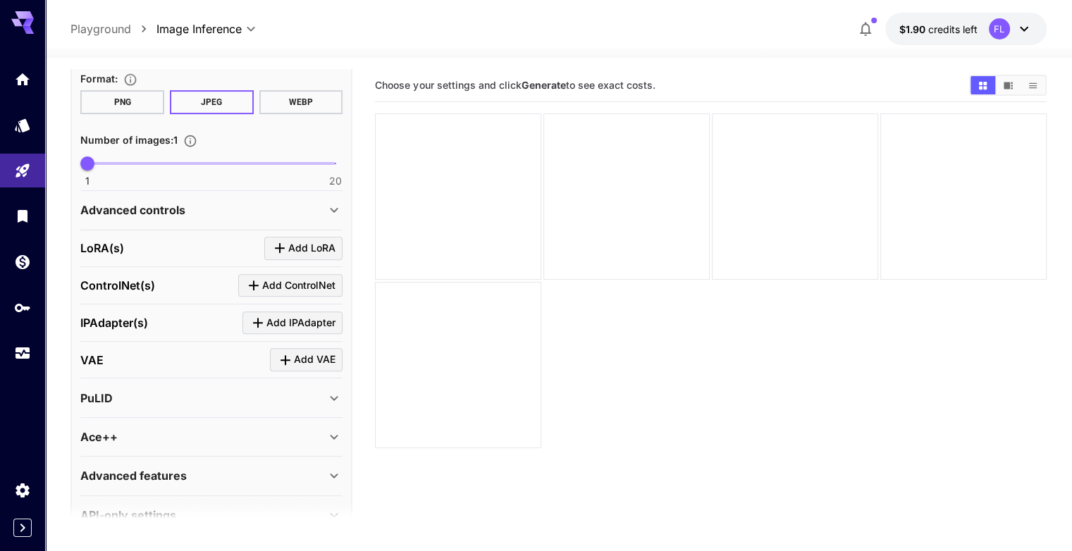
click at [312, 392] on div "PuLID" at bounding box center [202, 398] width 245 height 17
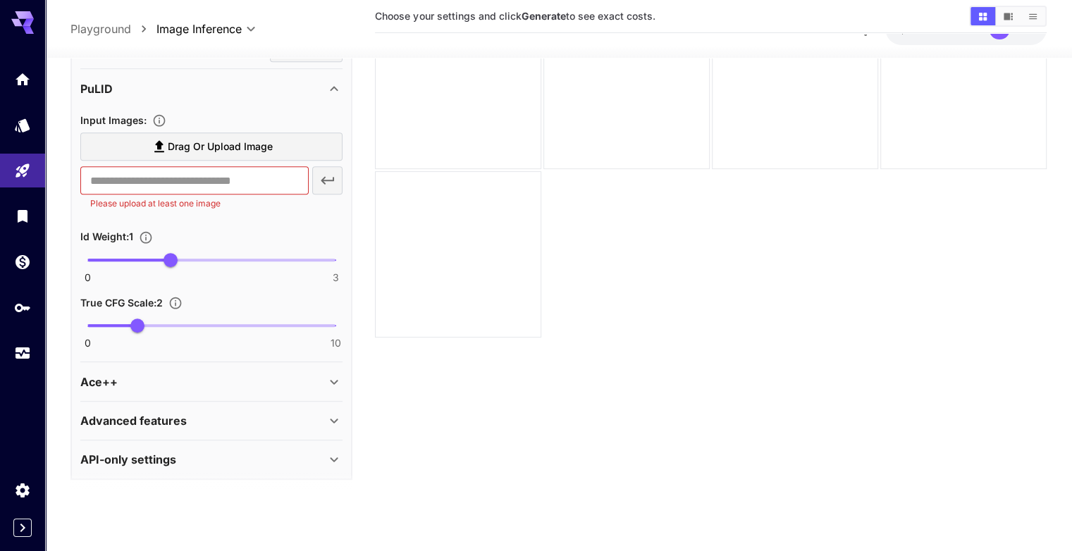
scroll to position [111, 0]
click at [256, 373] on div "Ace++" at bounding box center [202, 381] width 245 height 17
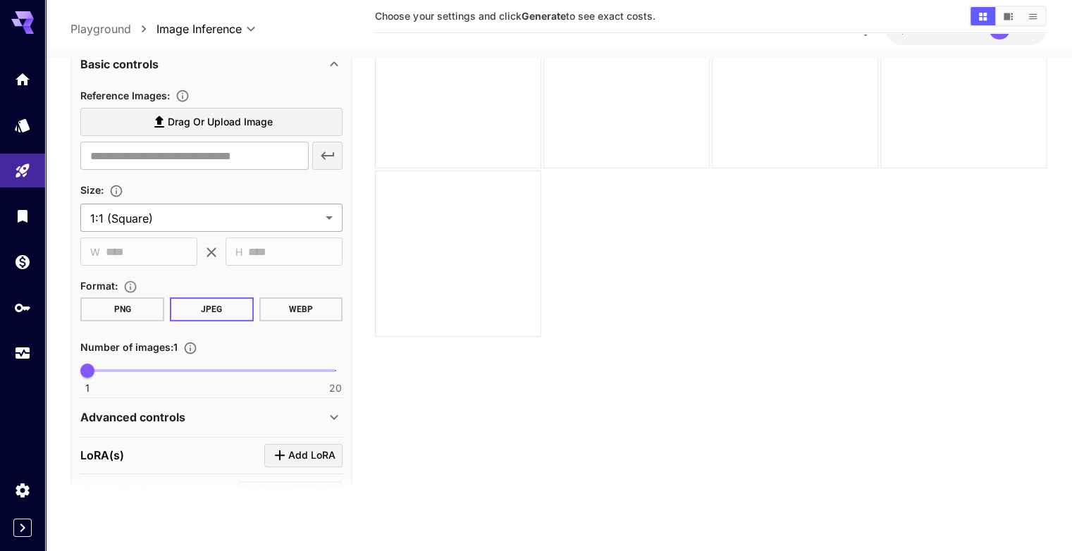
scroll to position [0, 0]
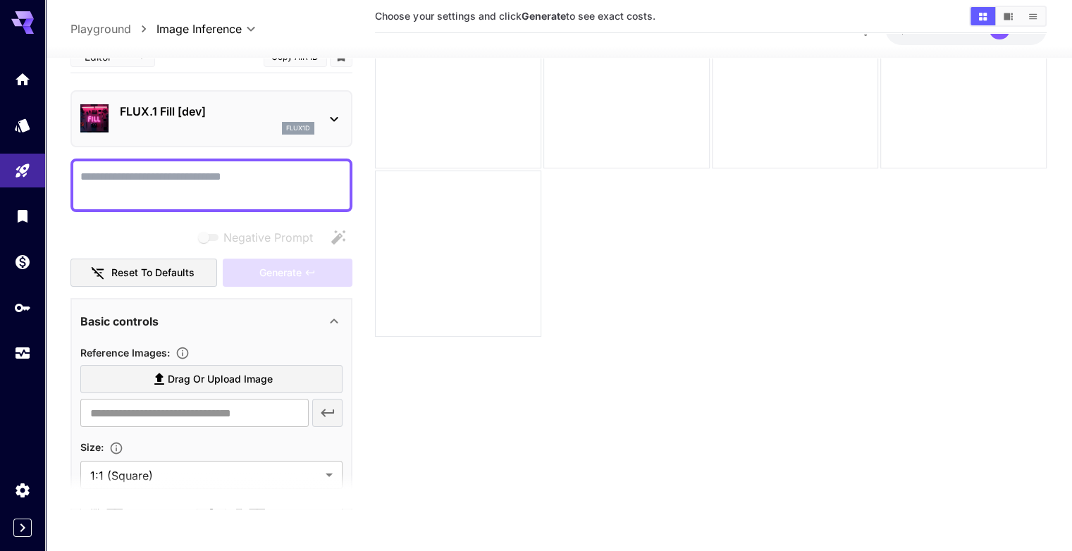
click at [214, 374] on span "Drag or upload image" at bounding box center [220, 380] width 105 height 18
click at [0, 0] on input "Drag or upload image" at bounding box center [0, 0] width 0 height 0
type input "**********"
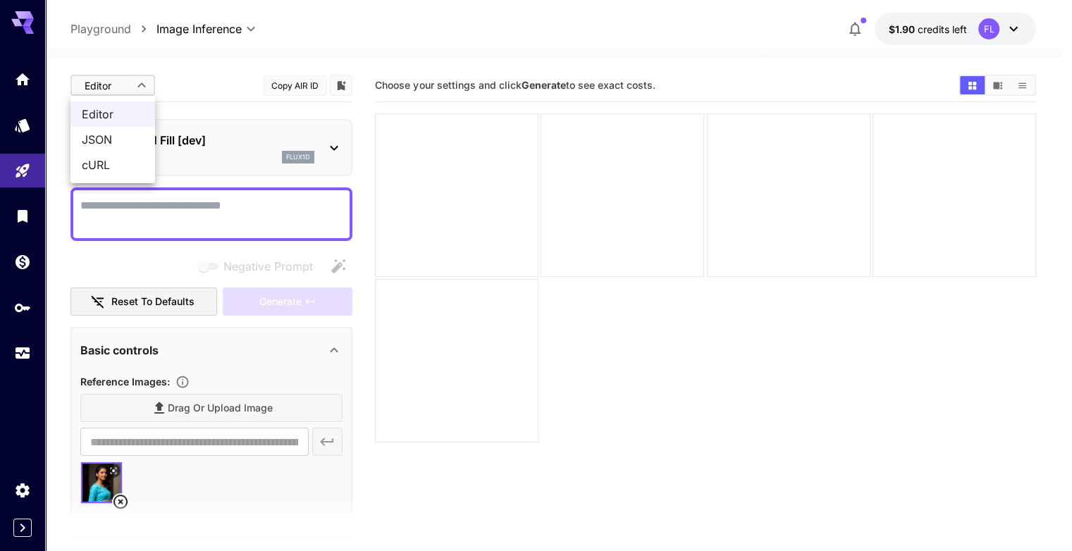
click at [132, 95] on body "**********" at bounding box center [536, 331] width 1072 height 662
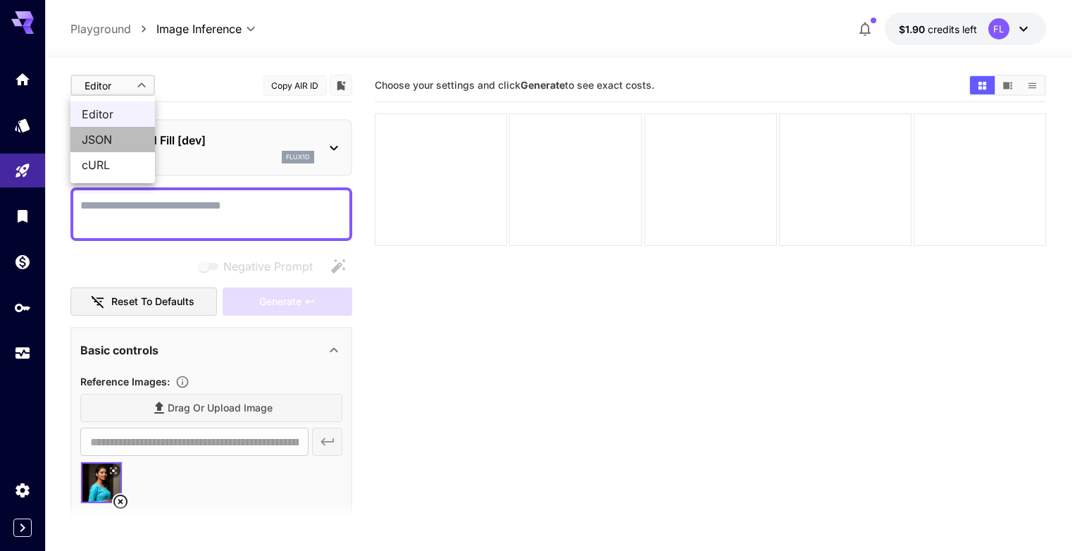
click at [90, 147] on span "JSON" at bounding box center [113, 139] width 62 height 17
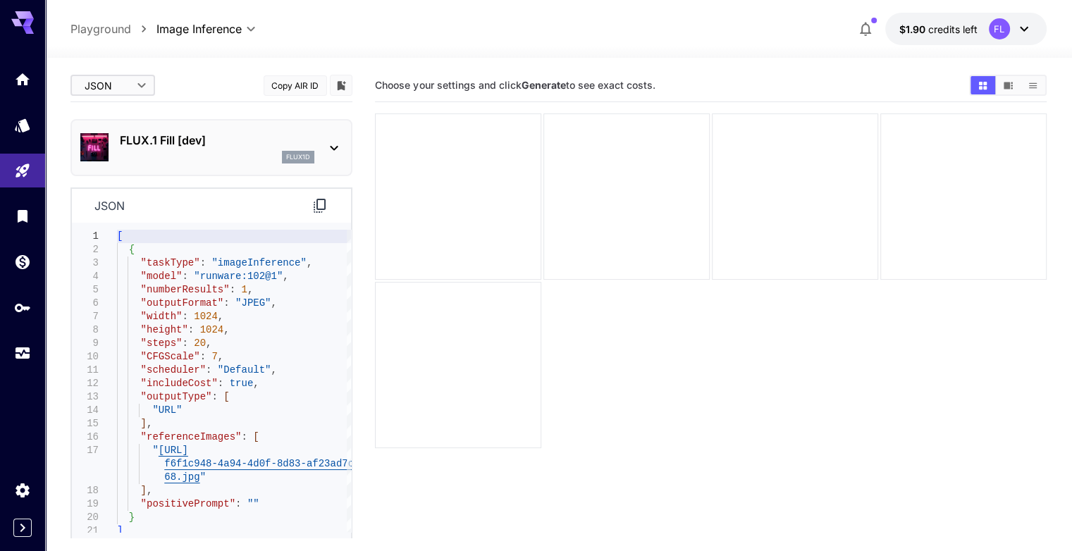
click at [107, 92] on body "**********" at bounding box center [536, 331] width 1072 height 662
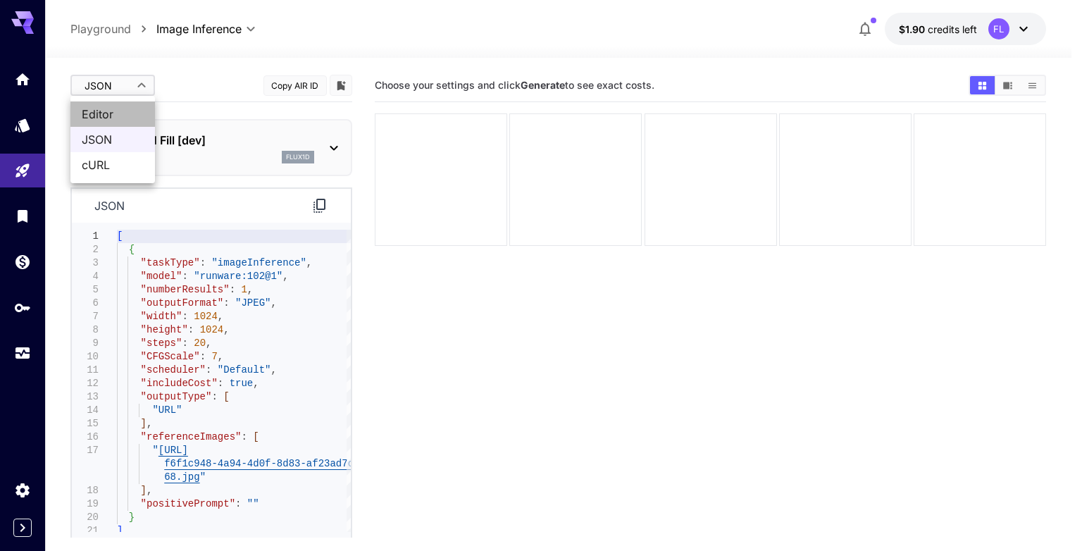
click at [110, 111] on span "Editor" at bounding box center [113, 114] width 62 height 17
type input "****"
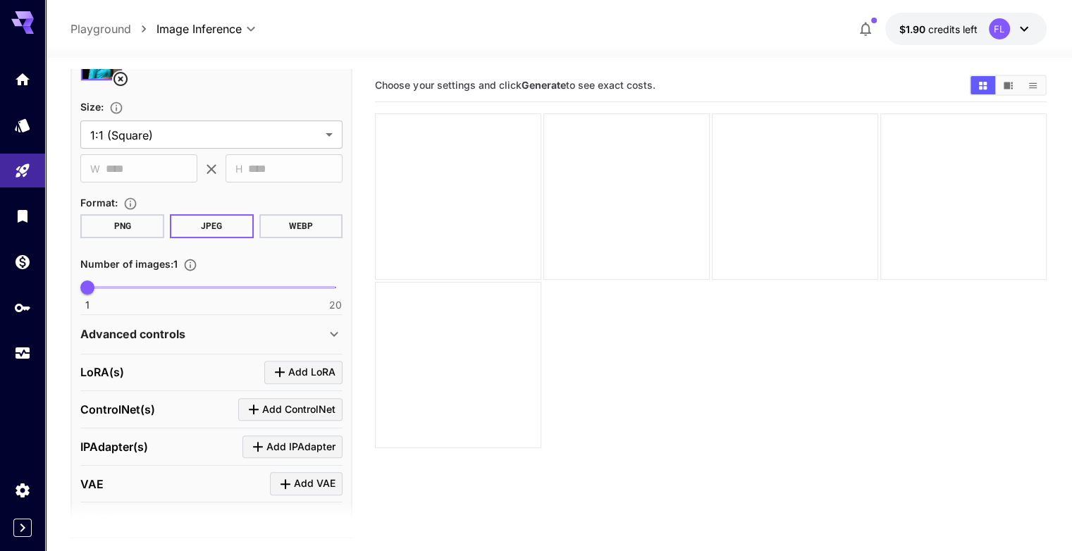
scroll to position [493, 0]
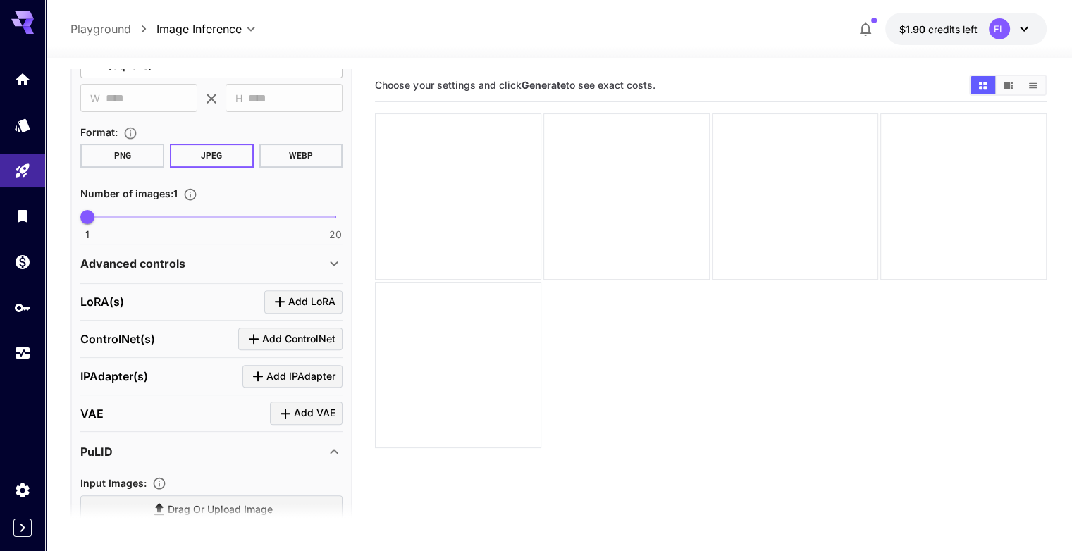
click at [316, 273] on div "Advanced controls" at bounding box center [211, 264] width 262 height 34
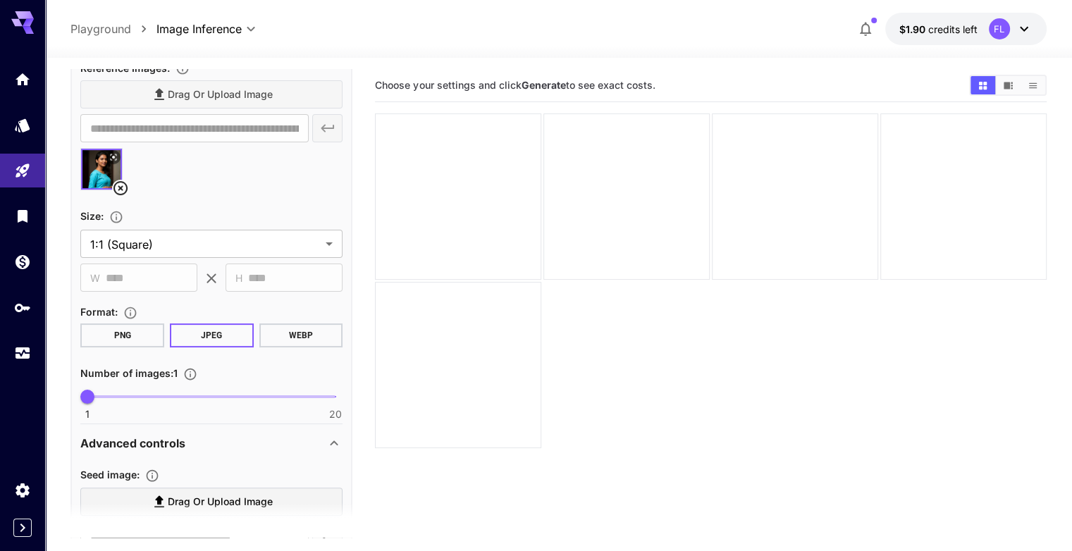
scroll to position [282, 0]
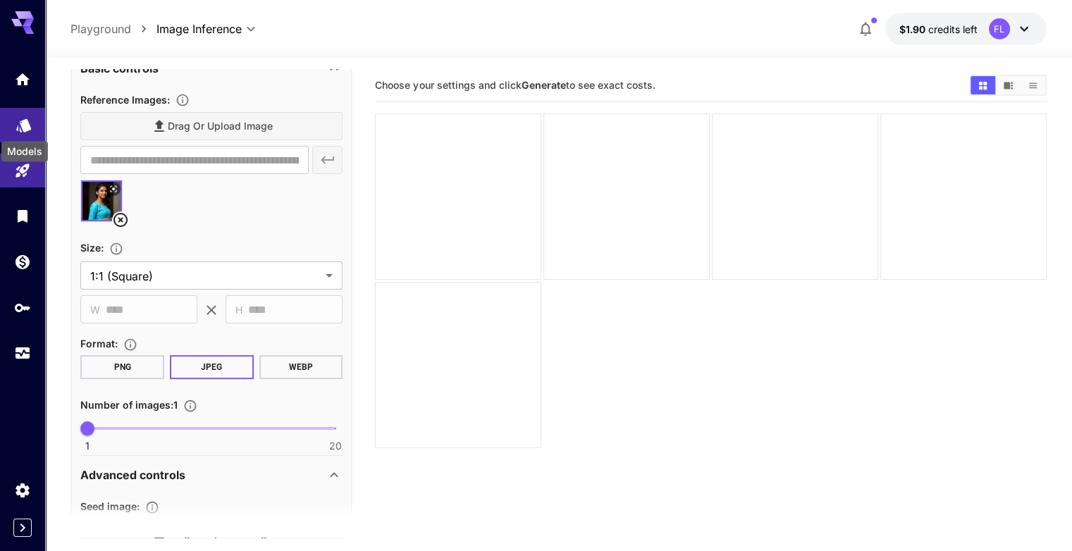
click at [19, 131] on div "Models" at bounding box center [24, 147] width 49 height 32
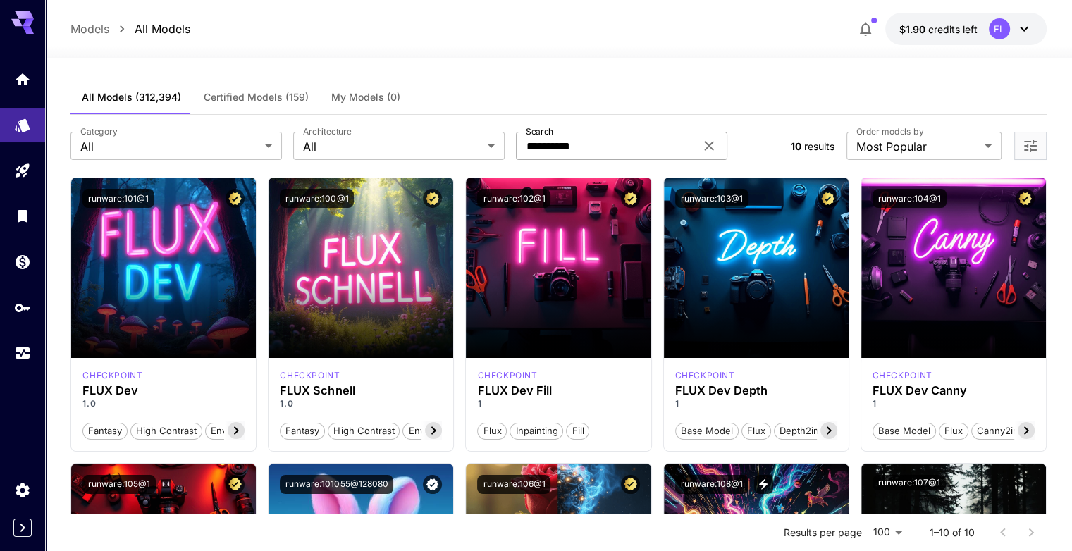
click at [714, 149] on icon at bounding box center [708, 145] width 17 height 17
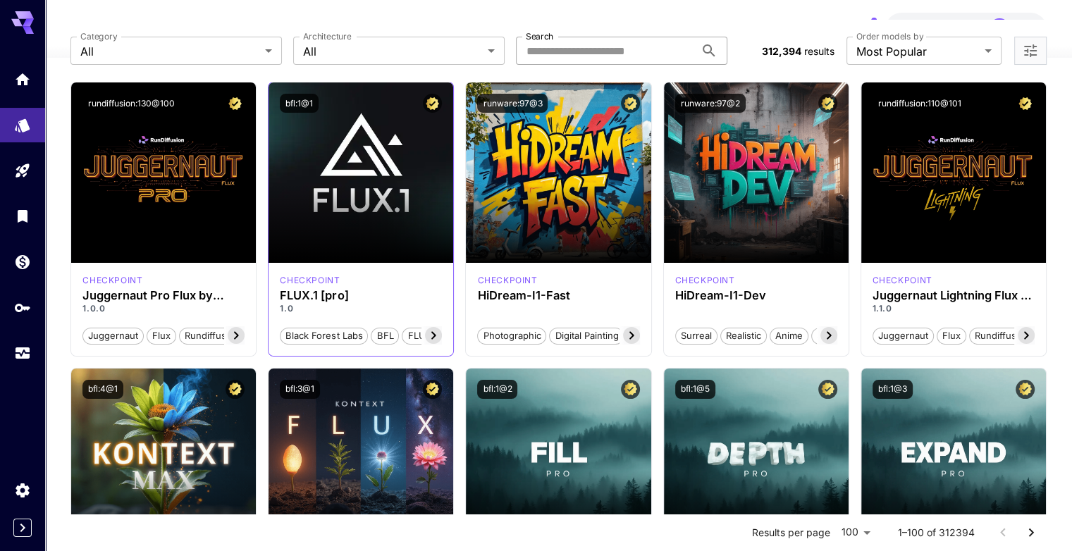
scroll to position [211, 0]
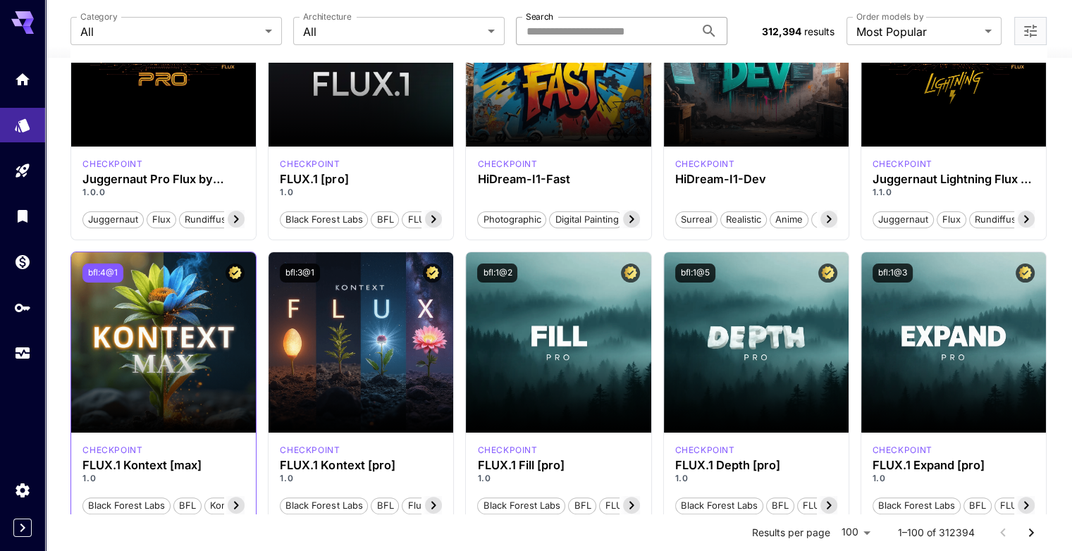
click at [109, 269] on button "bfl:4@1" at bounding box center [102, 272] width 41 height 19
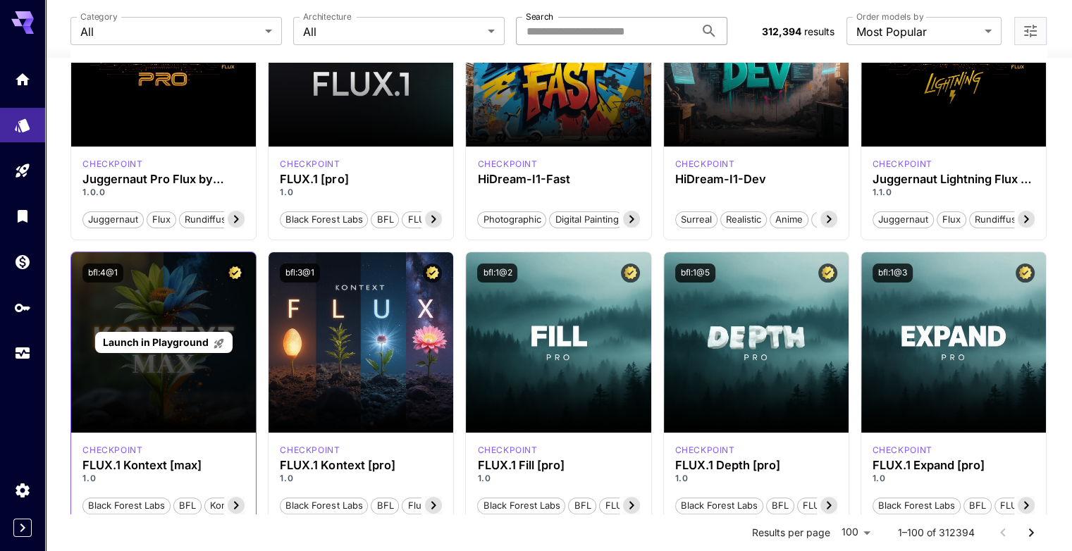
click at [158, 330] on div "Launch in Playground" at bounding box center [163, 342] width 185 height 180
click at [154, 345] on span "Launch in Playground" at bounding box center [156, 342] width 106 height 12
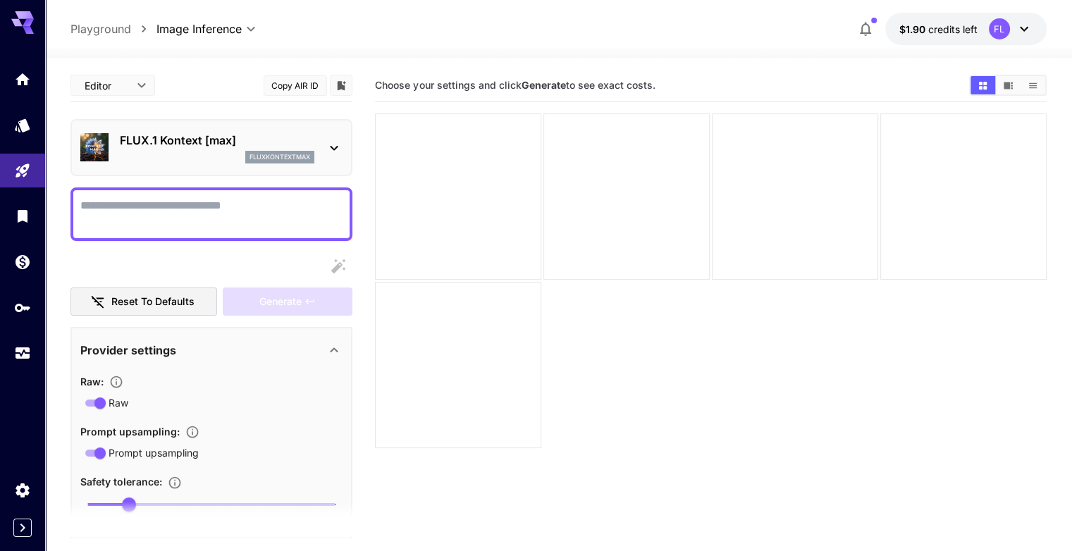
click at [128, 92] on body "**********" at bounding box center [536, 331] width 1072 height 662
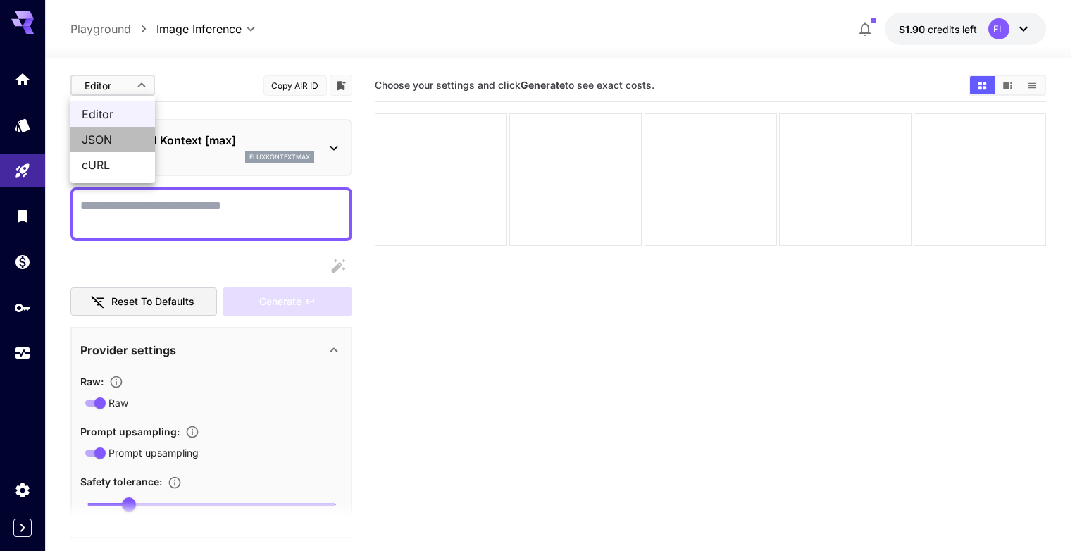
click at [118, 139] on span "JSON" at bounding box center [113, 139] width 62 height 17
type input "****"
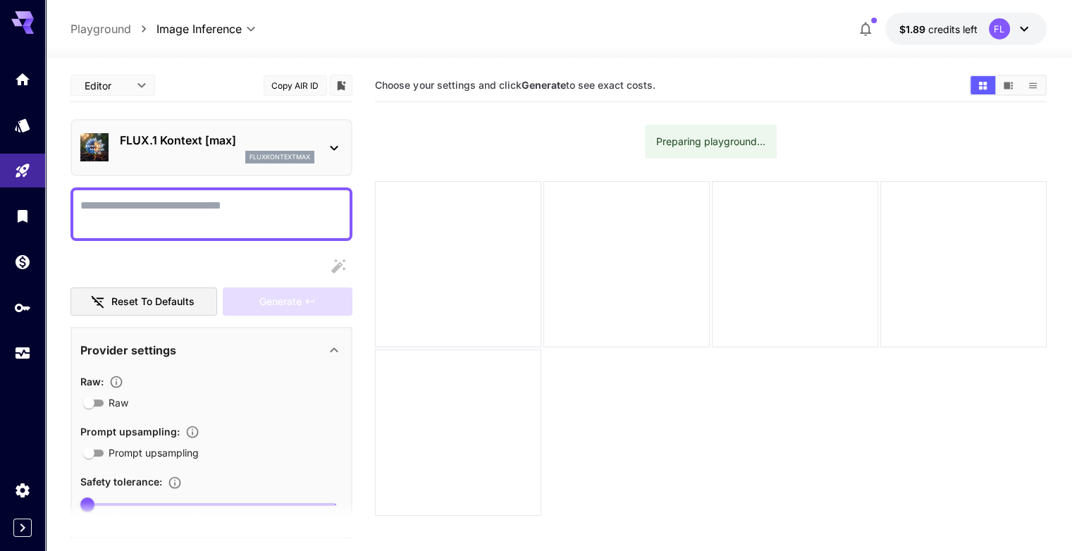
click at [130, 92] on body "**********" at bounding box center [536, 331] width 1072 height 662
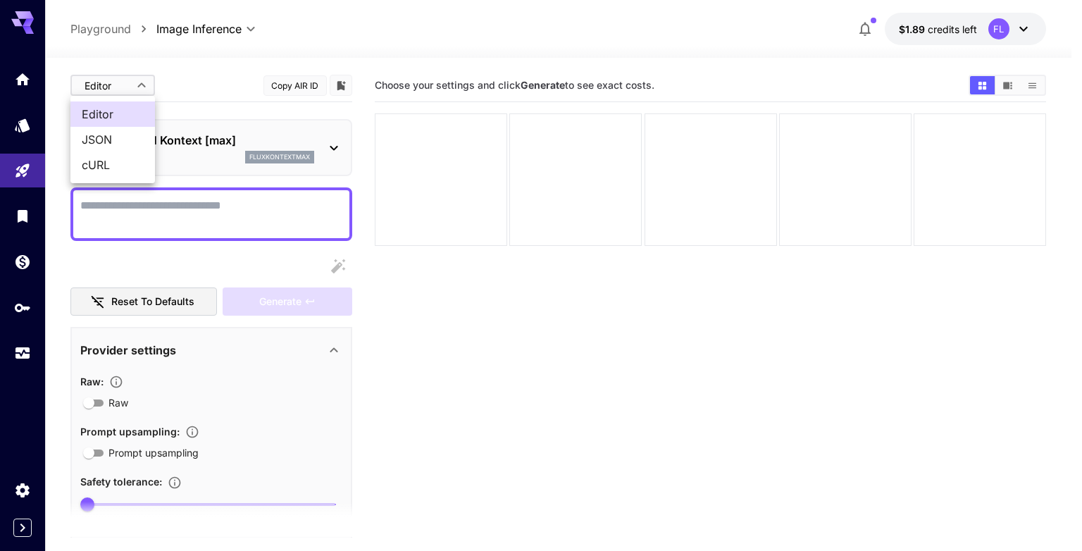
click at [105, 139] on span "JSON" at bounding box center [113, 139] width 62 height 17
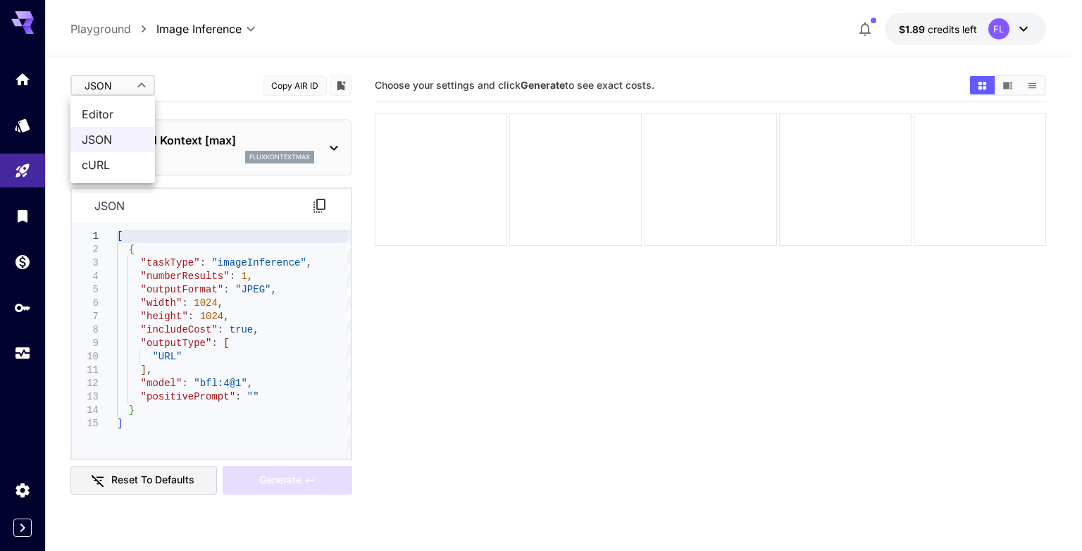
click at [141, 85] on body "**********" at bounding box center [541, 331] width 1082 height 662
click at [104, 164] on span "cURL" at bounding box center [113, 164] width 62 height 17
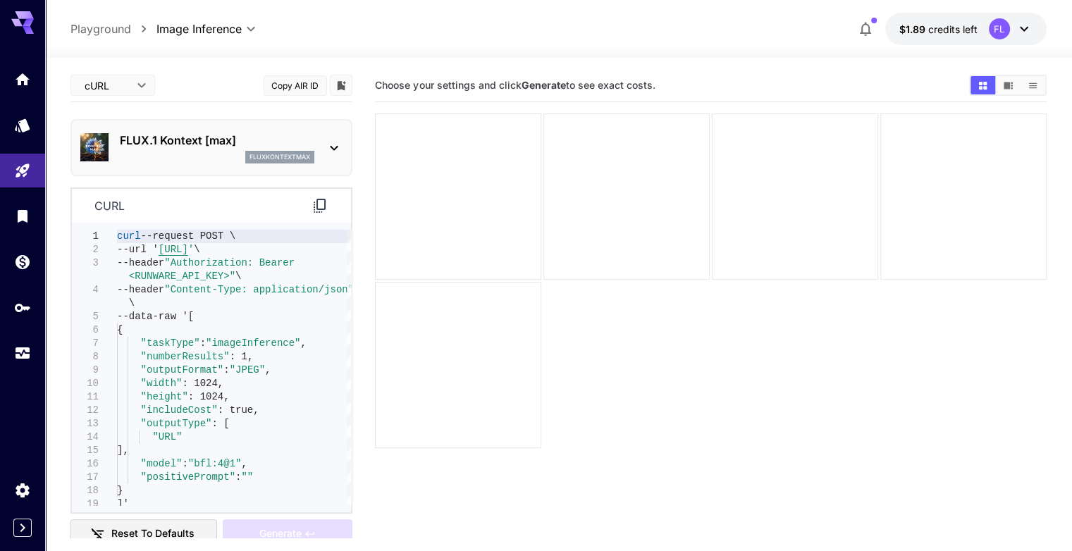
drag, startPoint x: 142, startPoint y: 60, endPoint x: 137, endPoint y: 79, distance: 19.8
click at [142, 61] on div "**********" at bounding box center [557, 360] width 975 height 604
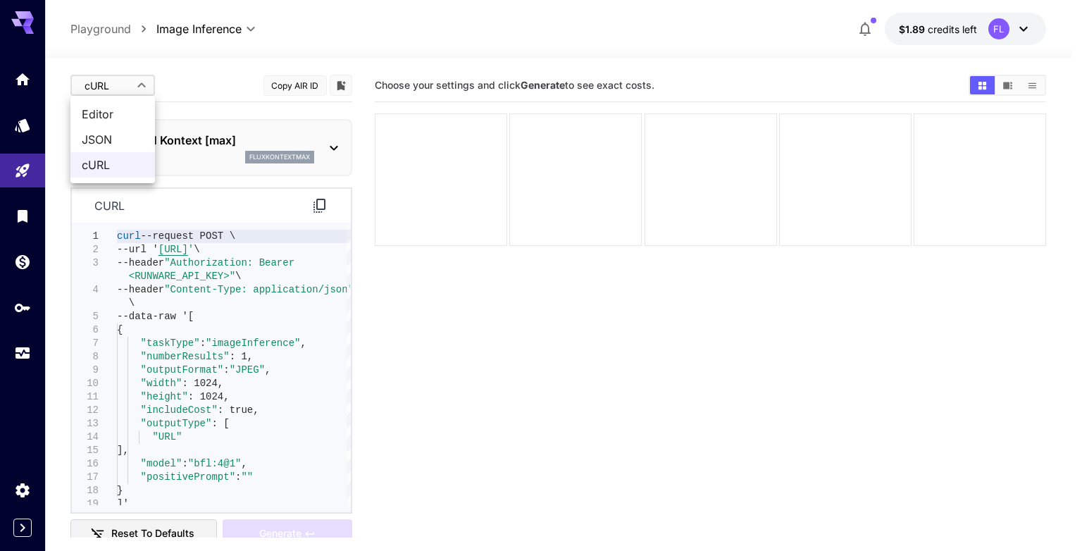
click at [136, 81] on body "**********" at bounding box center [541, 331] width 1082 height 662
click at [101, 127] on li "JSON" at bounding box center [112, 139] width 85 height 25
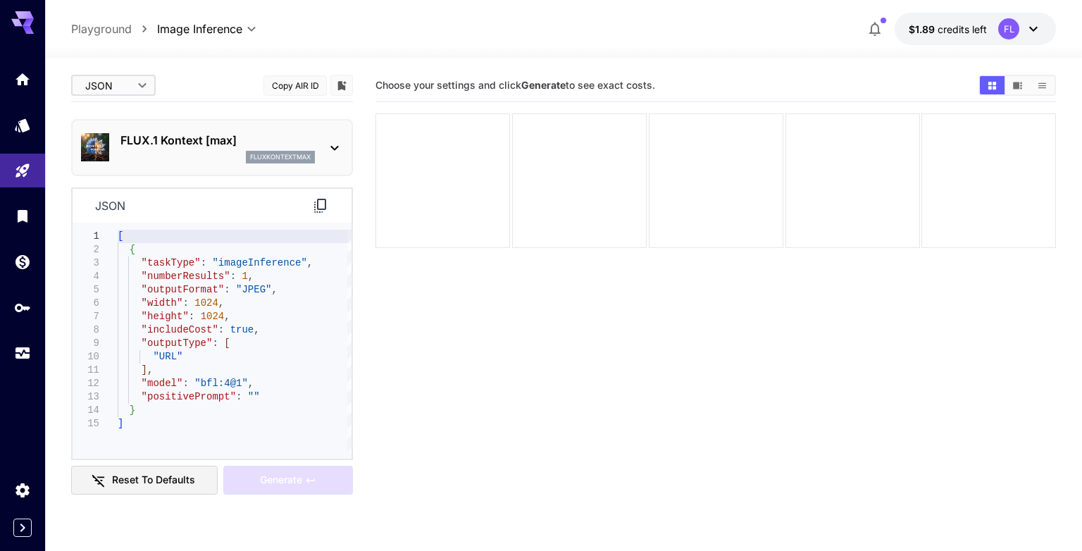
click at [109, 87] on body "**********" at bounding box center [541, 331] width 1082 height 662
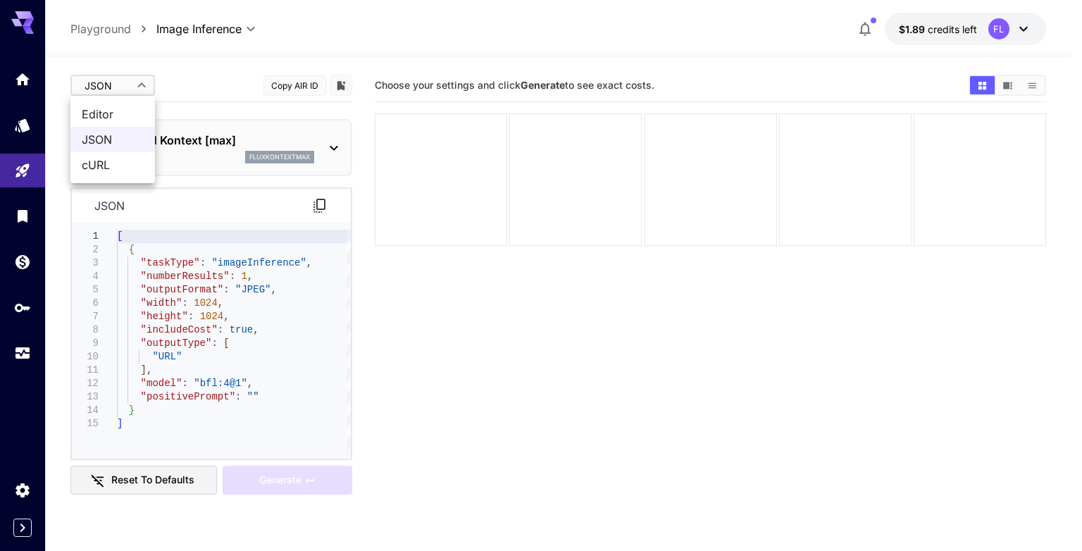
click at [92, 164] on span "cURL" at bounding box center [113, 164] width 62 height 17
type input "****"
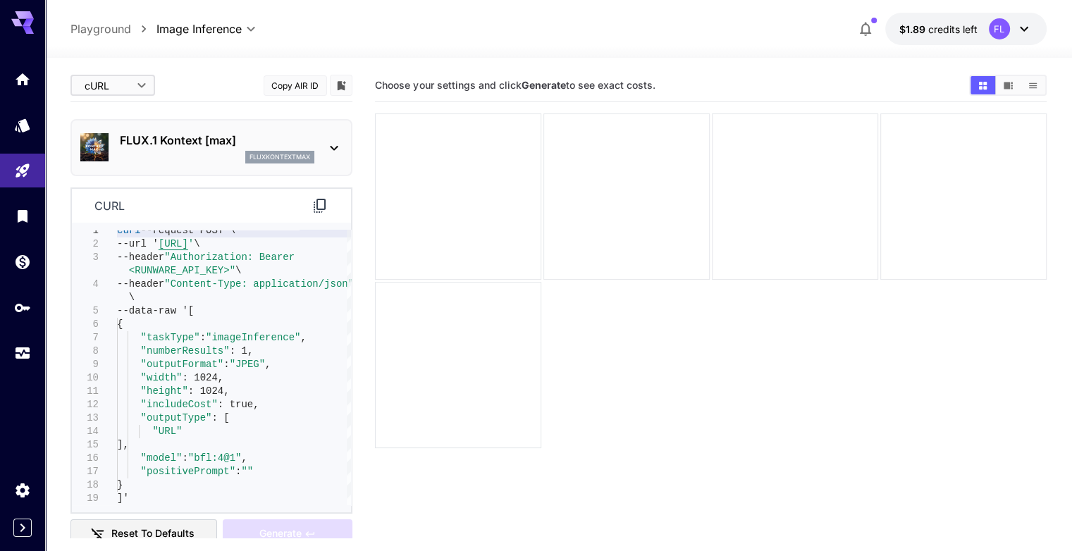
click at [321, 199] on icon at bounding box center [320, 206] width 12 height 14
click at [30, 204] on link at bounding box center [22, 216] width 45 height 35
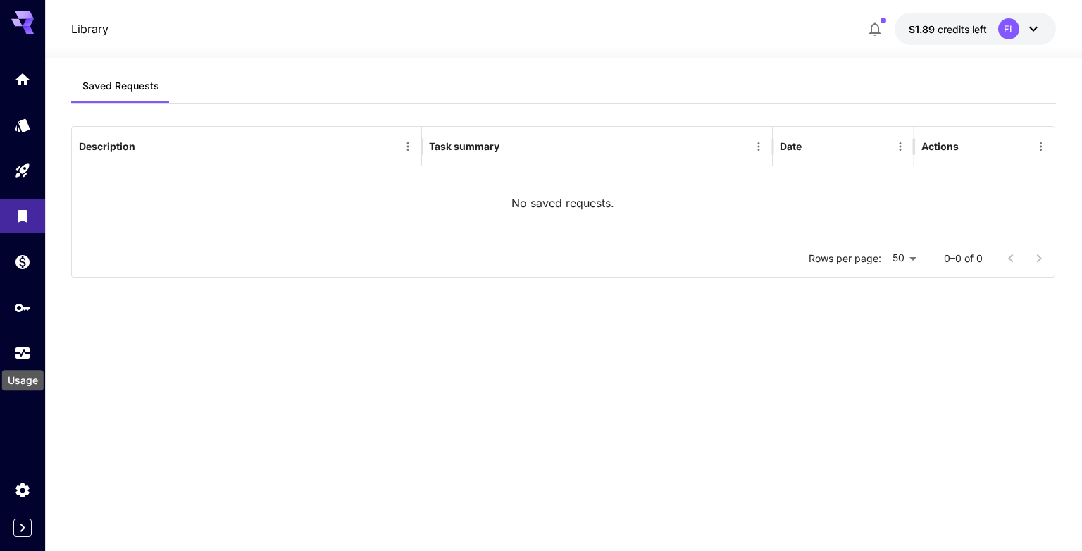
click at [20, 366] on div "Usage" at bounding box center [23, 376] width 44 height 32
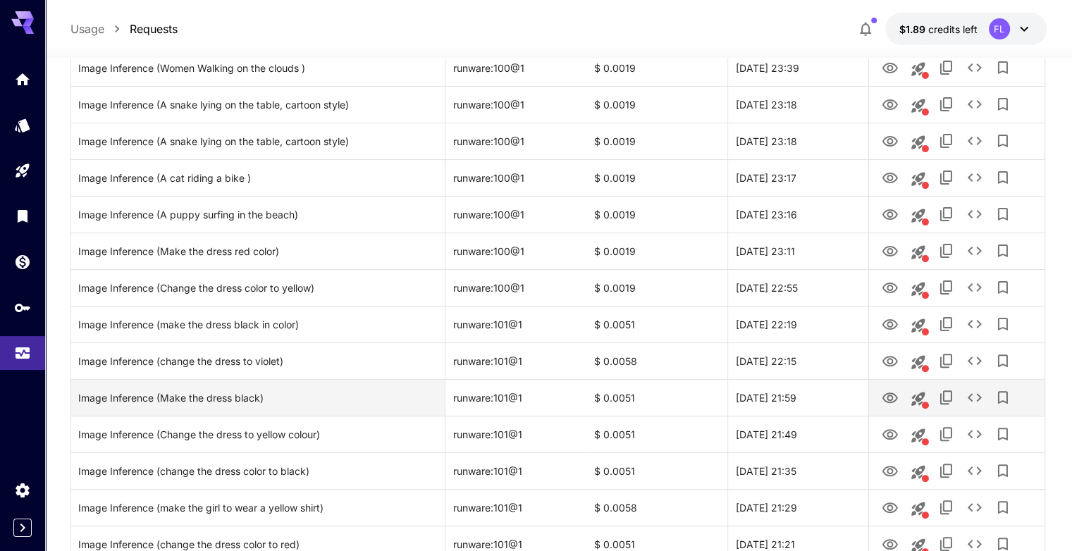
scroll to position [352, 0]
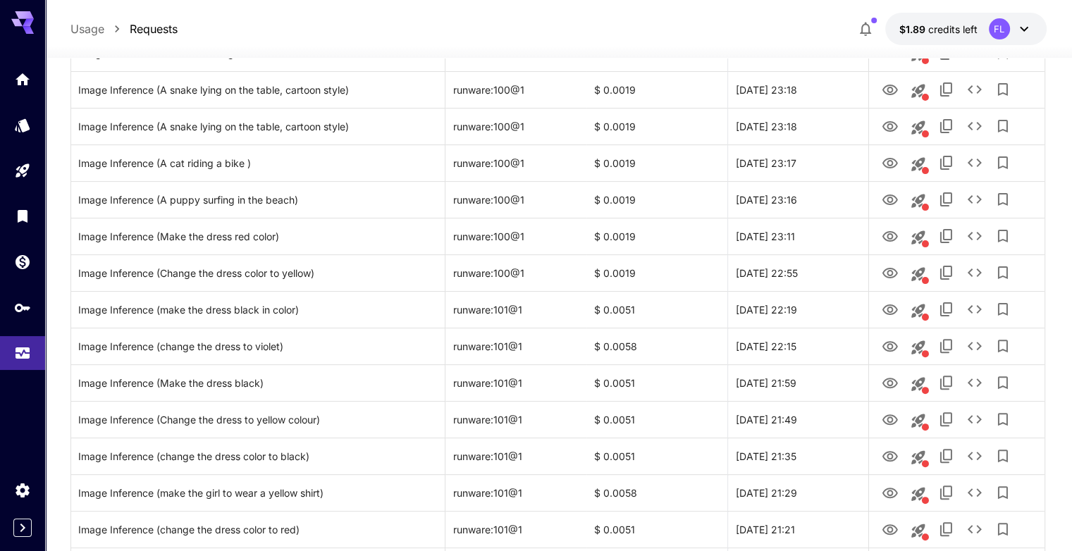
click at [56, 476] on section "**********" at bounding box center [558, 277] width 1027 height 1142
click at [25, 487] on icon "Settings" at bounding box center [23, 486] width 17 height 17
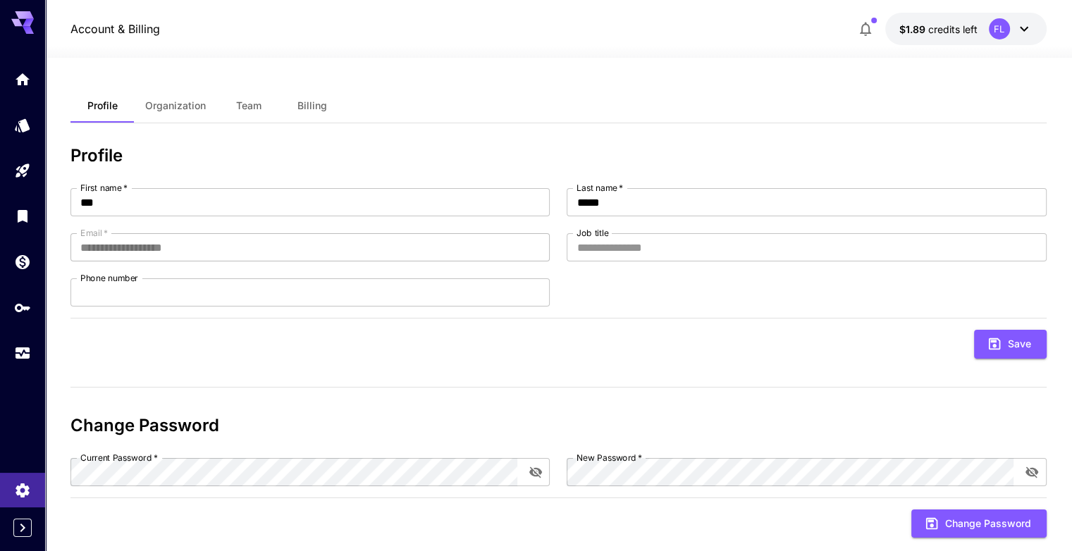
click at [173, 102] on span "Organization" at bounding box center [175, 105] width 61 height 13
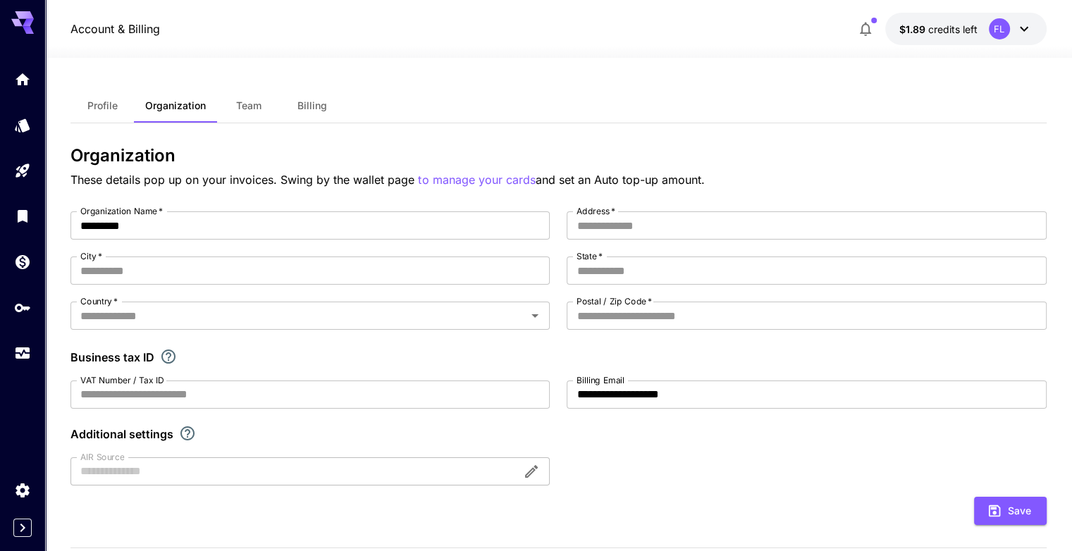
click at [252, 106] on span "Team" at bounding box center [248, 105] width 25 height 13
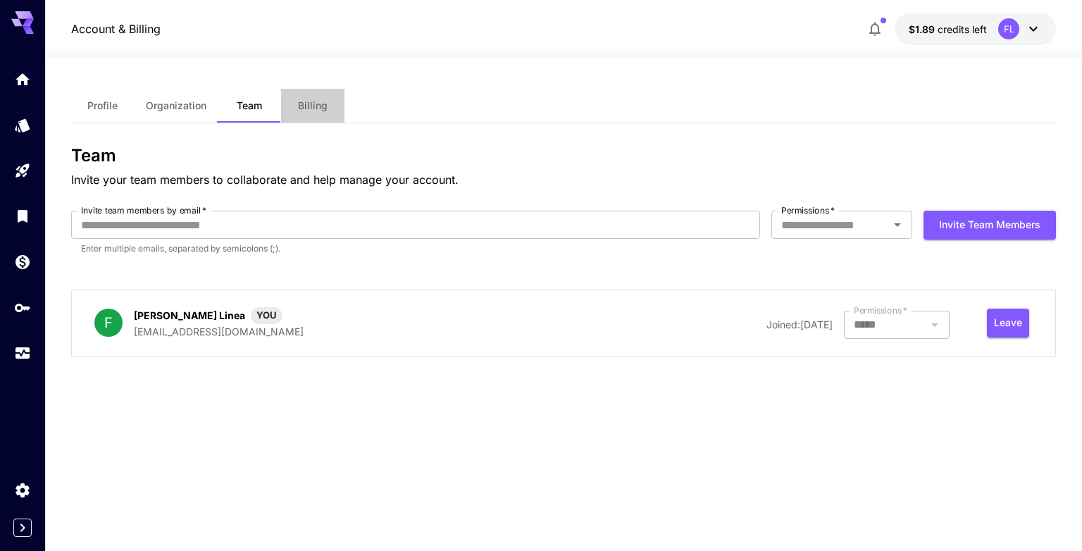
click at [302, 117] on button "Billing" at bounding box center [312, 106] width 63 height 34
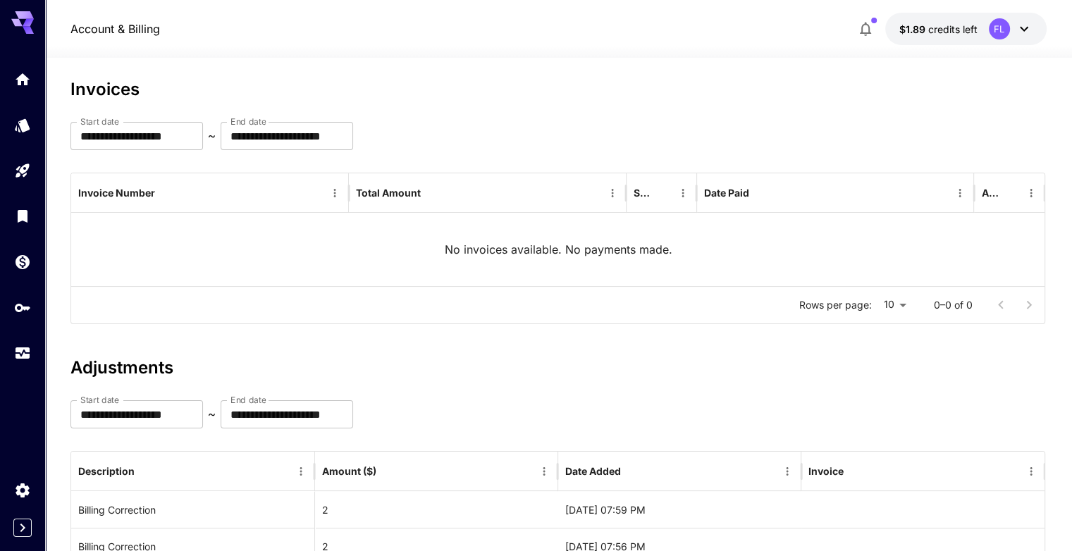
scroll to position [195, 0]
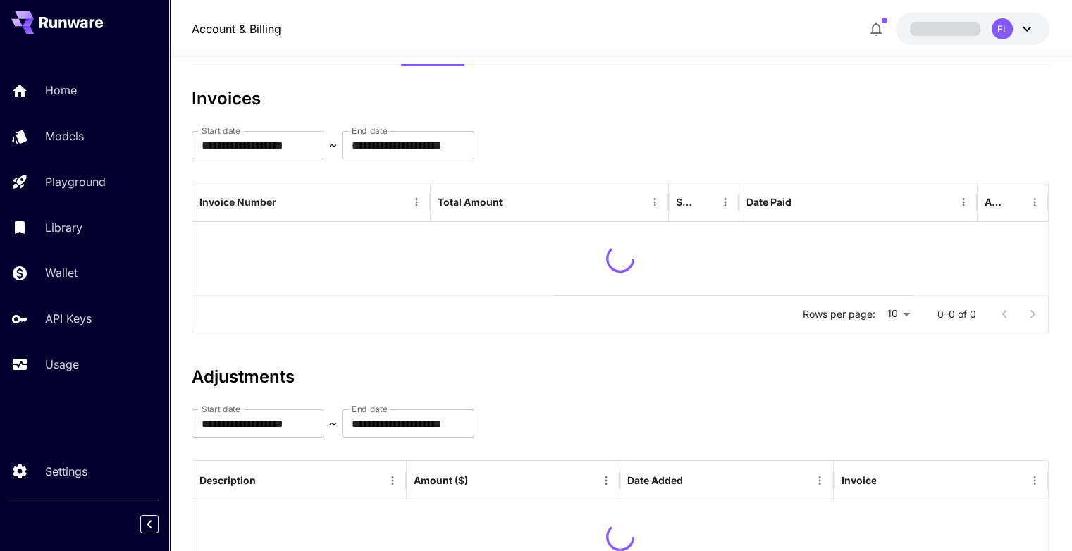
scroll to position [159, 0]
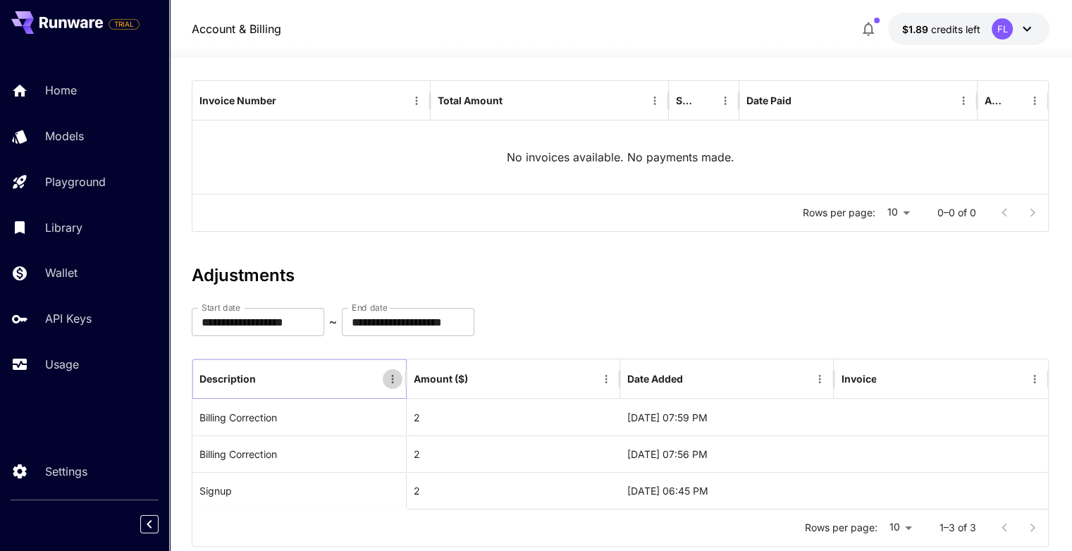
click at [395, 375] on icon "Menu" at bounding box center [392, 379] width 13 height 13
click at [526, 370] on div "Amount ($)" at bounding box center [505, 378] width 182 height 39
click at [538, 370] on div "Amount ($)" at bounding box center [505, 378] width 182 height 39
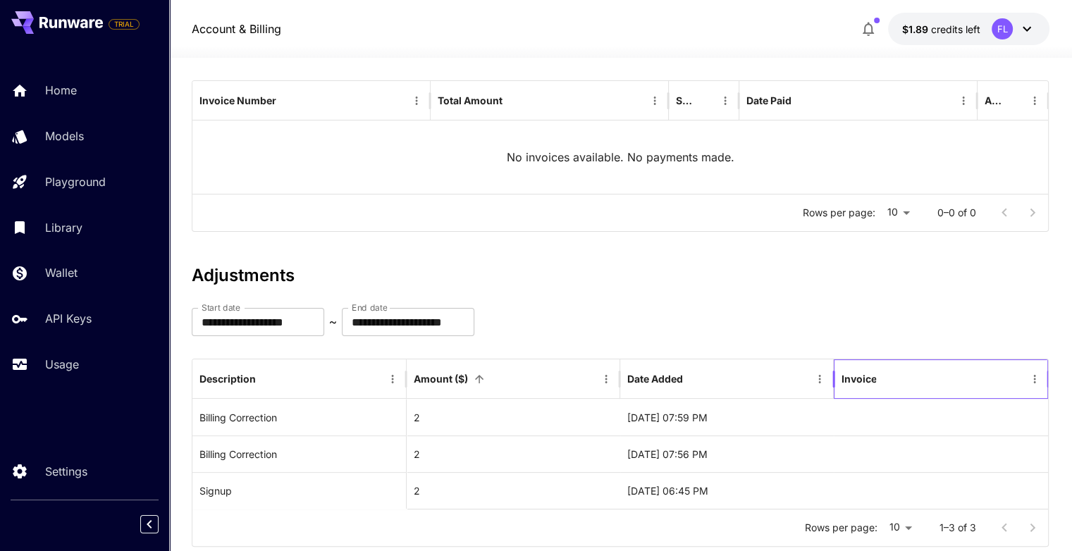
click at [960, 375] on div "Invoice" at bounding box center [932, 378] width 183 height 39
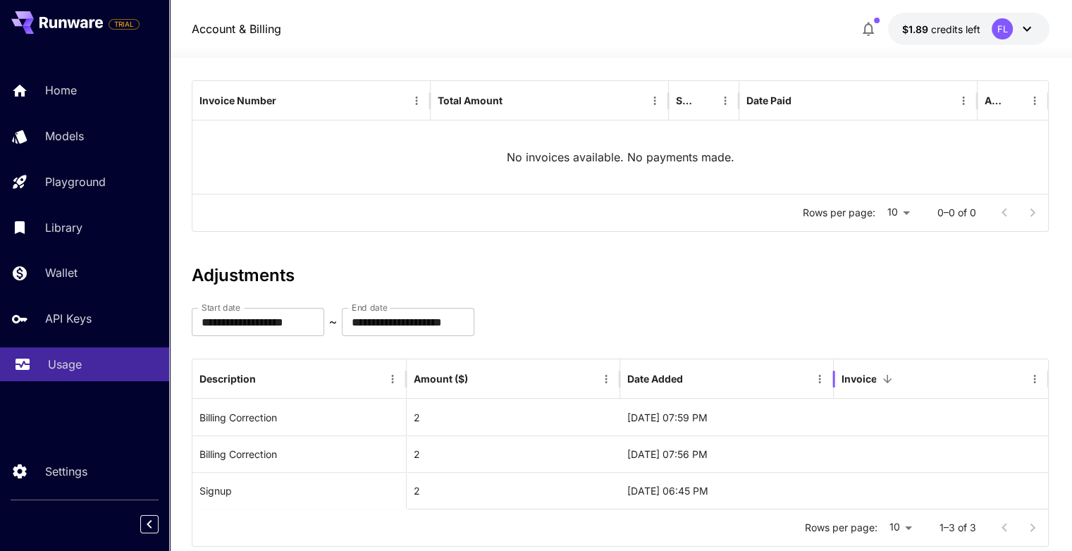
click at [49, 366] on p "Usage" at bounding box center [65, 364] width 34 height 17
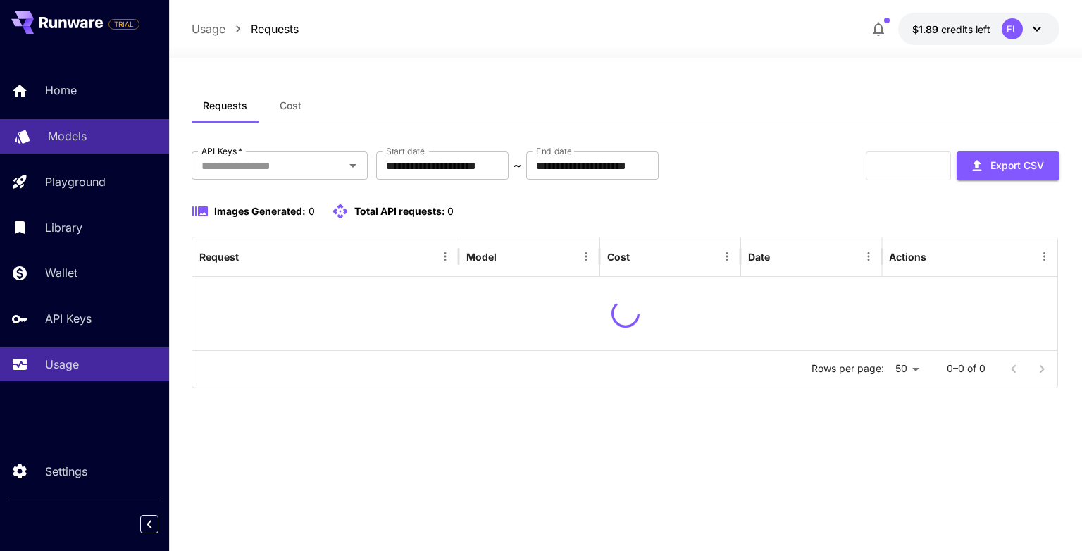
click at [66, 130] on p "Models" at bounding box center [67, 136] width 39 height 17
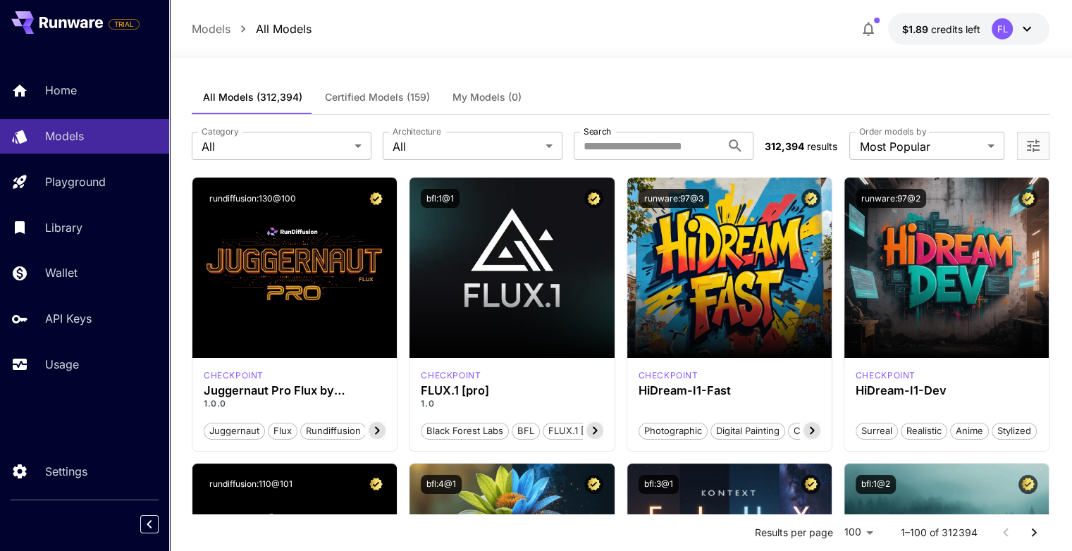
click at [376, 103] on span "Certified Models (159)" at bounding box center [377, 97] width 105 height 13
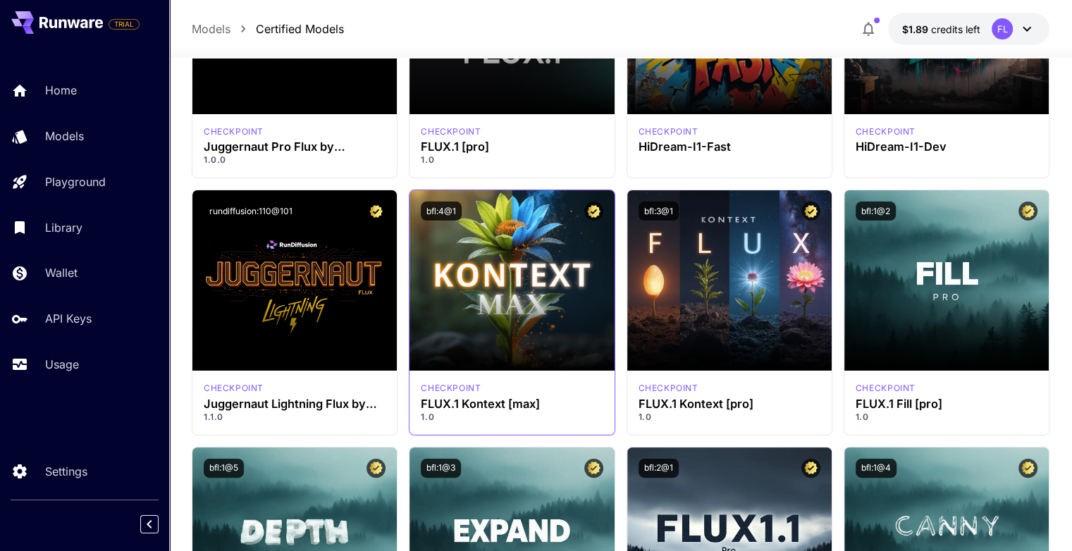
scroll to position [211, 0]
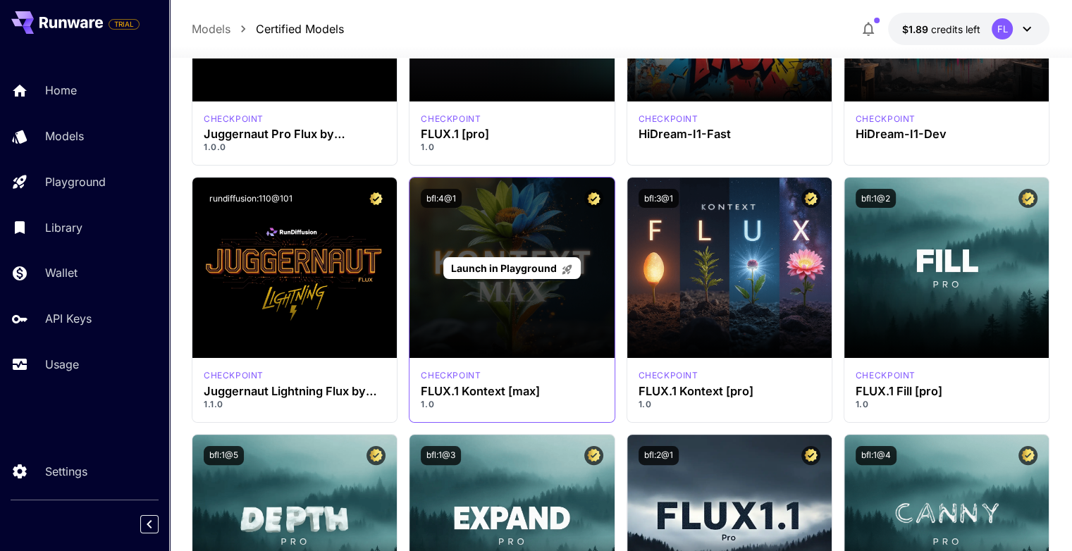
click at [496, 269] on span "Launch in Playground" at bounding box center [504, 268] width 106 height 12
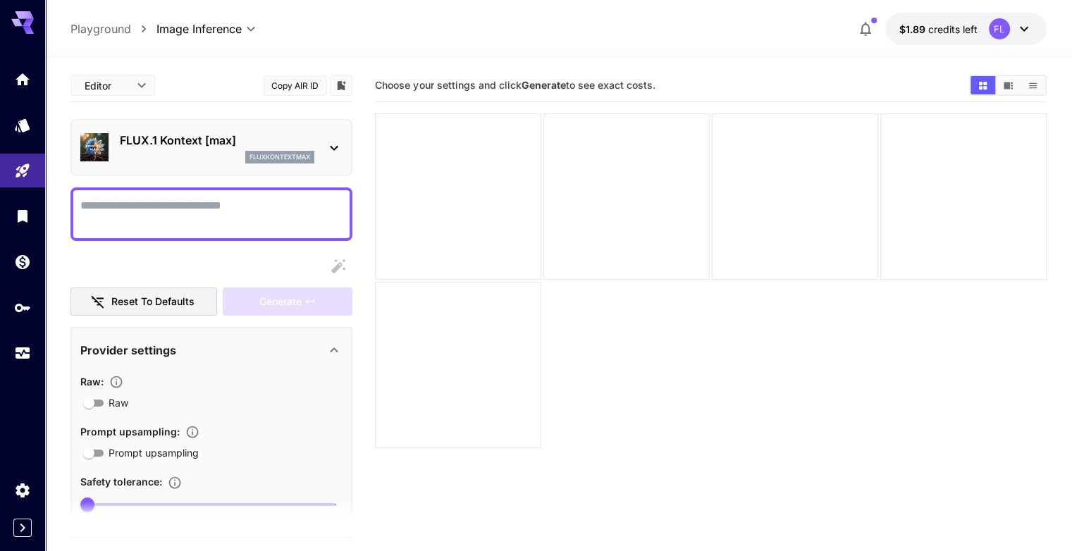
click at [334, 144] on icon at bounding box center [333, 147] width 17 height 17
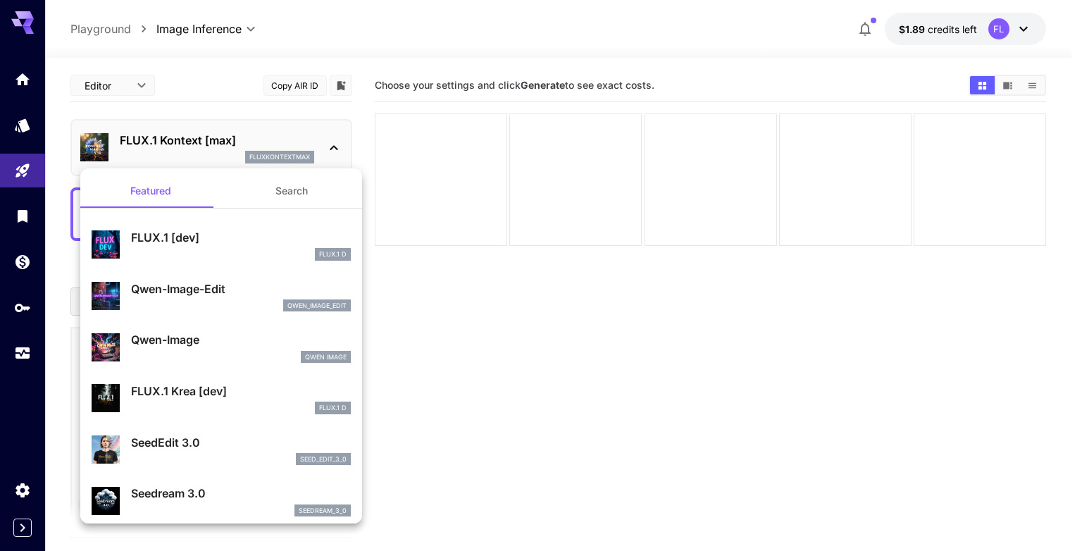
click at [334, 144] on div at bounding box center [541, 275] width 1082 height 551
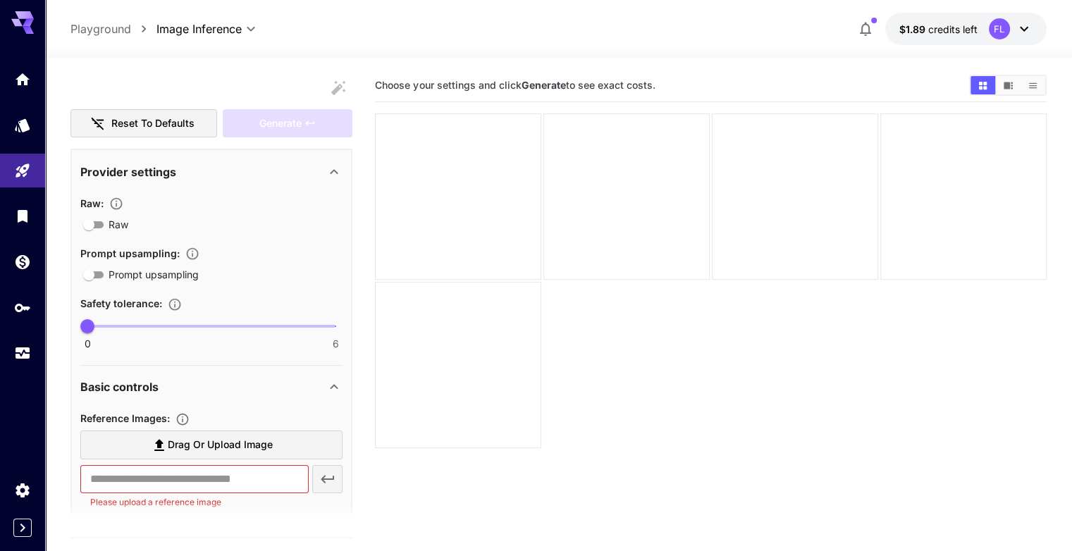
scroll to position [211, 0]
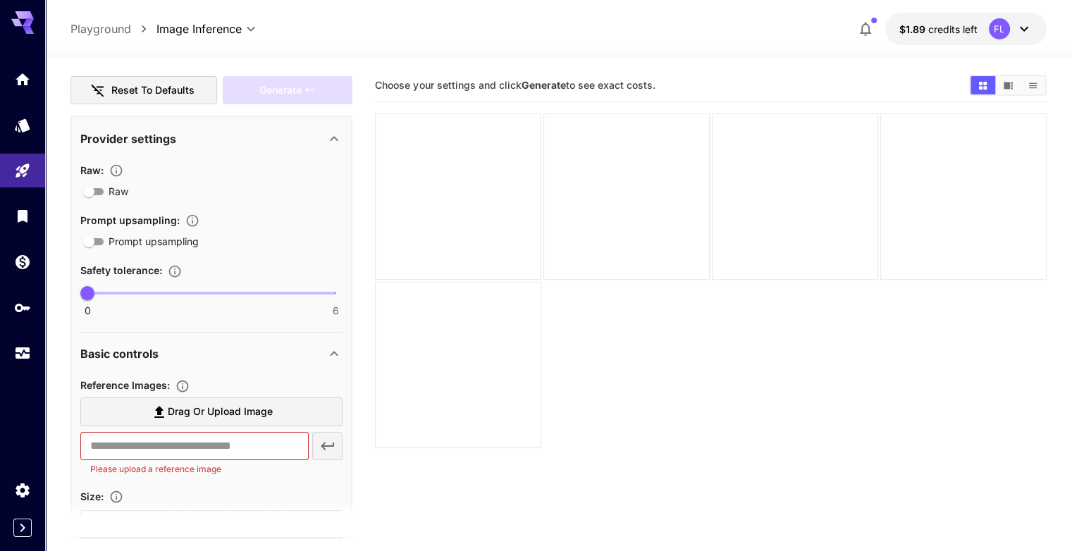
click at [323, 141] on div "Provider settings" at bounding box center [202, 138] width 245 height 17
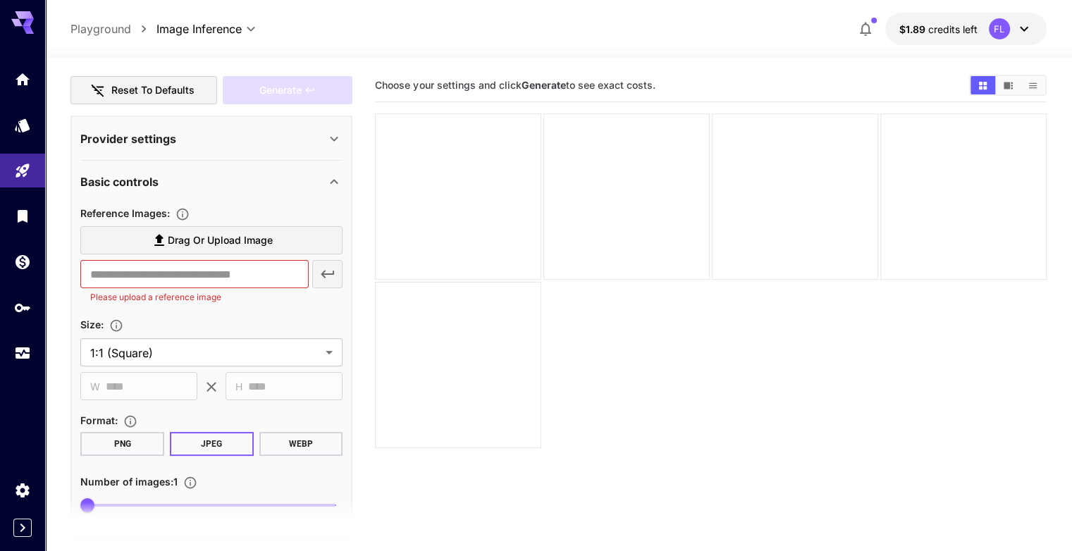
click at [323, 141] on div "Provider settings" at bounding box center [202, 138] width 245 height 17
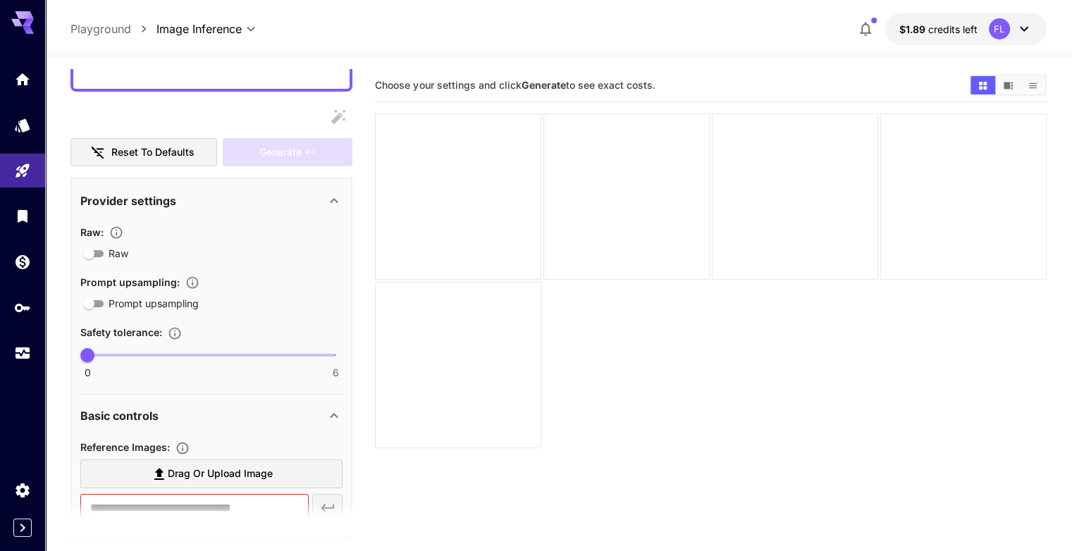
scroll to position [0, 0]
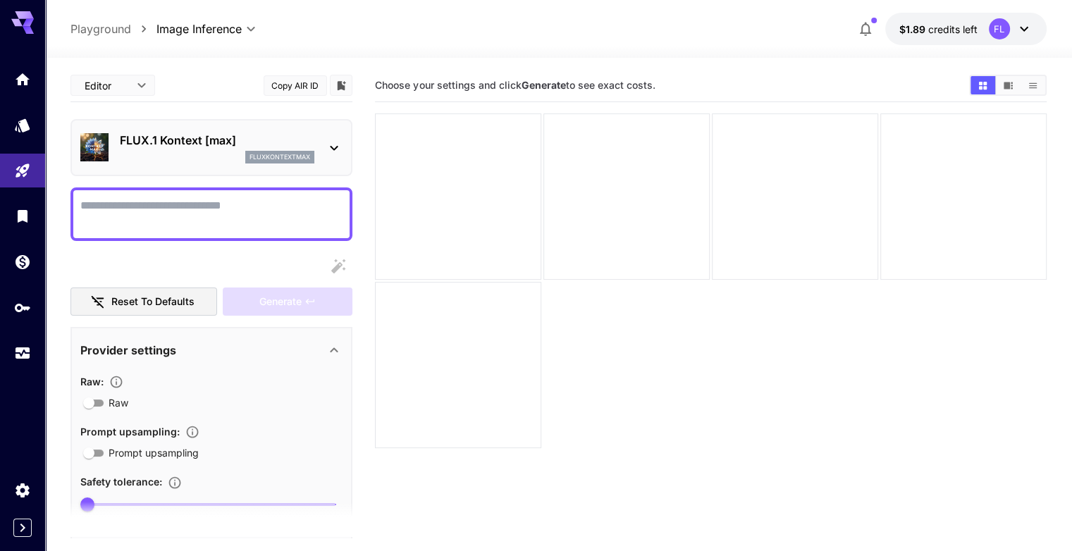
click at [119, 85] on body "**********" at bounding box center [536, 331] width 1072 height 662
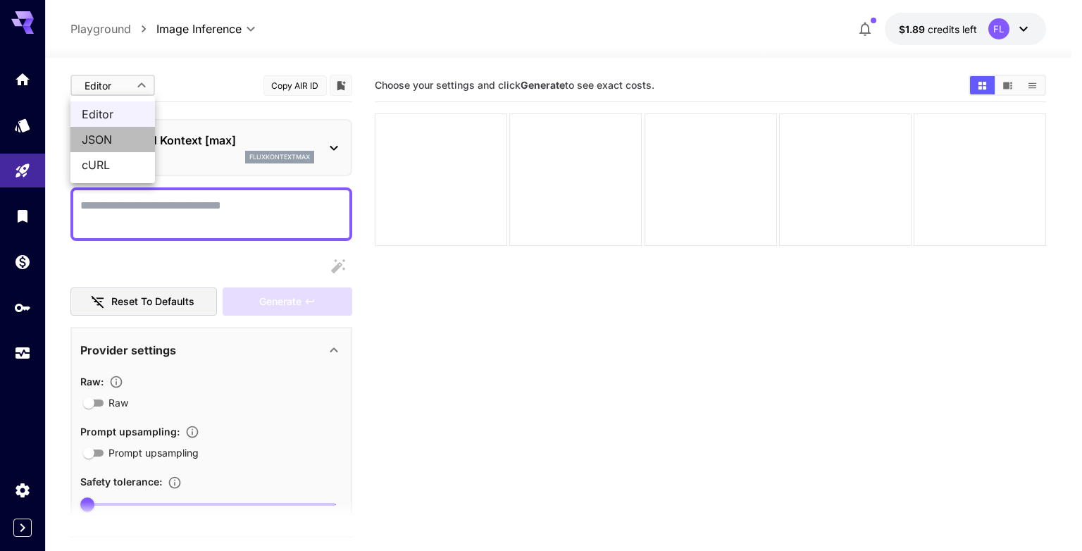
click at [108, 146] on span "JSON" at bounding box center [113, 139] width 62 height 17
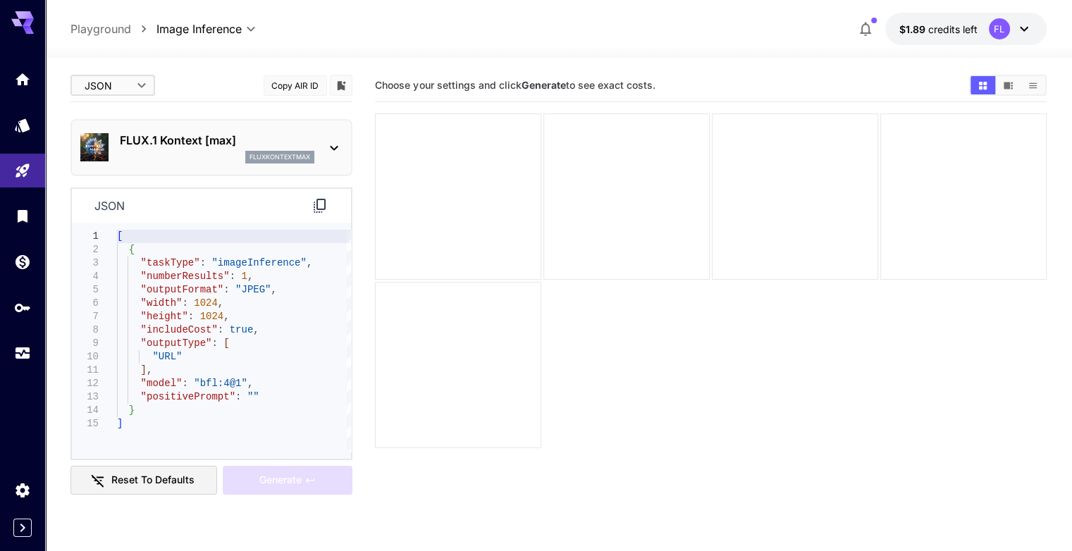
click at [108, 83] on body "**********" at bounding box center [536, 331] width 1072 height 662
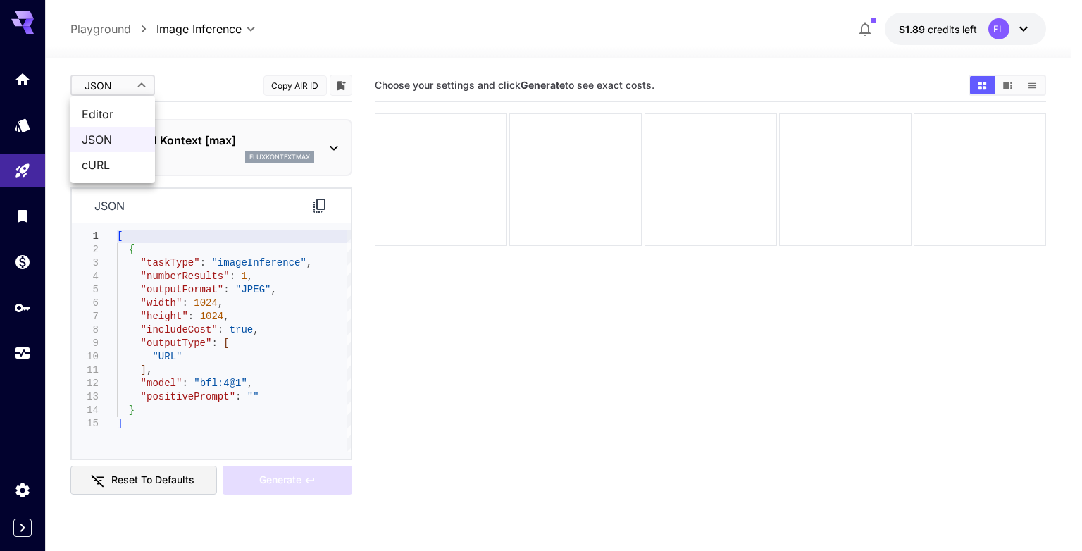
click at [118, 171] on span "cURL" at bounding box center [113, 164] width 62 height 17
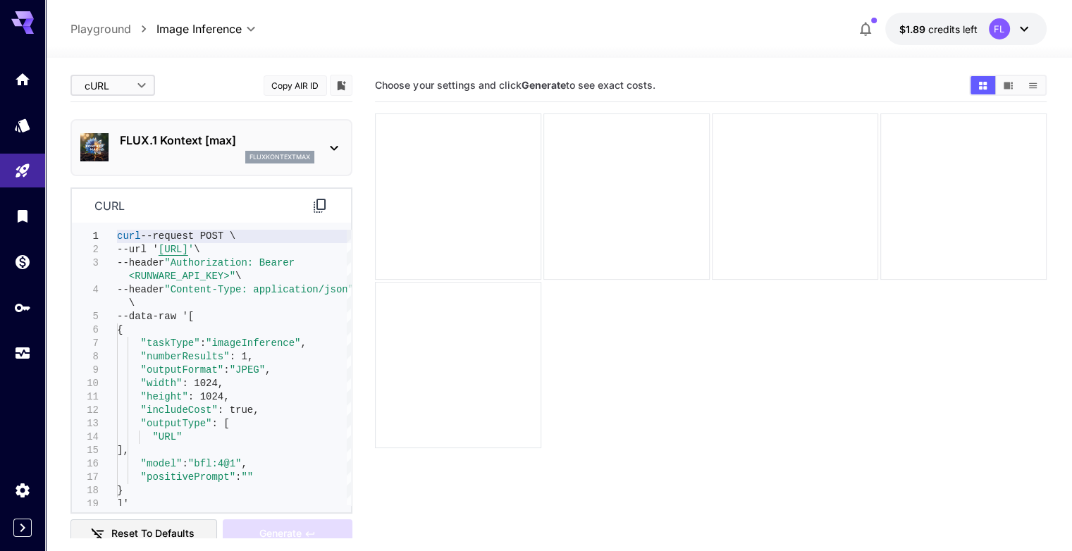
click at [104, 86] on body "**********" at bounding box center [536, 331] width 1072 height 662
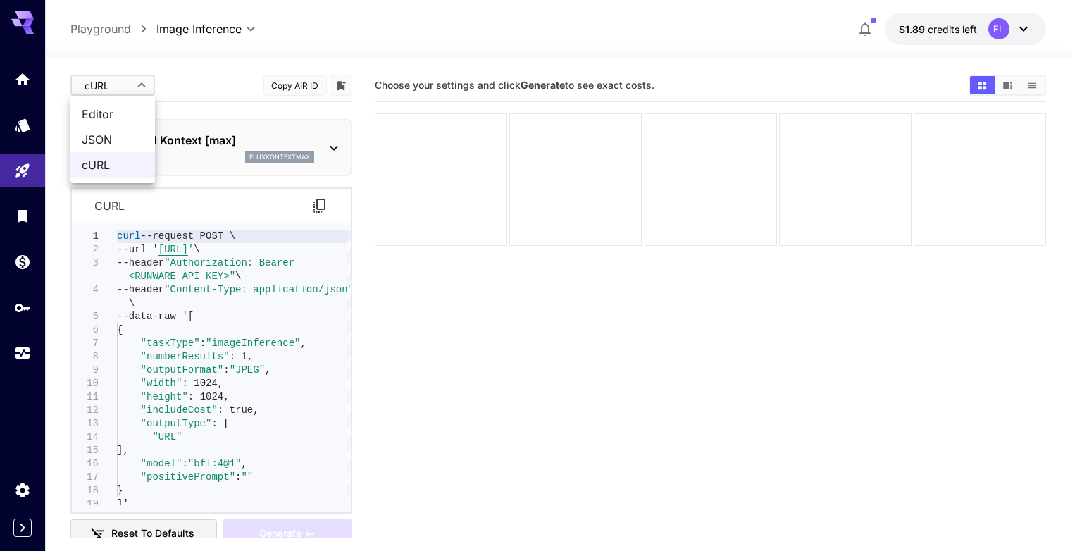
click at [113, 135] on span "JSON" at bounding box center [113, 139] width 62 height 17
type input "****"
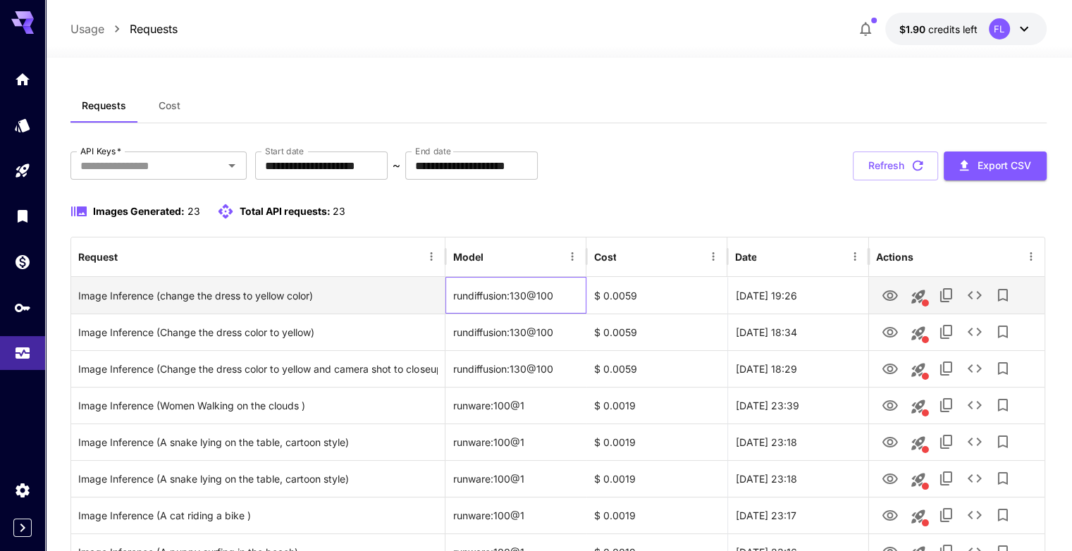
drag, startPoint x: 449, startPoint y: 293, endPoint x: 541, endPoint y: 297, distance: 91.7
click at [541, 297] on div "rundiffusion:130@100" at bounding box center [515, 295] width 141 height 37
drag, startPoint x: 555, startPoint y: 294, endPoint x: 477, endPoint y: 293, distance: 78.2
click at [477, 293] on div "rundiffusion:130@100" at bounding box center [515, 295] width 141 height 37
drag, startPoint x: 452, startPoint y: 295, endPoint x: 554, endPoint y: 291, distance: 102.2
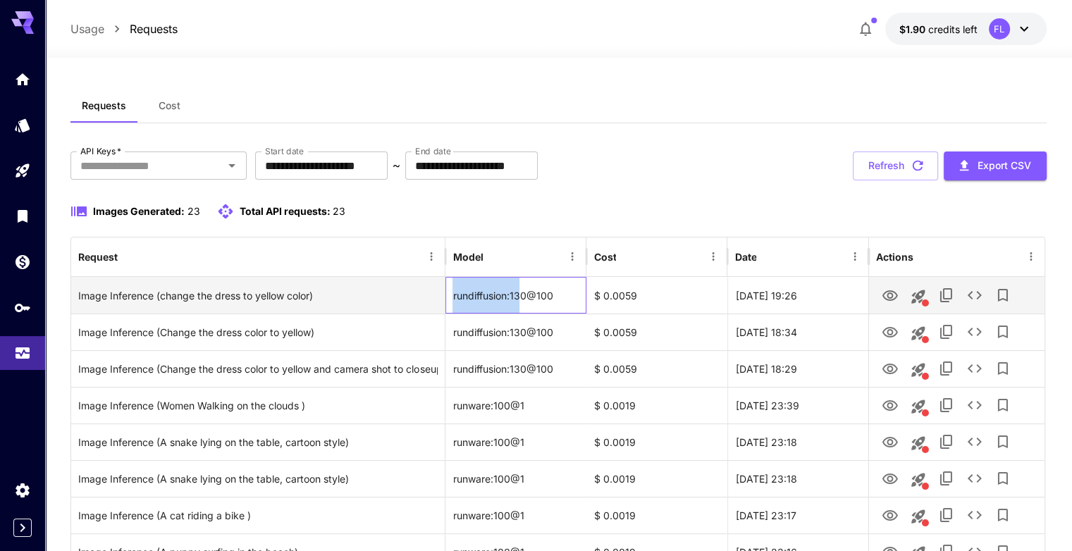
click at [554, 291] on div "rundiffusion:130@100" at bounding box center [515, 295] width 141 height 37
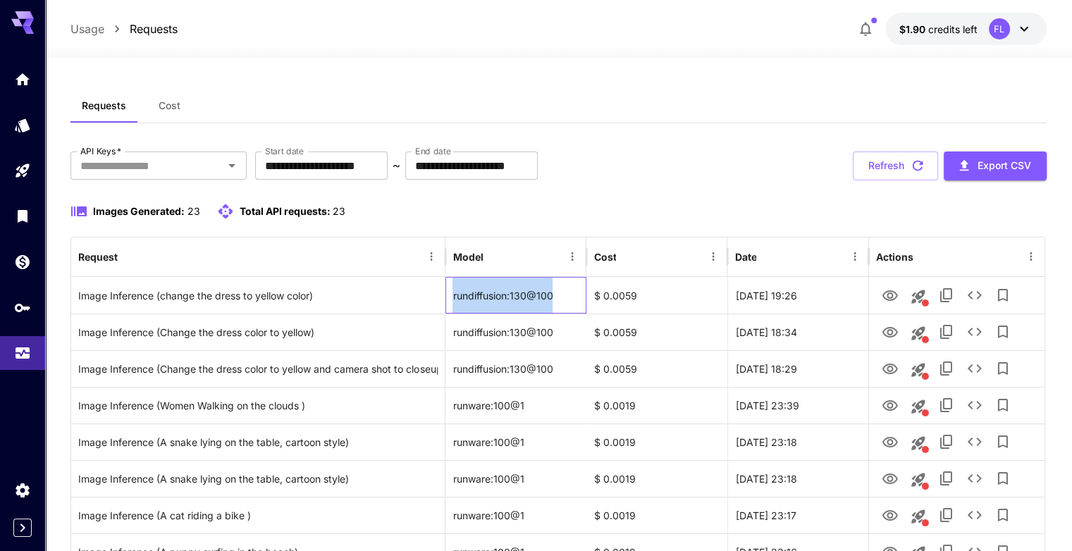
copy div "rundiffusion:130@100"
click at [7, 125] on link at bounding box center [22, 125] width 45 height 35
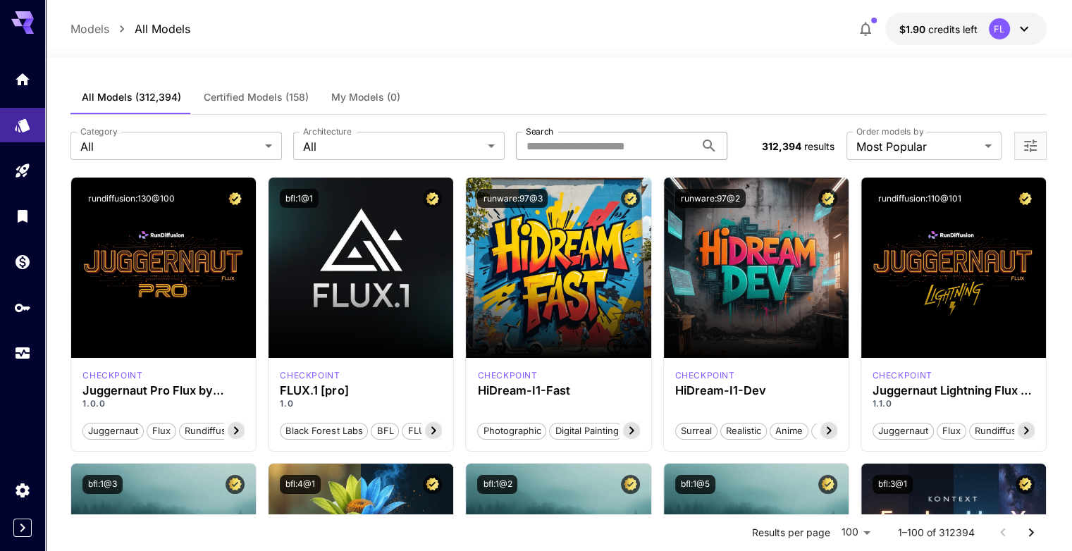
click at [602, 149] on input "Search" at bounding box center [605, 146] width 179 height 28
paste input "**********"
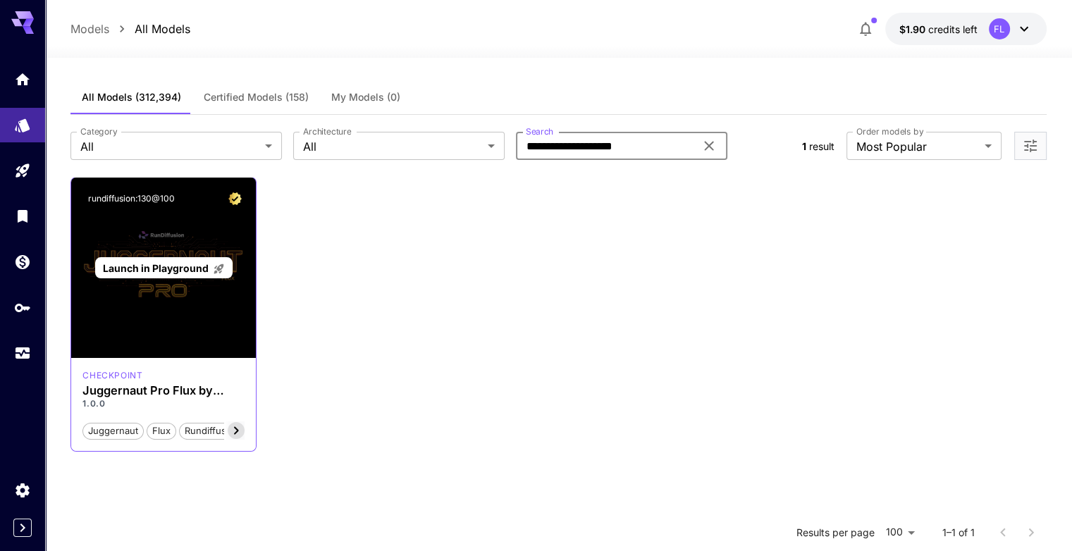
type input "**********"
click at [161, 265] on span "Launch in Playground" at bounding box center [156, 268] width 106 height 12
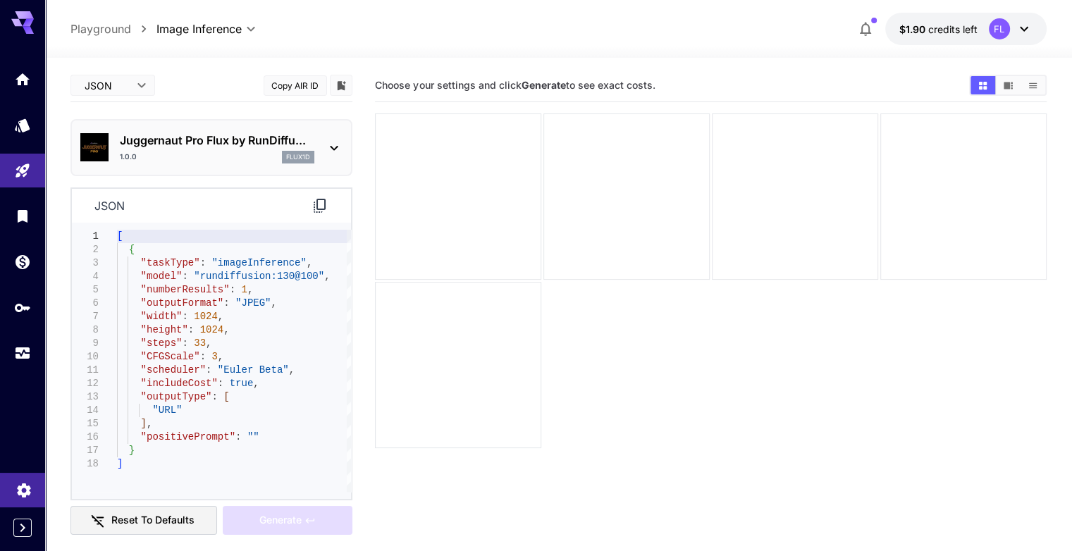
click at [6, 483] on link at bounding box center [22, 490] width 45 height 35
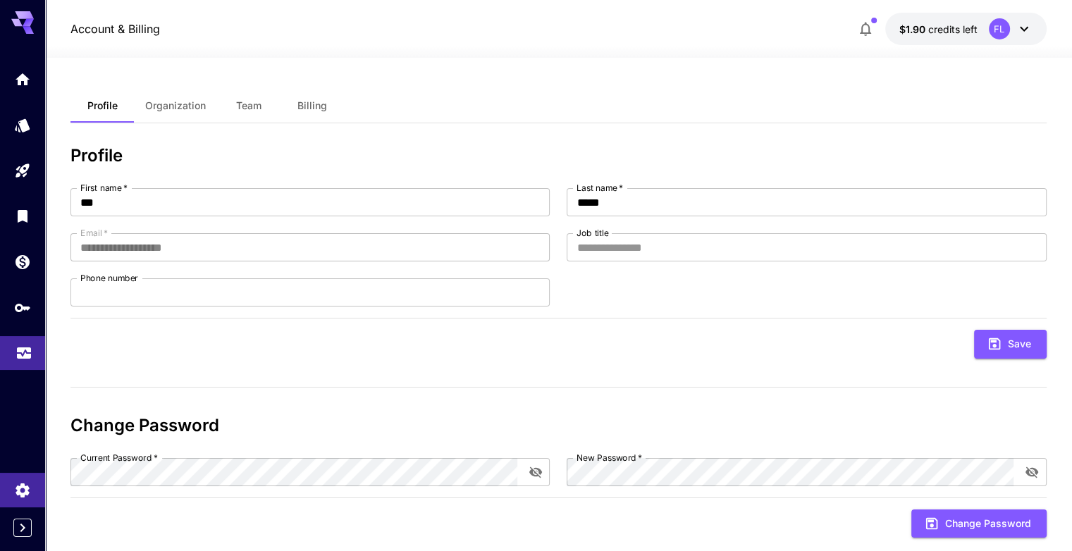
click at [23, 352] on icon "Usage" at bounding box center [23, 348] width 17 height 17
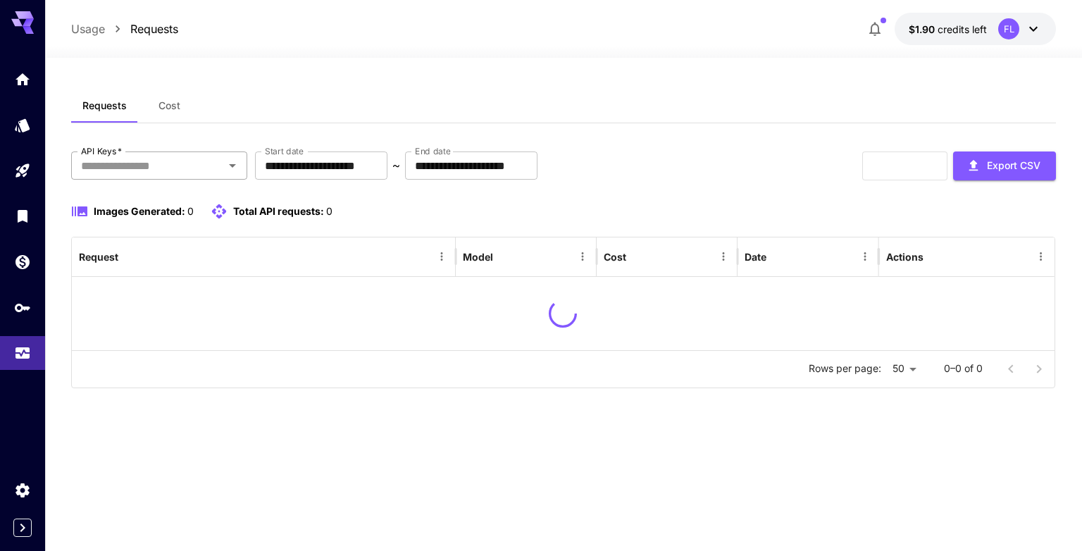
click at [233, 169] on icon "Open" at bounding box center [232, 165] width 17 height 17
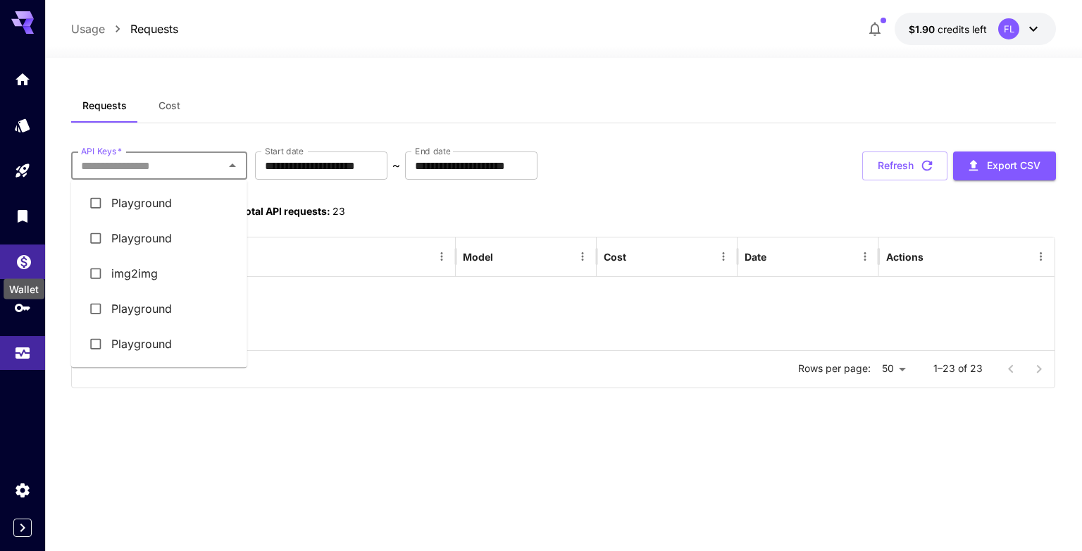
click at [18, 255] on icon "Wallet" at bounding box center [23, 257] width 17 height 17
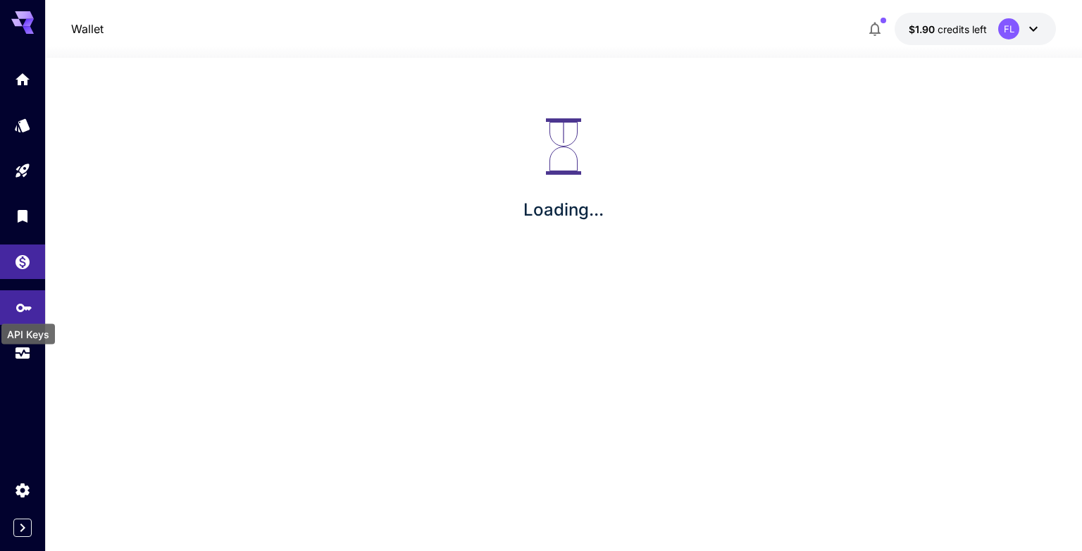
click at [23, 315] on div "API Keys" at bounding box center [28, 330] width 56 height 32
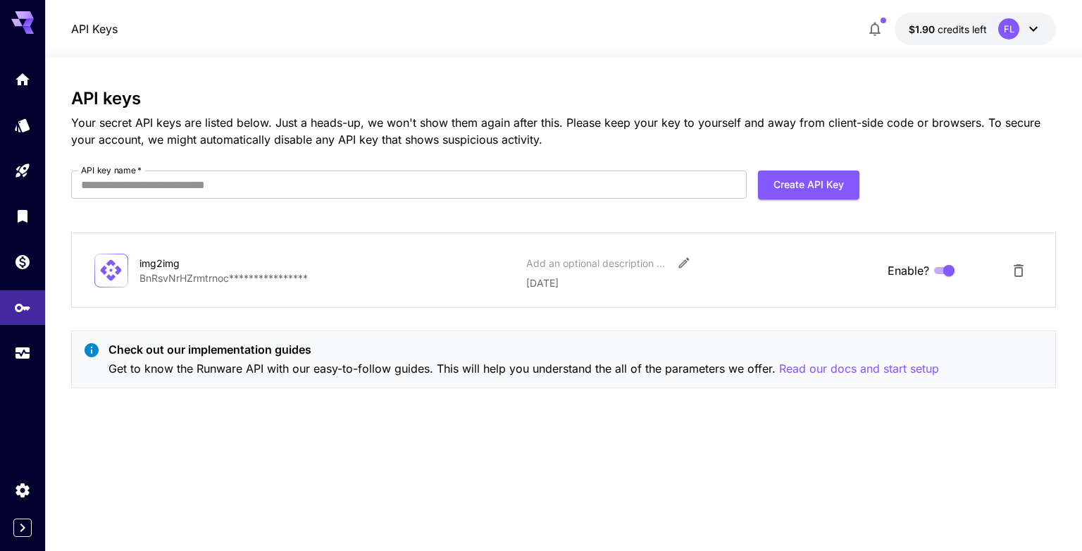
click at [304, 277] on p "**********" at bounding box center [327, 278] width 376 height 15
click at [307, 275] on p "**********" at bounding box center [327, 278] width 376 height 15
click at [681, 270] on button "Edit" at bounding box center [683, 262] width 25 height 25
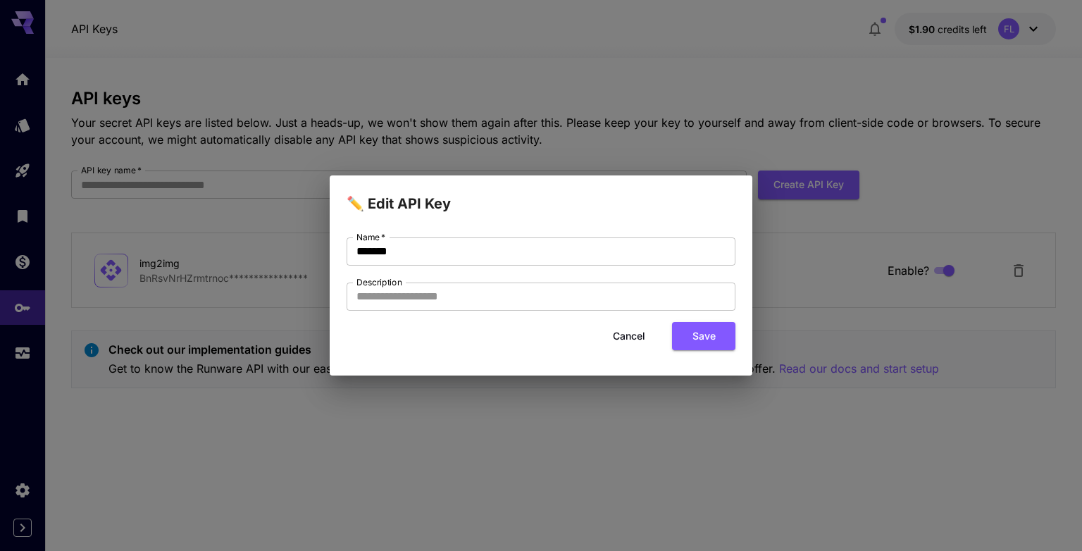
click at [628, 337] on button "Cancel" at bounding box center [628, 336] width 63 height 29
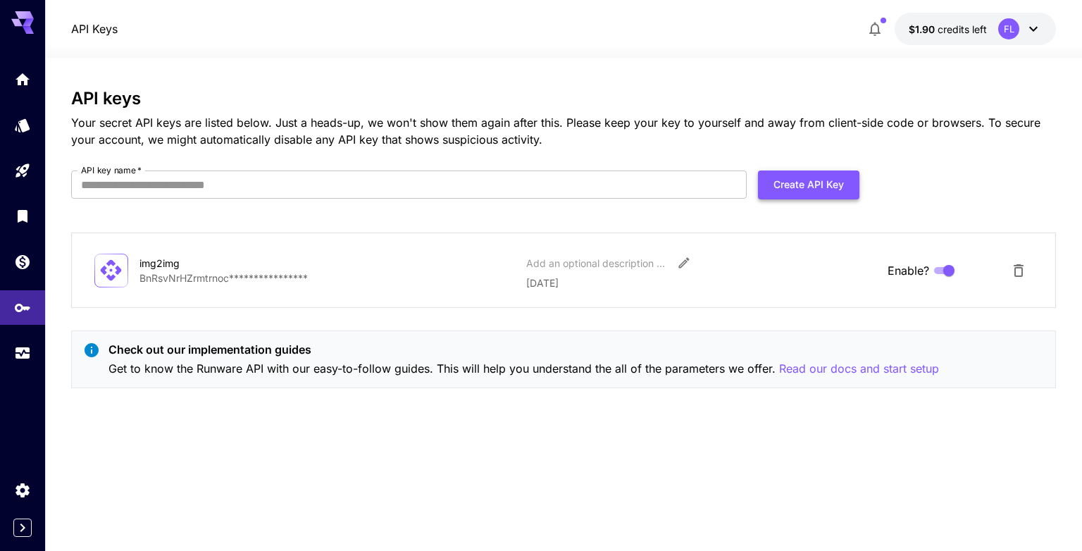
click at [767, 185] on button "Create API Key" at bounding box center [808, 184] width 101 height 29
click at [245, 170] on div "**********" at bounding box center [563, 244] width 985 height 311
click at [236, 192] on input "API key name   *" at bounding box center [409, 184] width 676 height 28
type input "*******"
click at [788, 185] on button "Create API Key" at bounding box center [808, 184] width 101 height 29
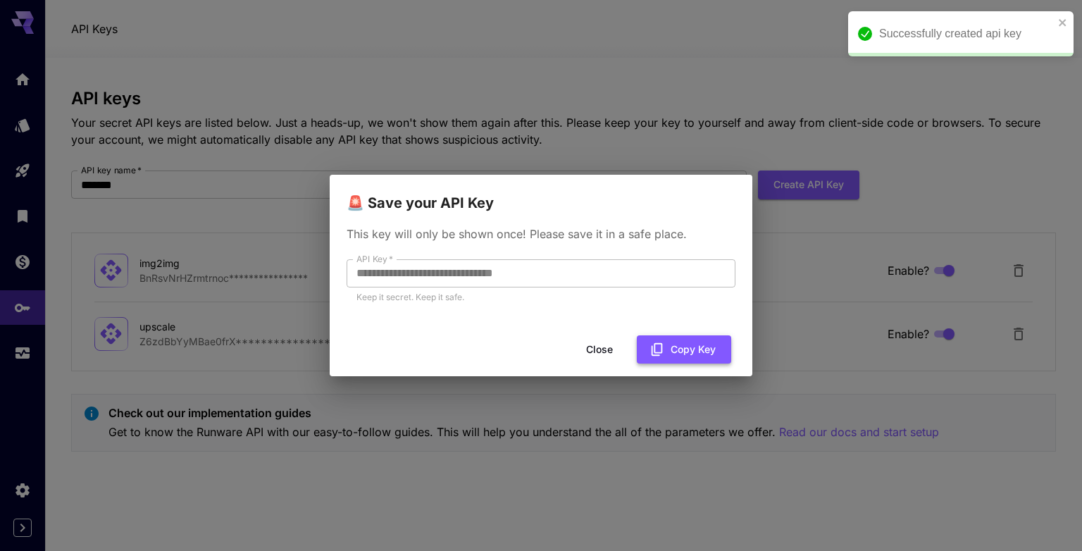
click at [682, 352] on button "Copy Key" at bounding box center [684, 349] width 94 height 29
click at [596, 352] on button "Close" at bounding box center [599, 349] width 63 height 29
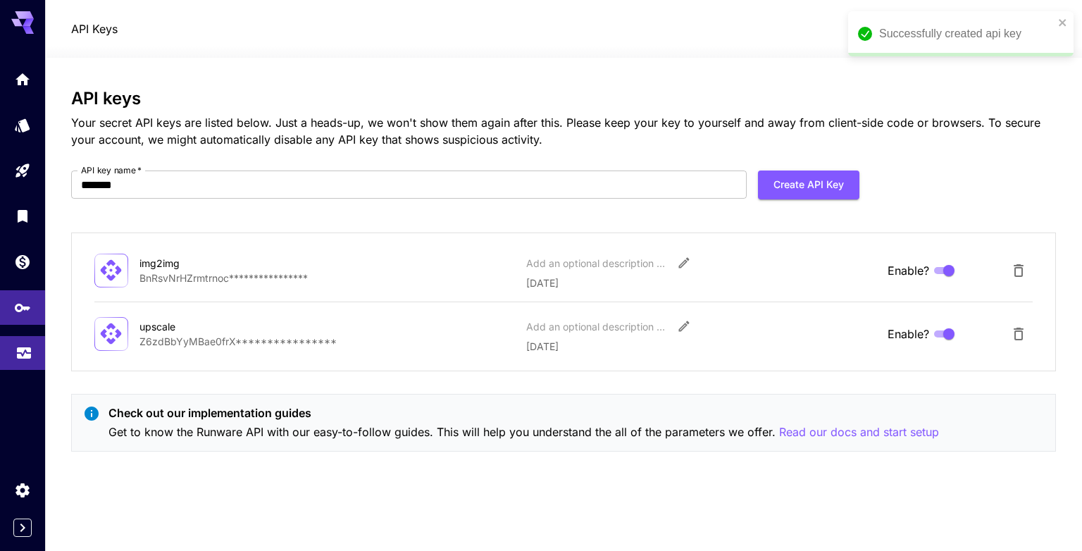
click at [8, 354] on link at bounding box center [22, 353] width 45 height 35
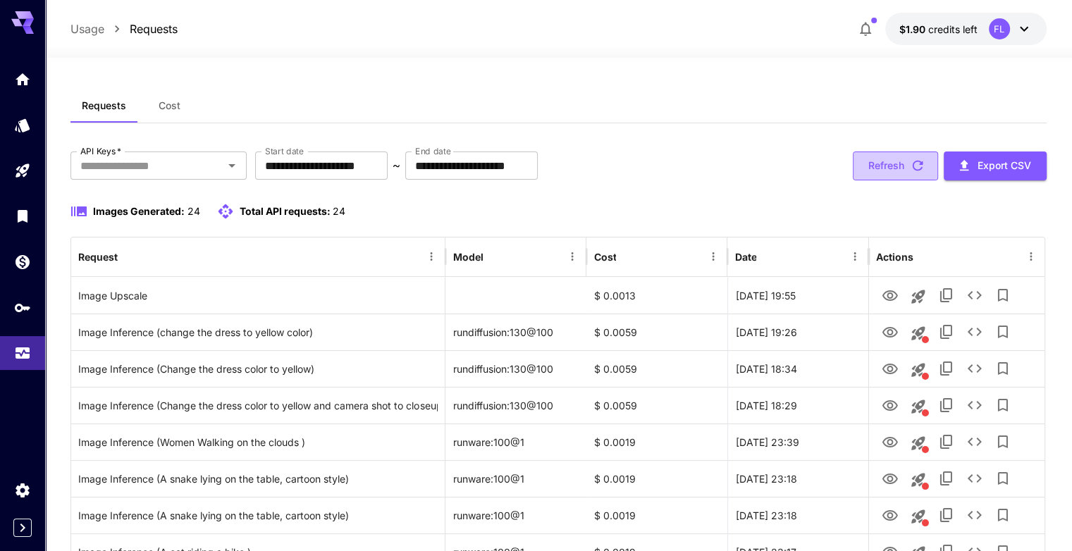
click at [872, 172] on button "Refresh" at bounding box center [894, 165] width 85 height 29
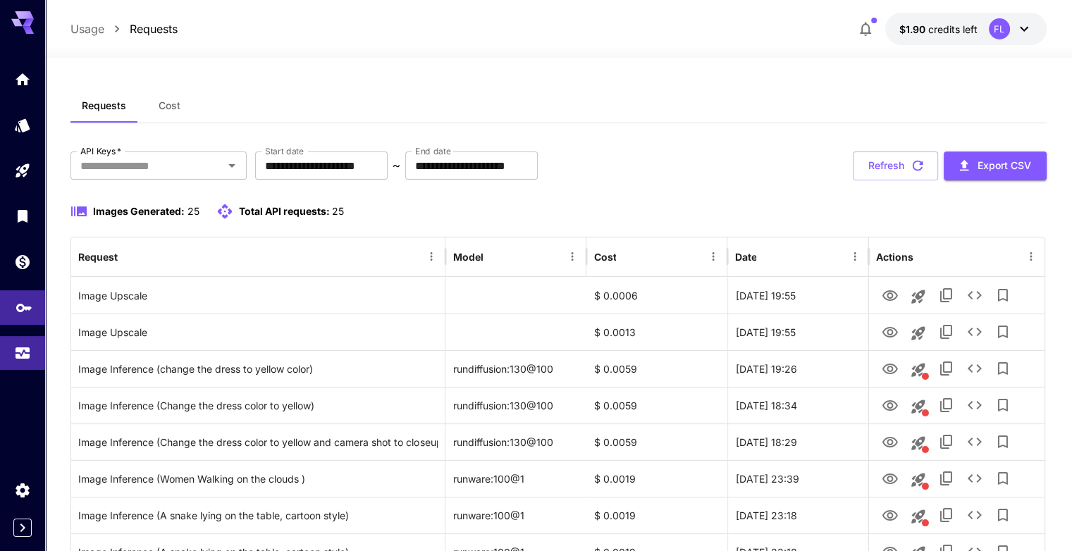
click at [25, 318] on link at bounding box center [22, 307] width 45 height 35
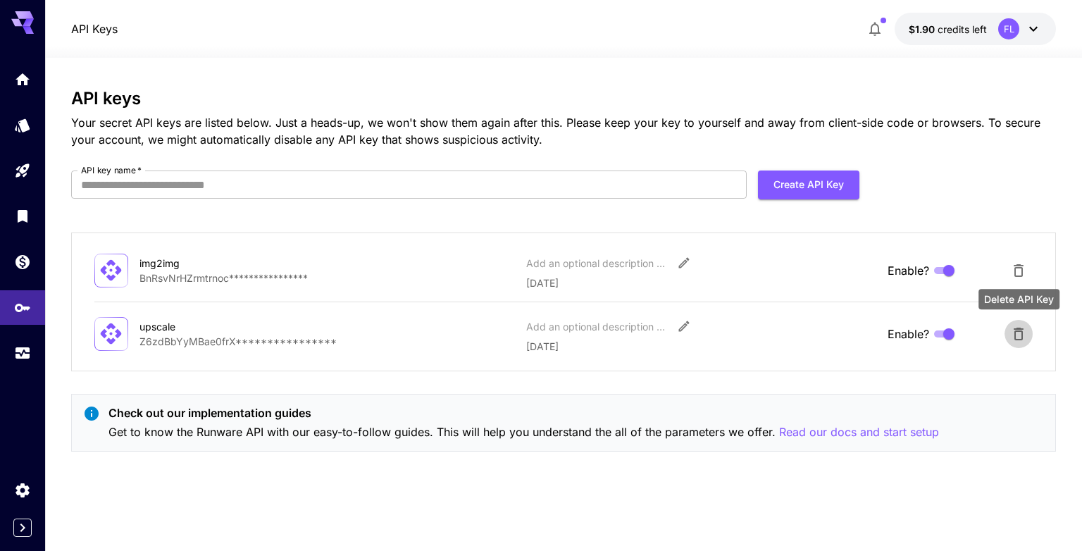
click at [1017, 333] on icon "Delete API Key" at bounding box center [1018, 333] width 17 height 17
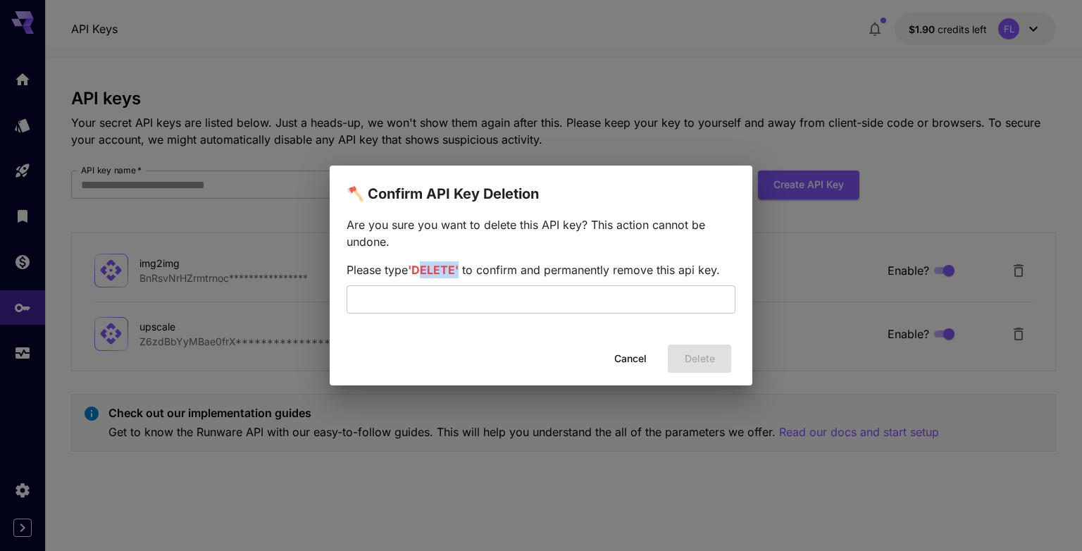
drag, startPoint x: 416, startPoint y: 273, endPoint x: 458, endPoint y: 271, distance: 41.6
click at [458, 271] on span "'DELETE'" at bounding box center [433, 270] width 51 height 14
copy span "DELETE"
click at [415, 299] on input "text" at bounding box center [541, 299] width 389 height 28
paste input "******"
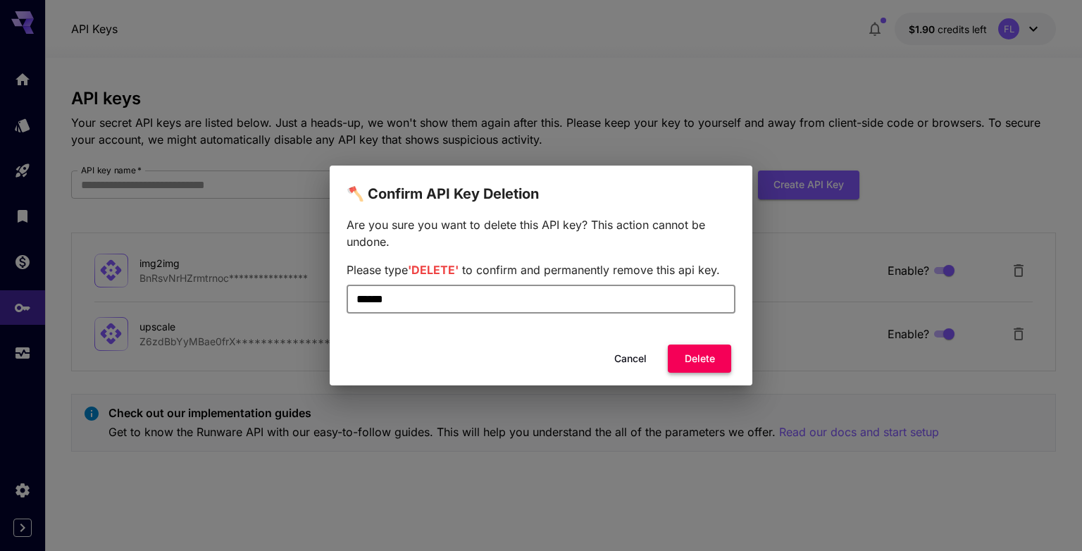
type input "******"
click at [697, 357] on button "Delete" at bounding box center [699, 359] width 63 height 29
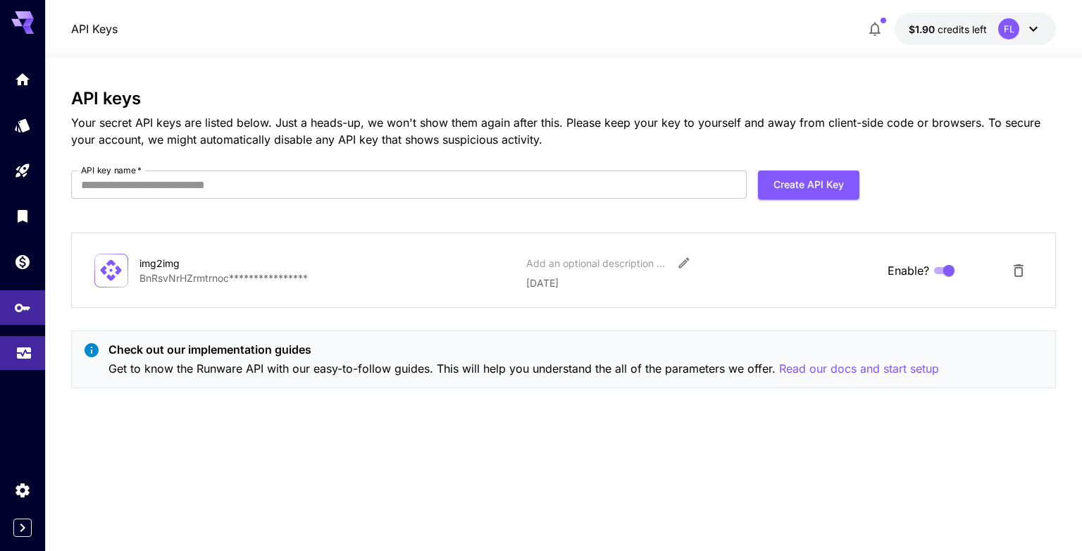
click at [17, 364] on link at bounding box center [22, 353] width 45 height 35
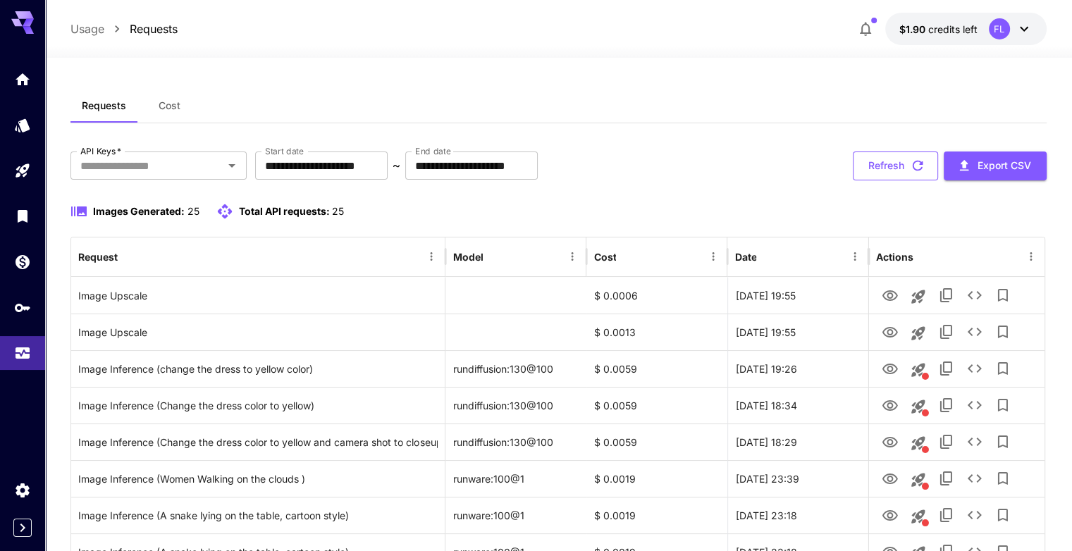
click at [885, 173] on button "Refresh" at bounding box center [894, 165] width 85 height 29
click at [891, 161] on button "Refresh" at bounding box center [894, 165] width 85 height 29
click at [867, 163] on button "Refresh" at bounding box center [894, 165] width 85 height 29
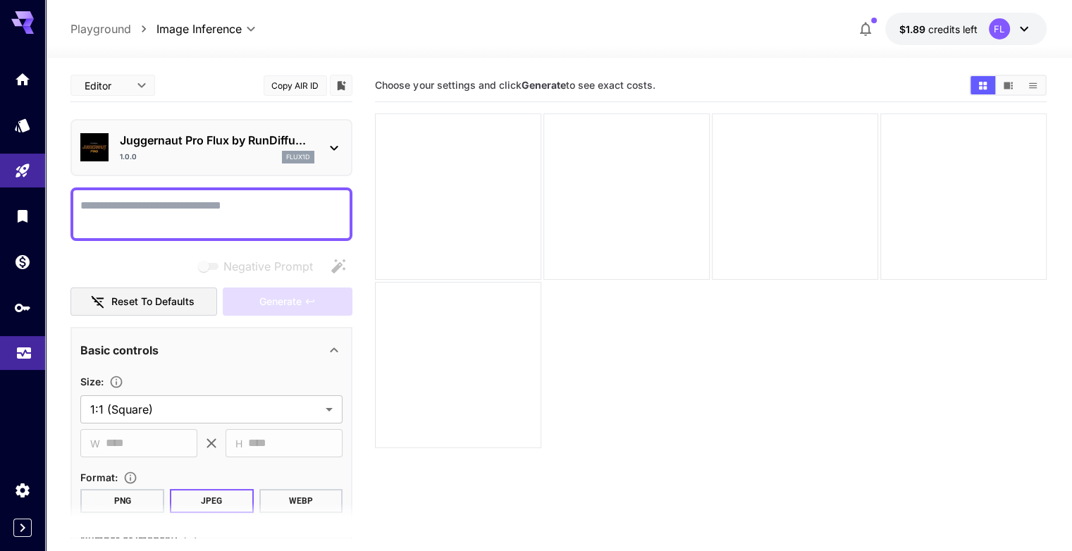
click at [13, 359] on link at bounding box center [22, 353] width 45 height 35
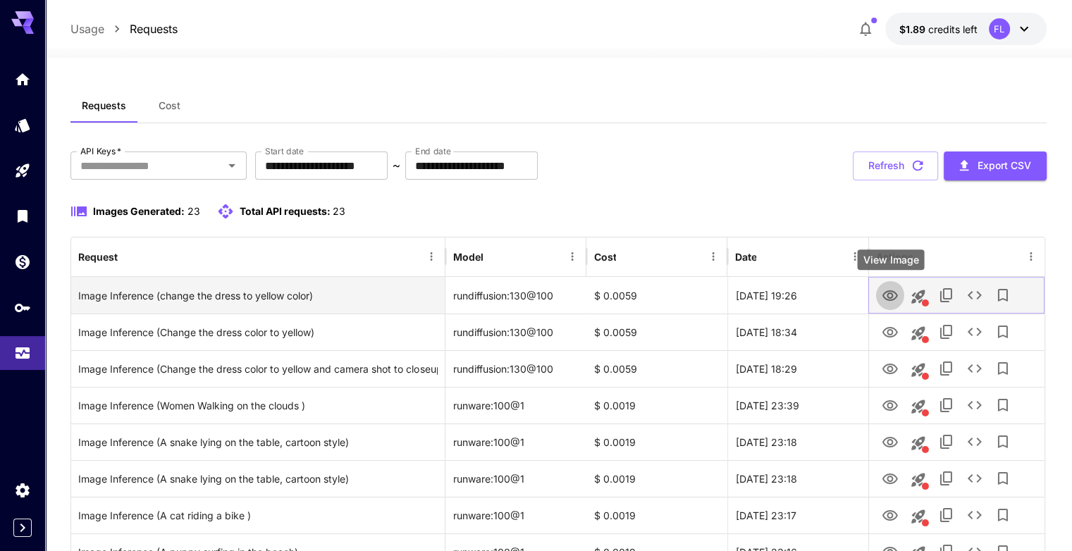
click at [893, 292] on icon "View Image" at bounding box center [889, 295] width 15 height 11
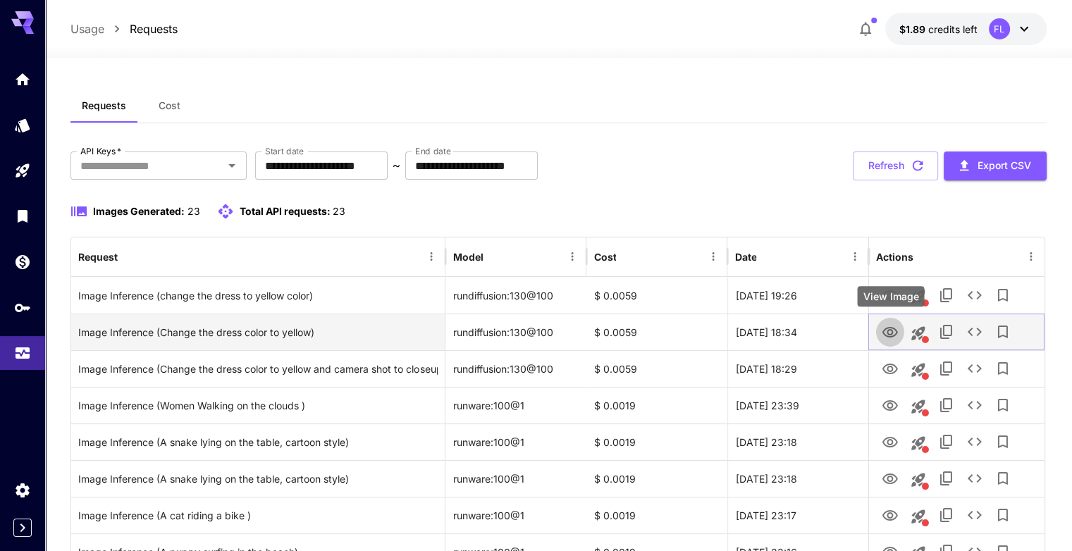
click at [893, 331] on icon "View Image" at bounding box center [889, 332] width 15 height 11
click at [969, 333] on icon "See details" at bounding box center [974, 332] width 14 height 8
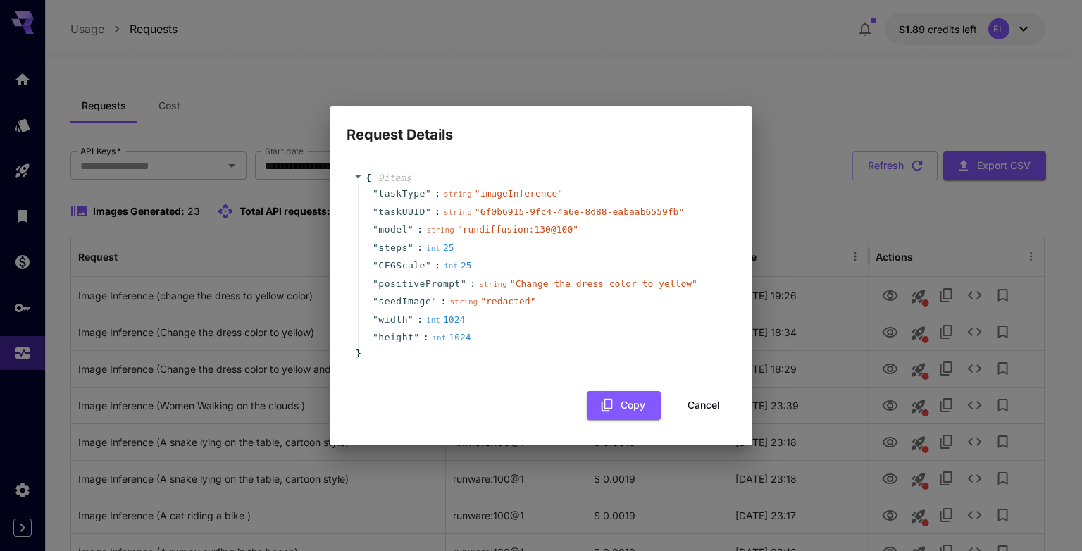
click at [689, 407] on button "Cancel" at bounding box center [703, 405] width 63 height 29
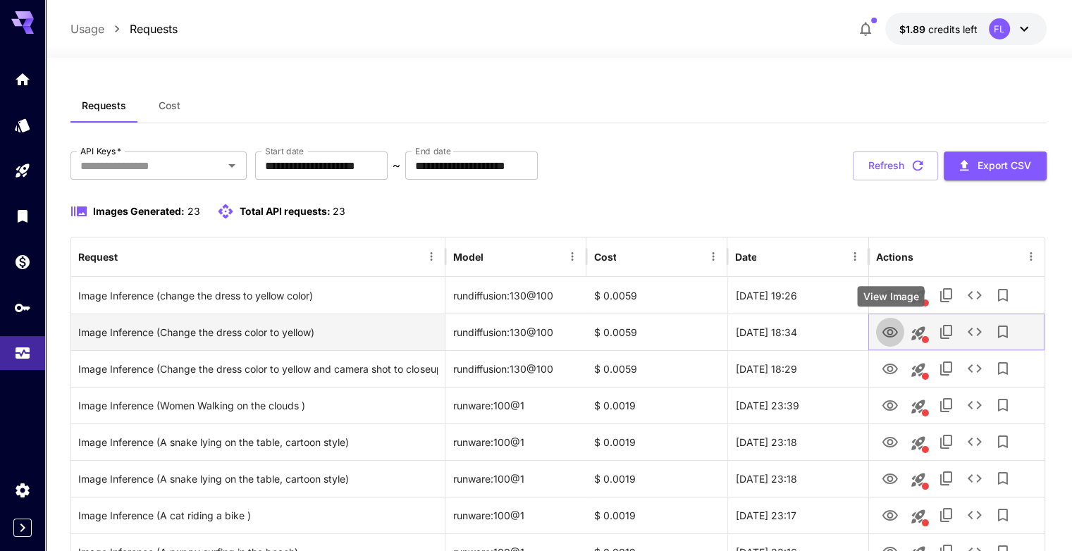
click at [894, 329] on icon "View Image" at bounding box center [889, 332] width 15 height 11
click at [888, 328] on icon "View Image" at bounding box center [889, 332] width 17 height 17
click at [972, 330] on icon "See details" at bounding box center [974, 331] width 17 height 17
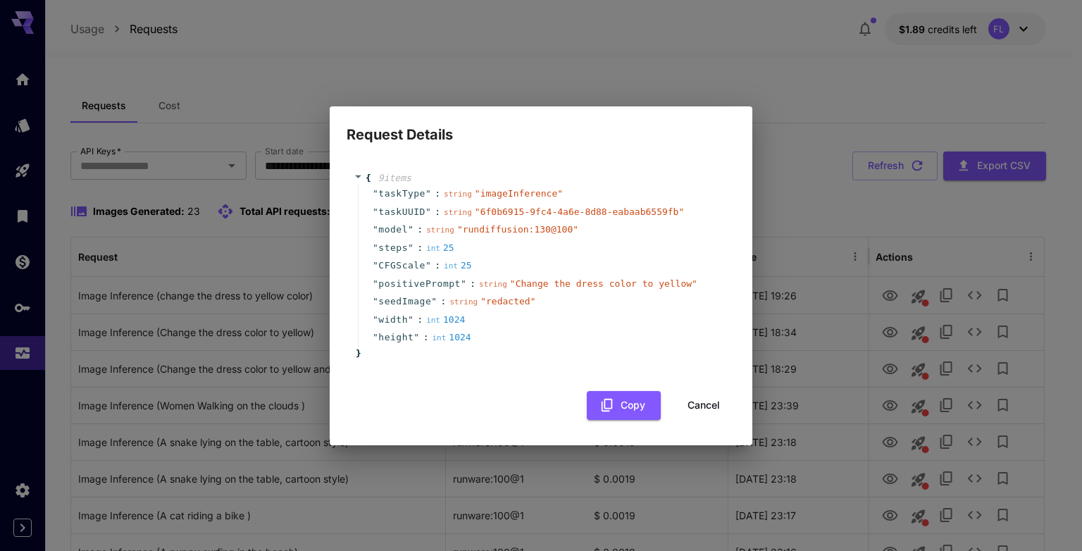
click at [707, 404] on button "Cancel" at bounding box center [703, 405] width 63 height 29
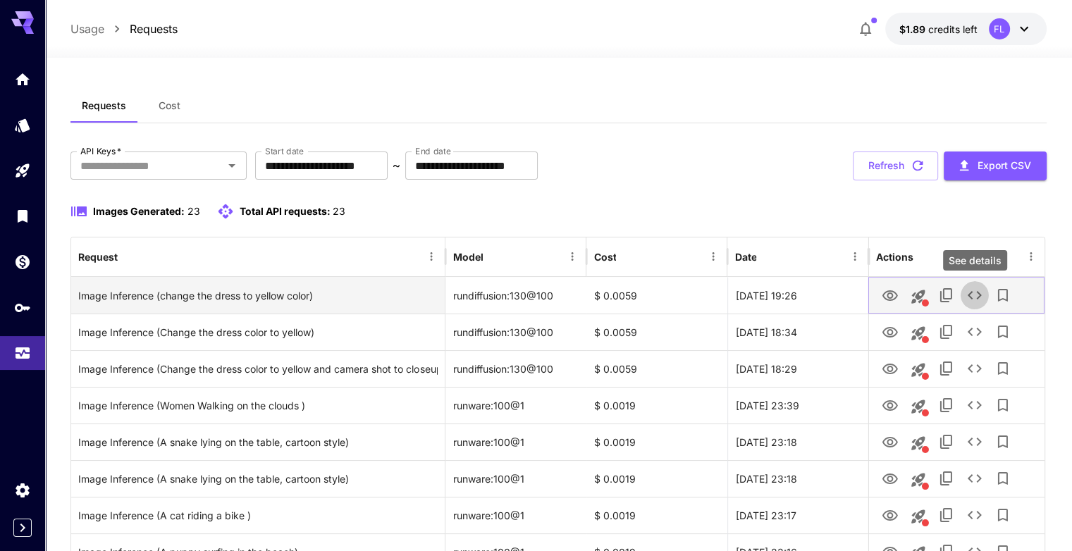
click at [972, 293] on icon "See details" at bounding box center [974, 295] width 17 height 17
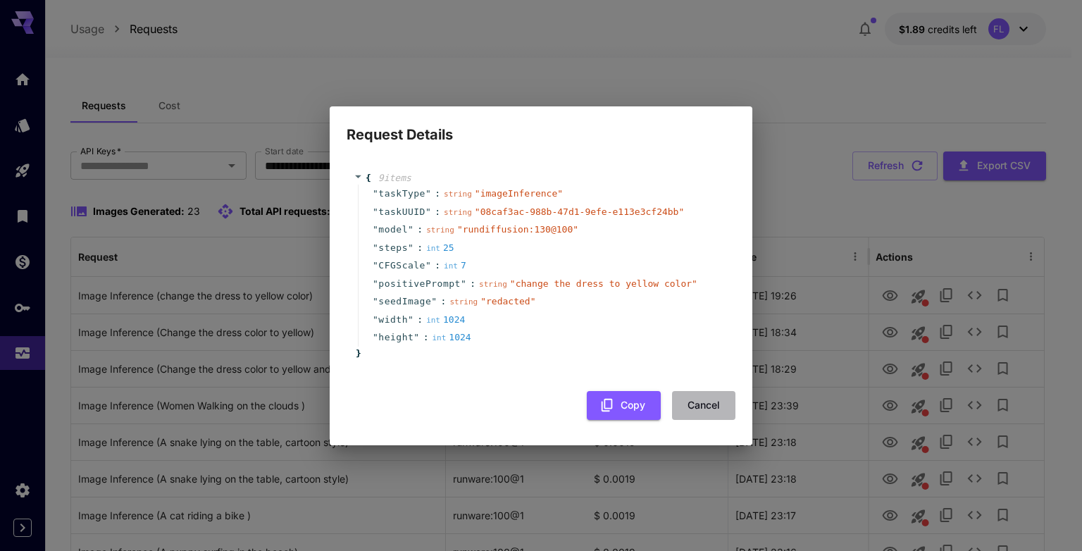
click at [717, 400] on button "Cancel" at bounding box center [703, 405] width 63 height 29
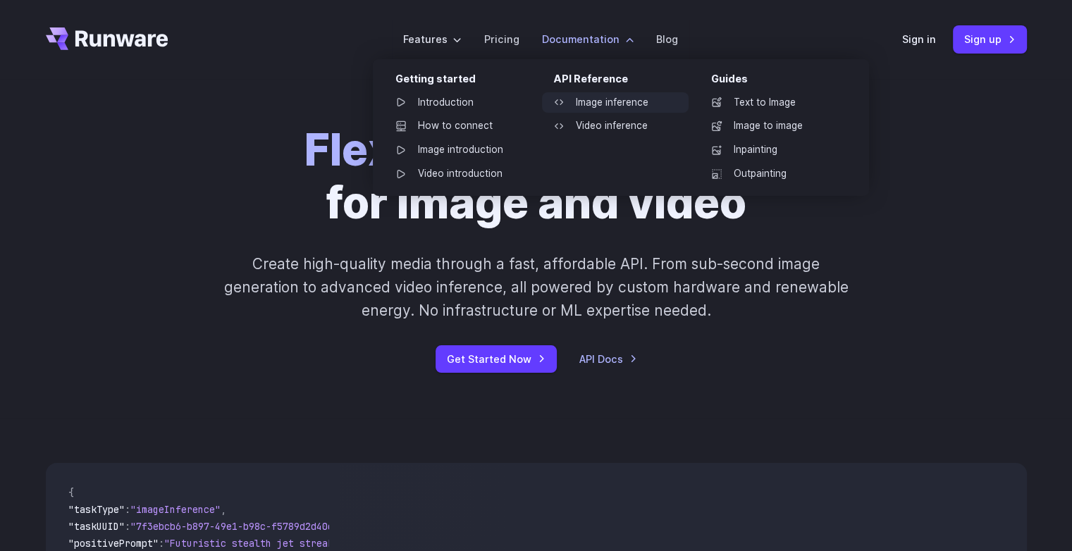
click at [583, 105] on link "Image inference" at bounding box center [615, 102] width 147 height 21
